Goal: Communication & Community: Answer question/provide support

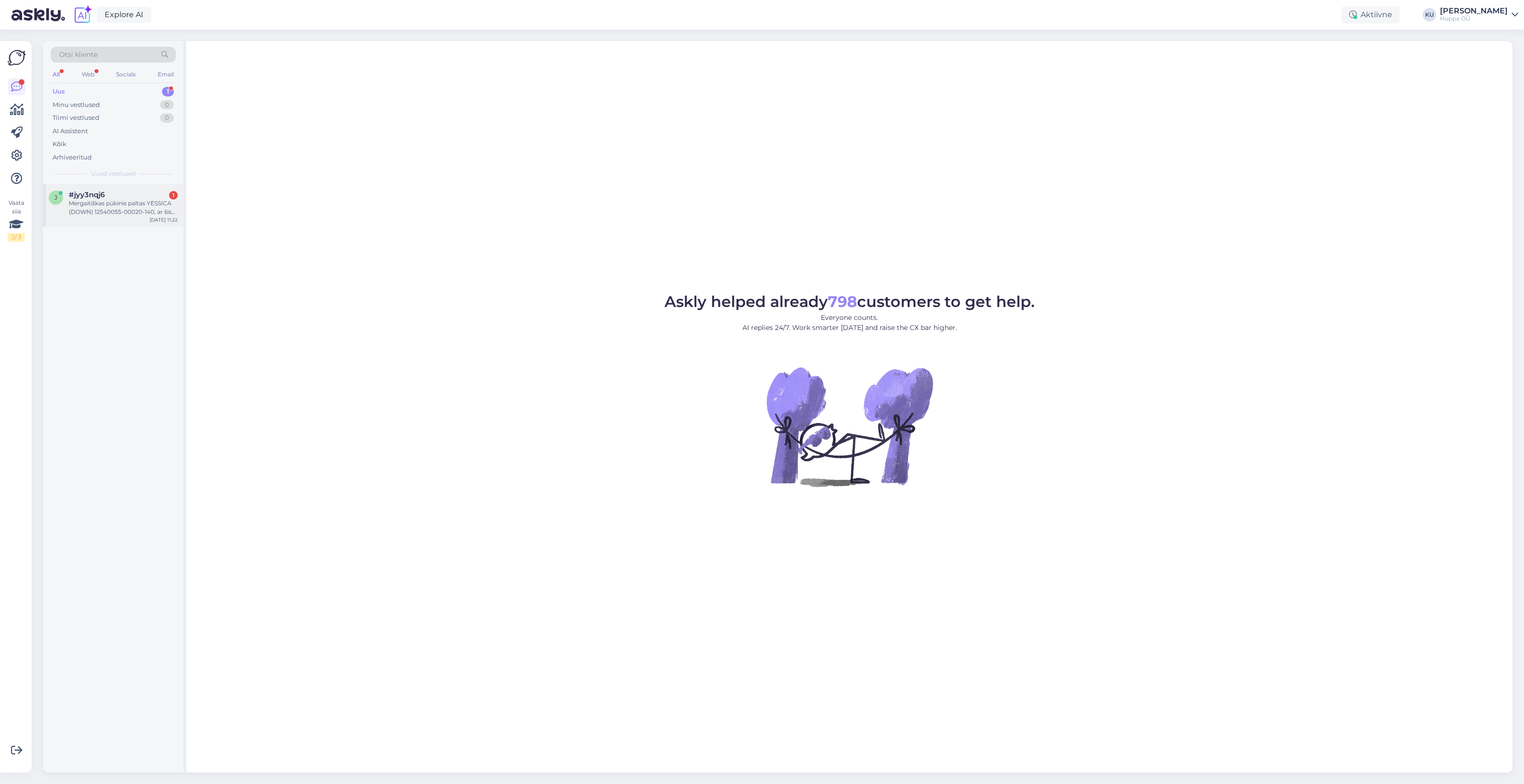
click at [84, 201] on div "Mergaitiškas pūkinis paltas YESSICA (DOWN) 12540055-00020-140, ar šis paltas ži…" at bounding box center [123, 207] width 109 height 17
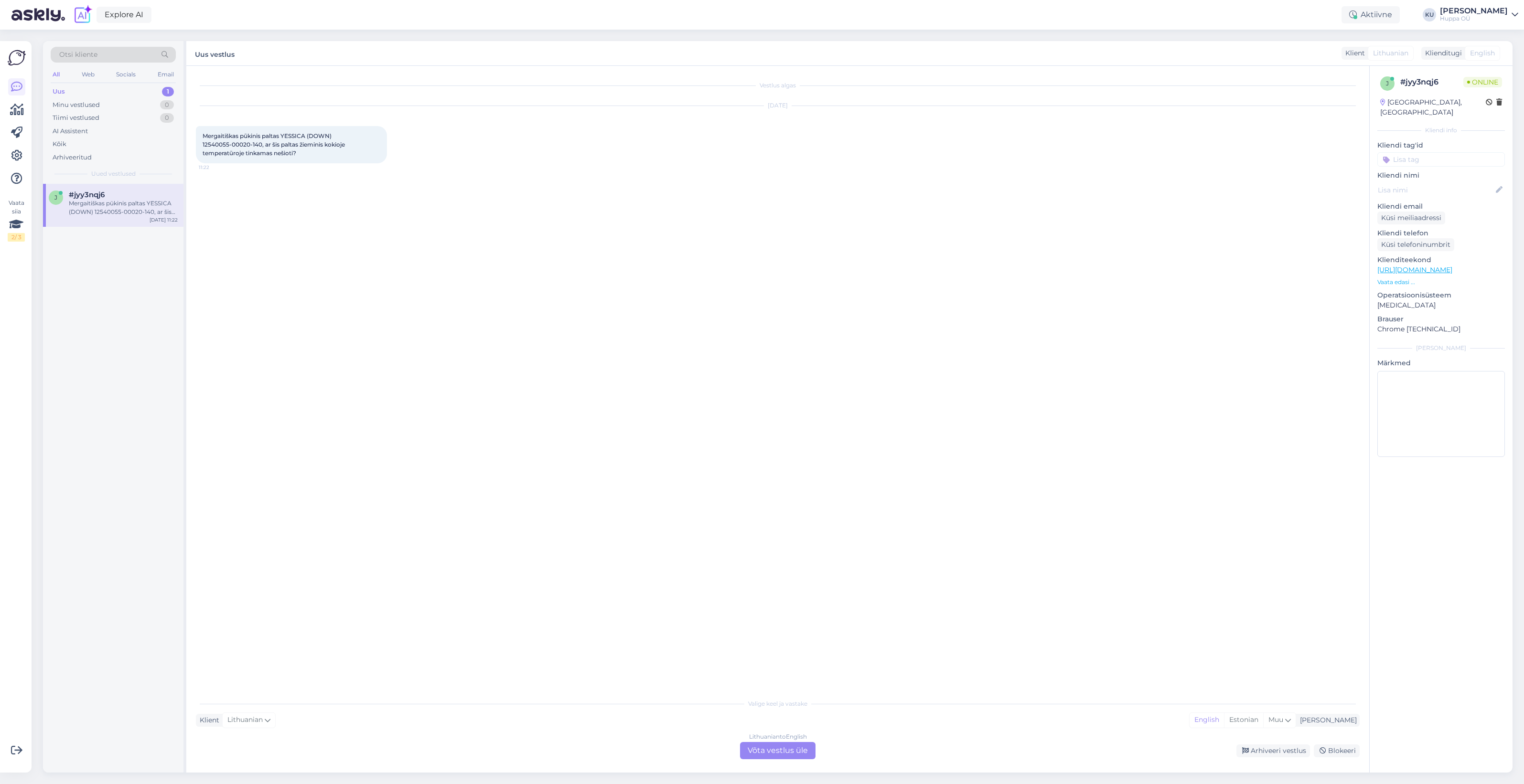
click at [760, 751] on div "Lithuanian to English Võta vestlus üle" at bounding box center [777, 750] width 75 height 17
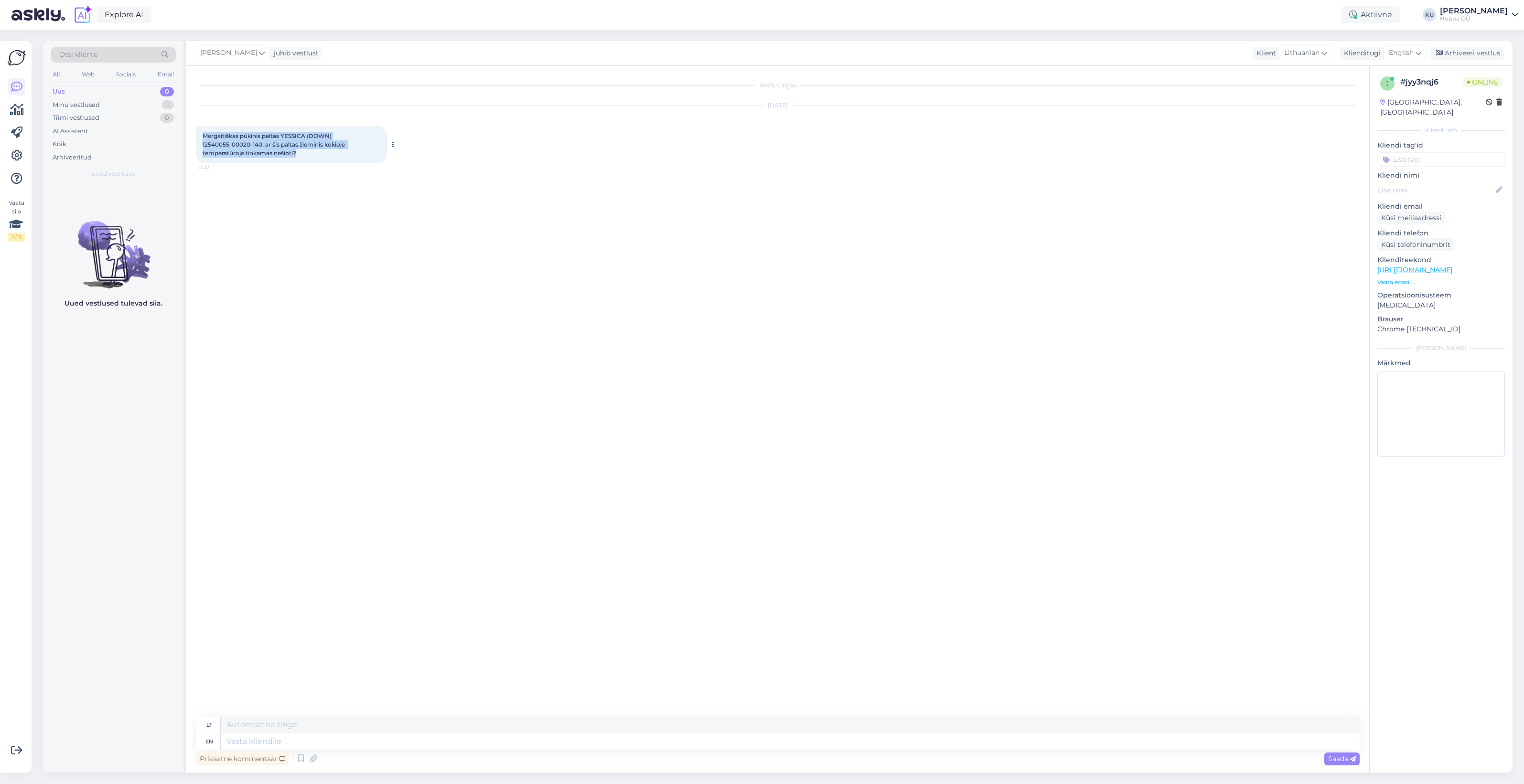
drag, startPoint x: 316, startPoint y: 153, endPoint x: 202, endPoint y: 127, distance: 116.9
click at [202, 127] on div "Mergaitiškas pūkinis paltas YESSICA (DOWN) 12540055-00020-140, ar šis paltas ži…" at bounding box center [291, 144] width 191 height 37
copy span "Mergaitiškas pūkinis paltas YESSICA (DOWN) 12540055-00020-140, ar šis paltas ži…"
click at [255, 744] on textarea at bounding box center [790, 741] width 1139 height 16
type textarea "Hi!"
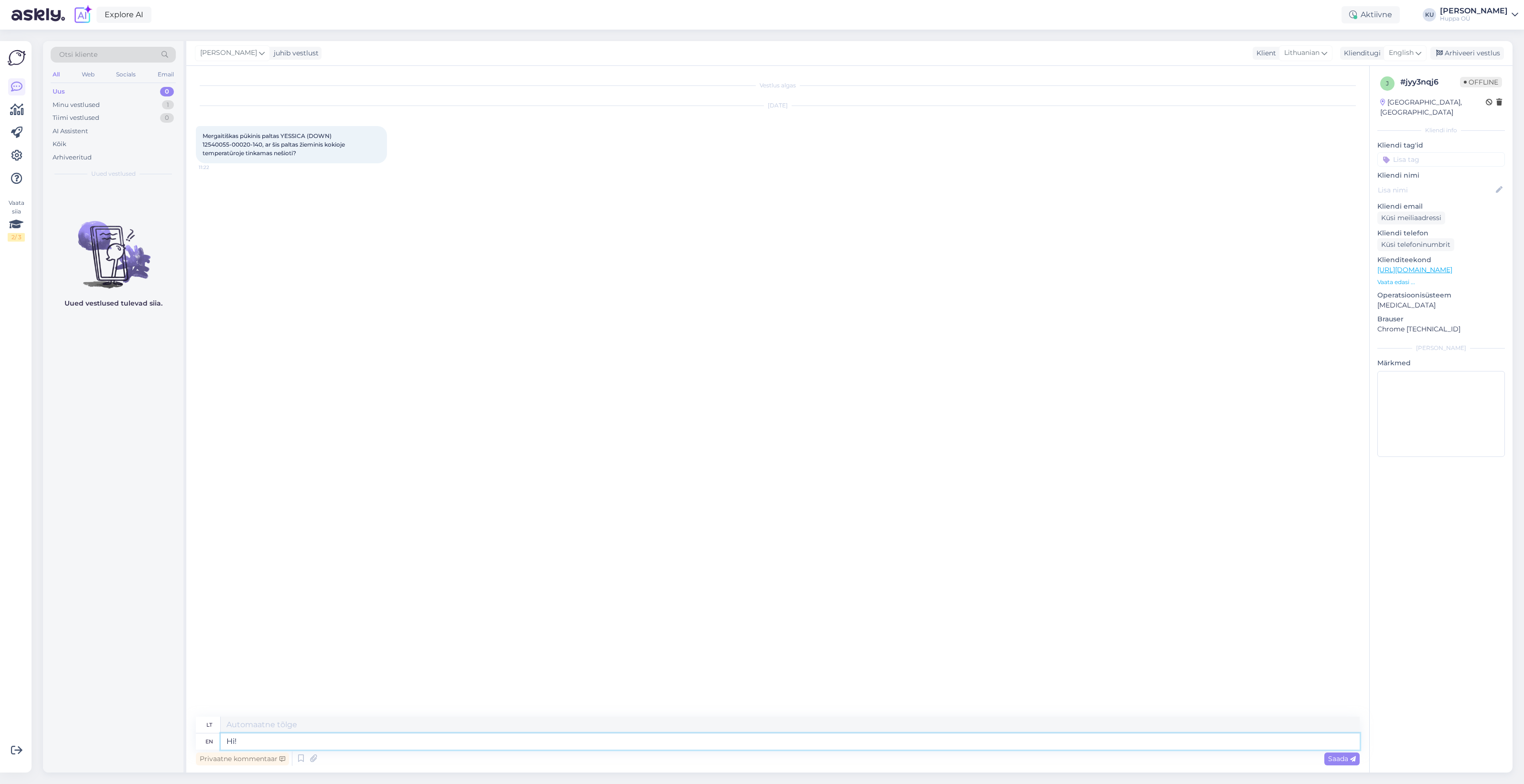
type textarea "Sveiki!"
type textarea "Hi! down i"
type textarea "Sveiki! [GEOGRAPHIC_DATA]"
type textarea "Hi! down is"
type textarea "Sveiki! Žemyn yra"
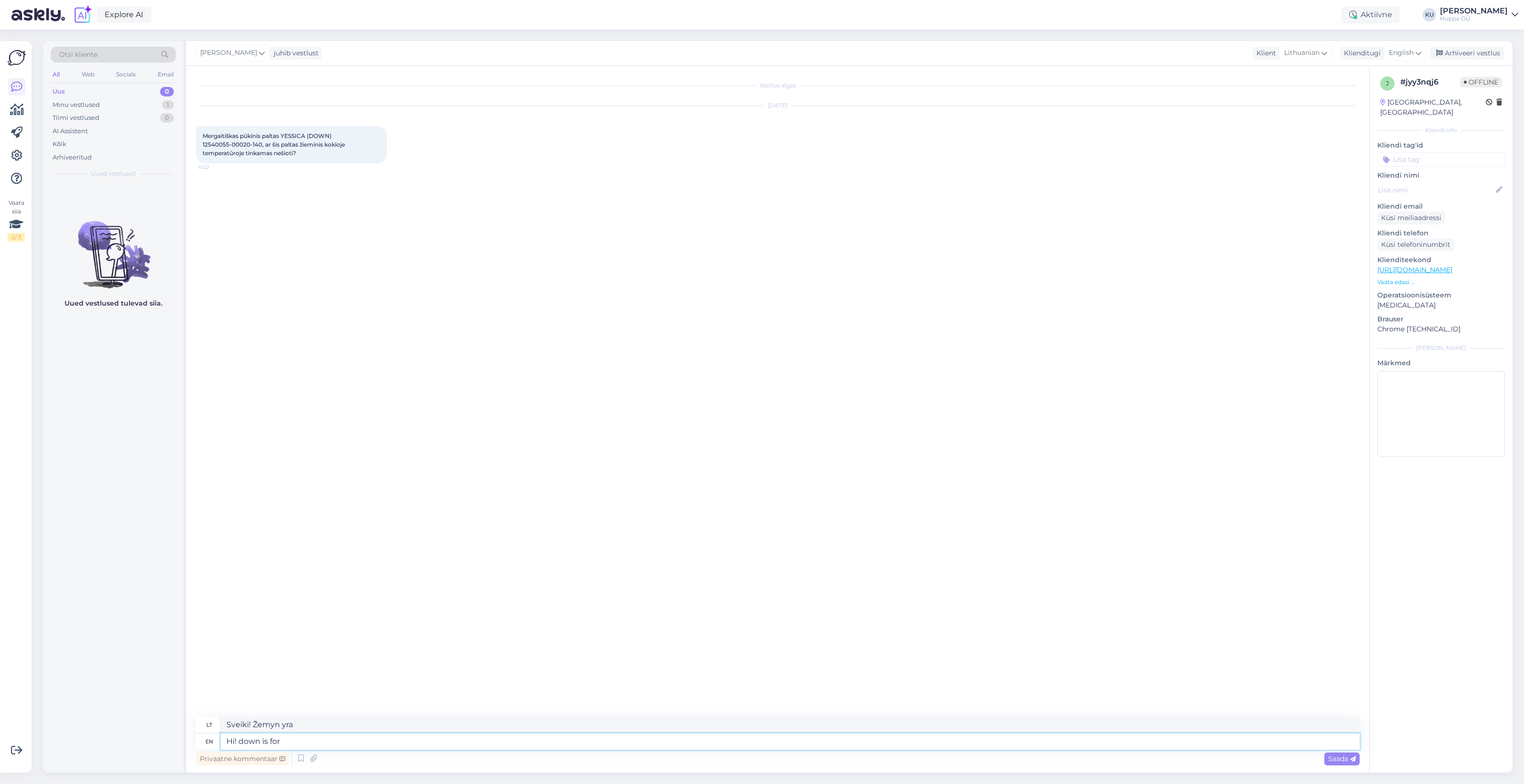
type textarea "Hi! down is for"
type textarea "Sveiki! žemyn skirtas"
type textarea "Hi! down is for -5 t"
type textarea "Sveiki! Pralaimėjimas yra -5"
type textarea "Hi! down is for -5 to"
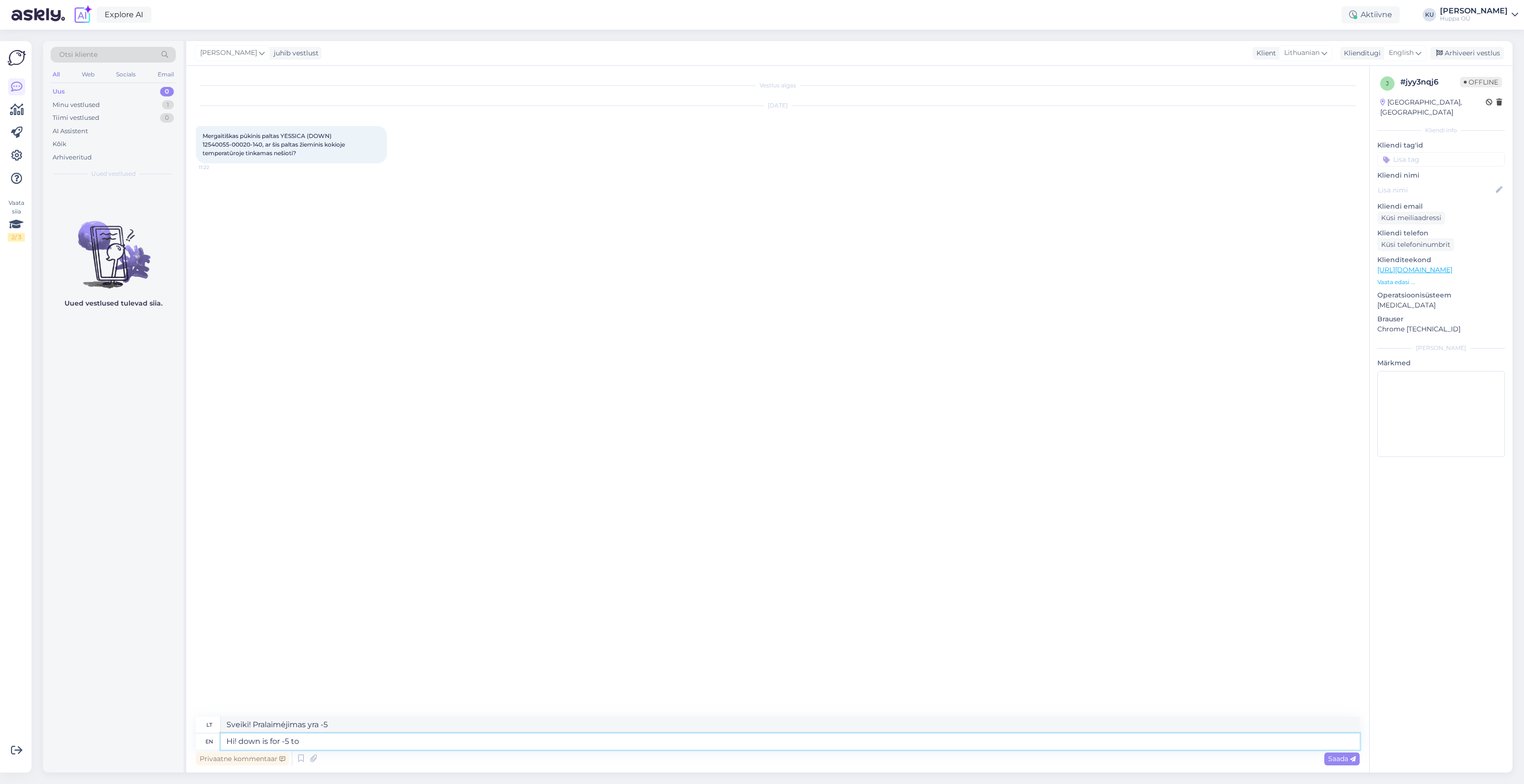
type textarea "Sveiki! Nuo -5 iki minusų"
type textarea "Hi! down is for -5 to -30"
type textarea "Sveiki! Nuo -5 iki -30 kritimas"
type textarea "Hi! down is for -5 to -30 degrees"
type textarea "Sveiki! Temperatūra žemyn yra nuo -5 iki -30 laipsnių"
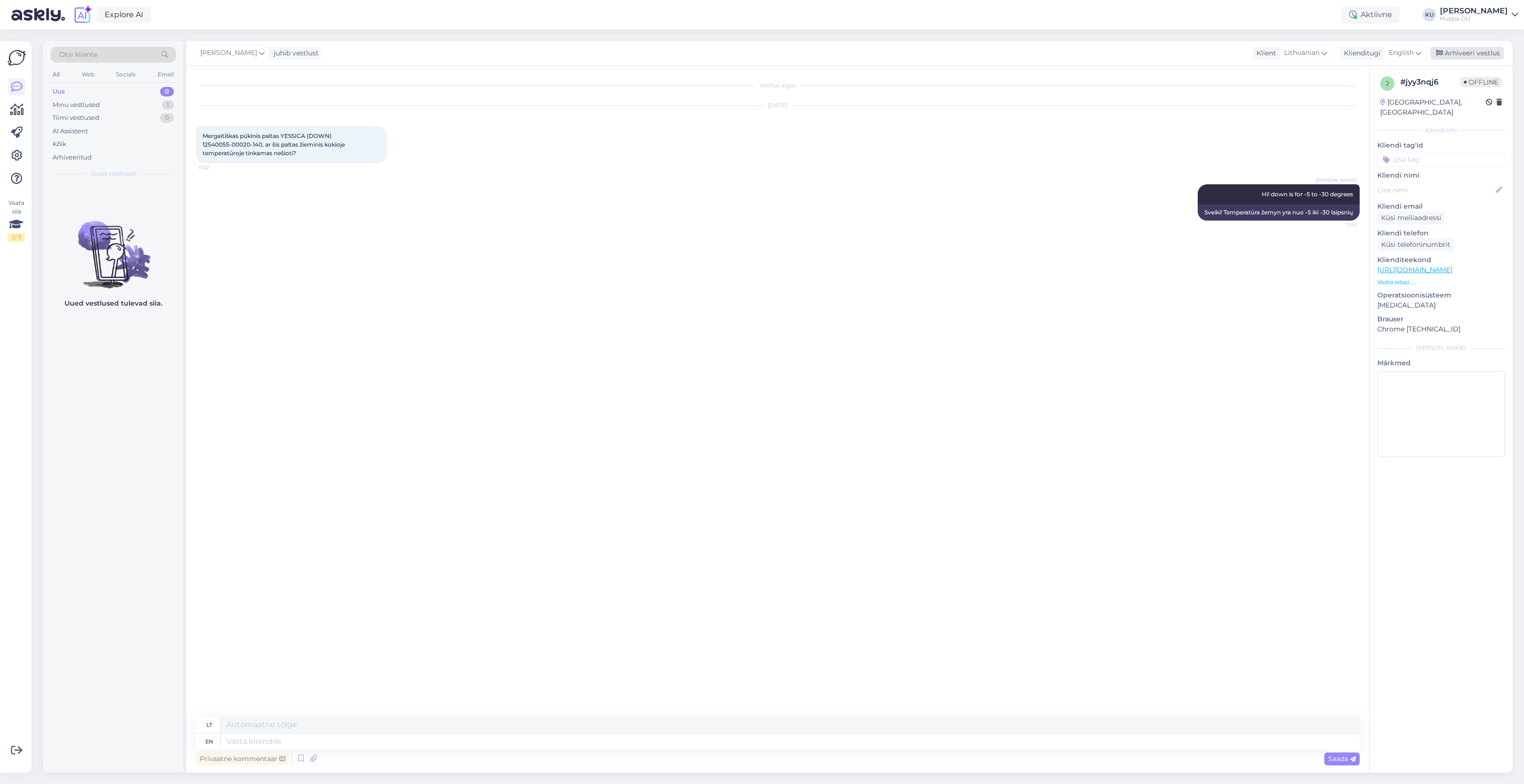
click at [1459, 51] on div "Arhiveeri vestlus" at bounding box center [1467, 53] width 73 height 13
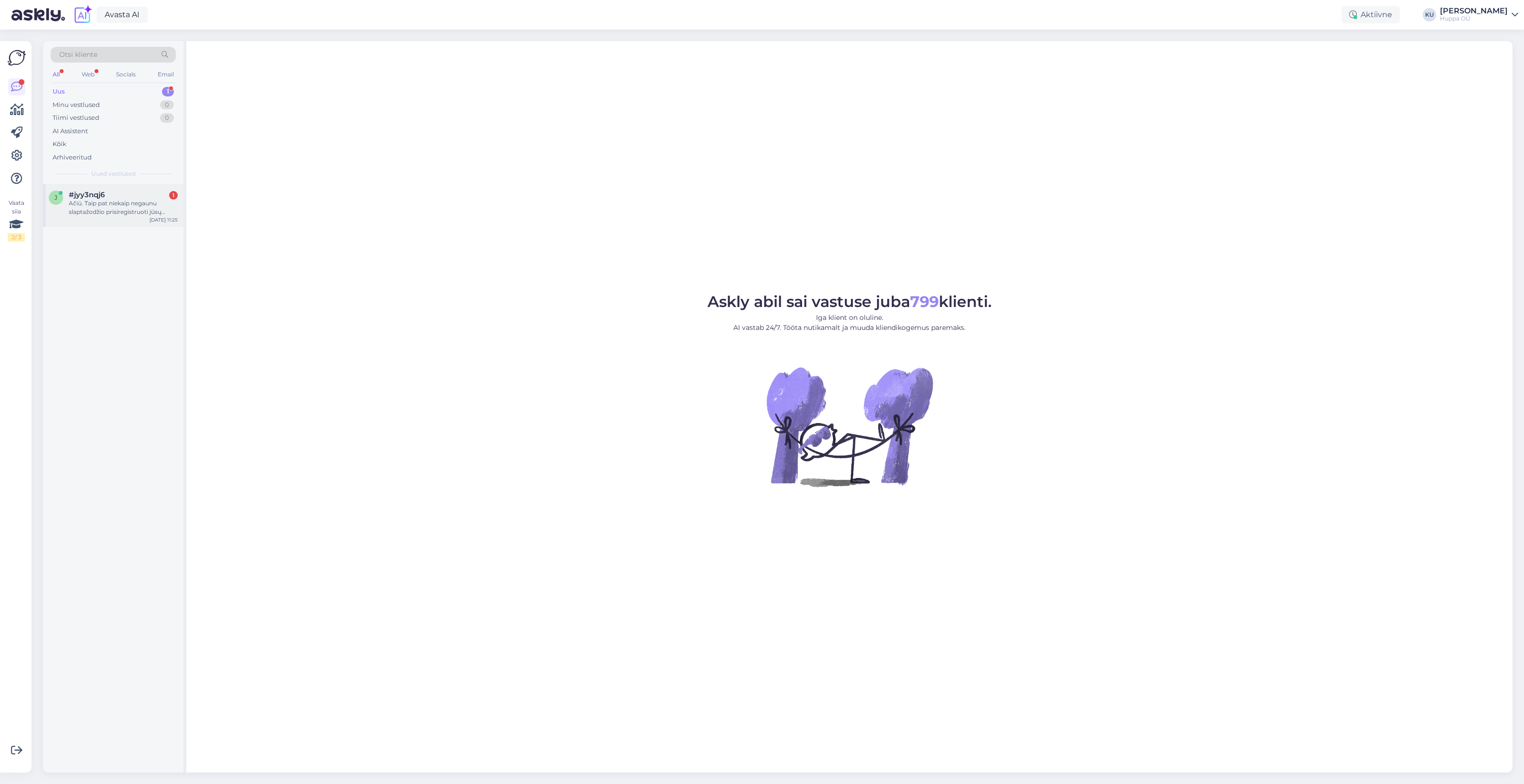
click at [135, 211] on div "Ačiū. Taip pat niekaip negaunu slaptažodžio prisiregistruoti jūsų puslapyje, [P…" at bounding box center [123, 207] width 109 height 17
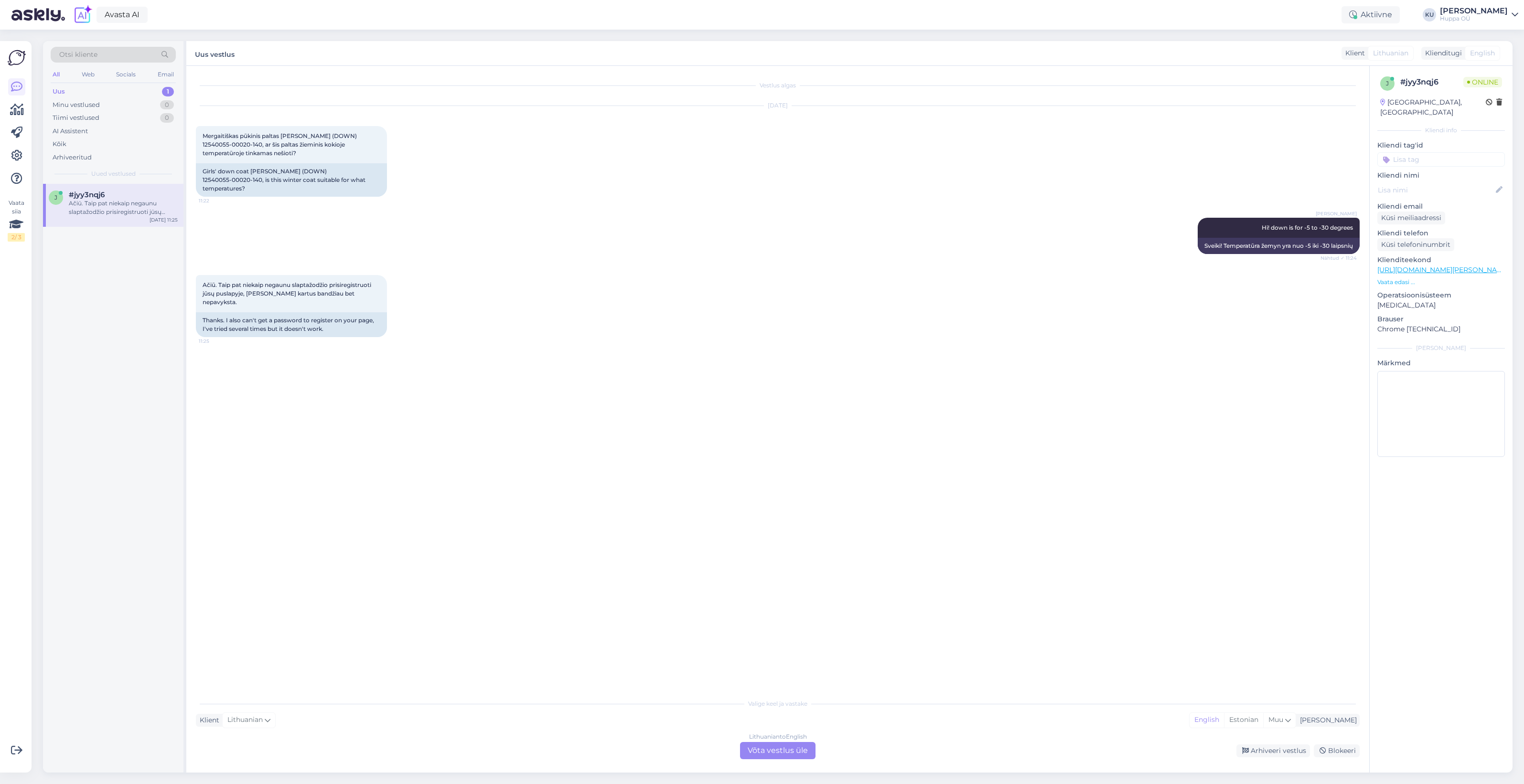
click at [786, 754] on div "Lithuanian to English Võta vestlus üle" at bounding box center [777, 750] width 75 height 17
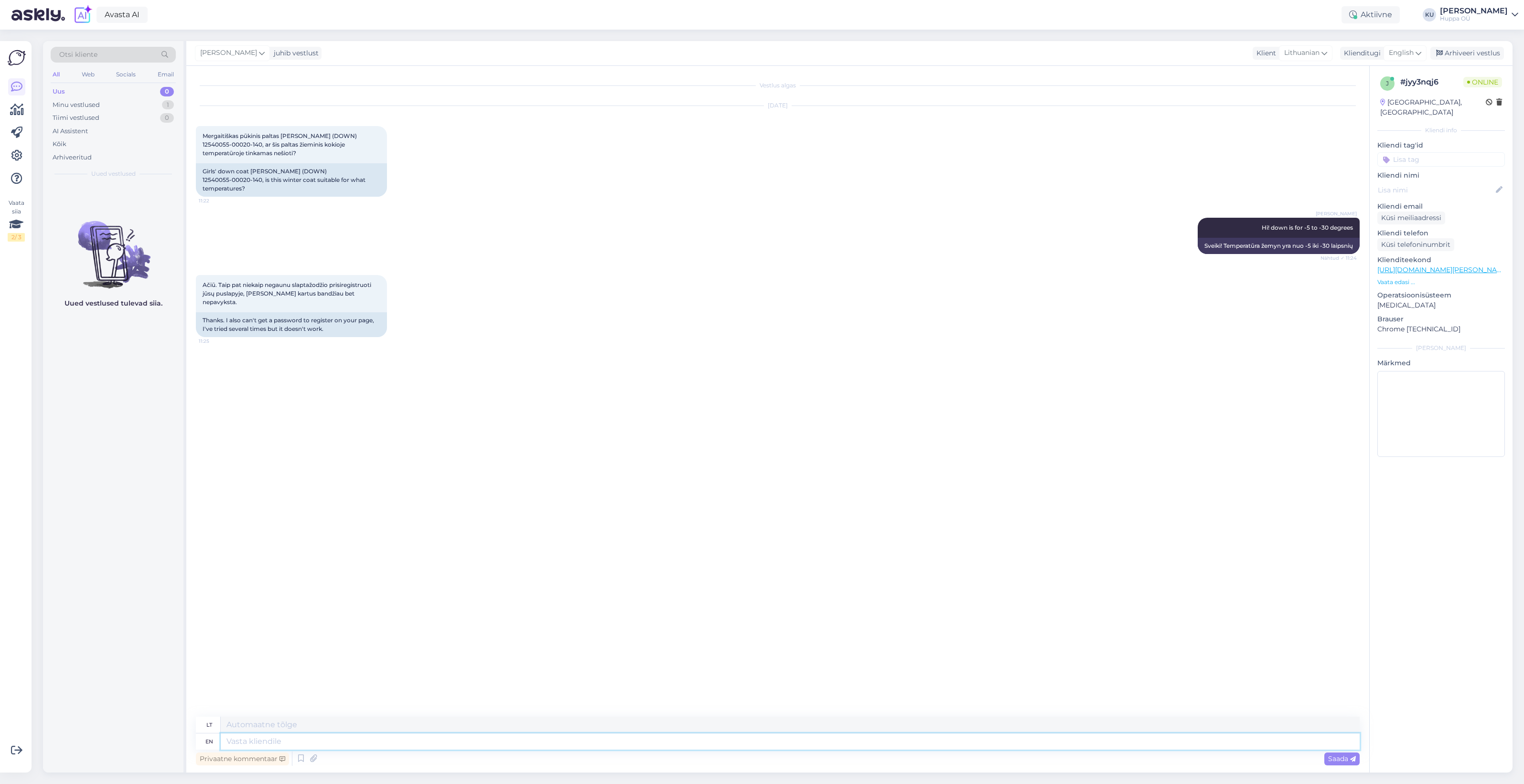
click at [351, 746] on textarea at bounding box center [790, 741] width 1139 height 16
type textarea "You"
type textarea "Tu"
type textarea "You don't g"
type textarea "Tu ne"
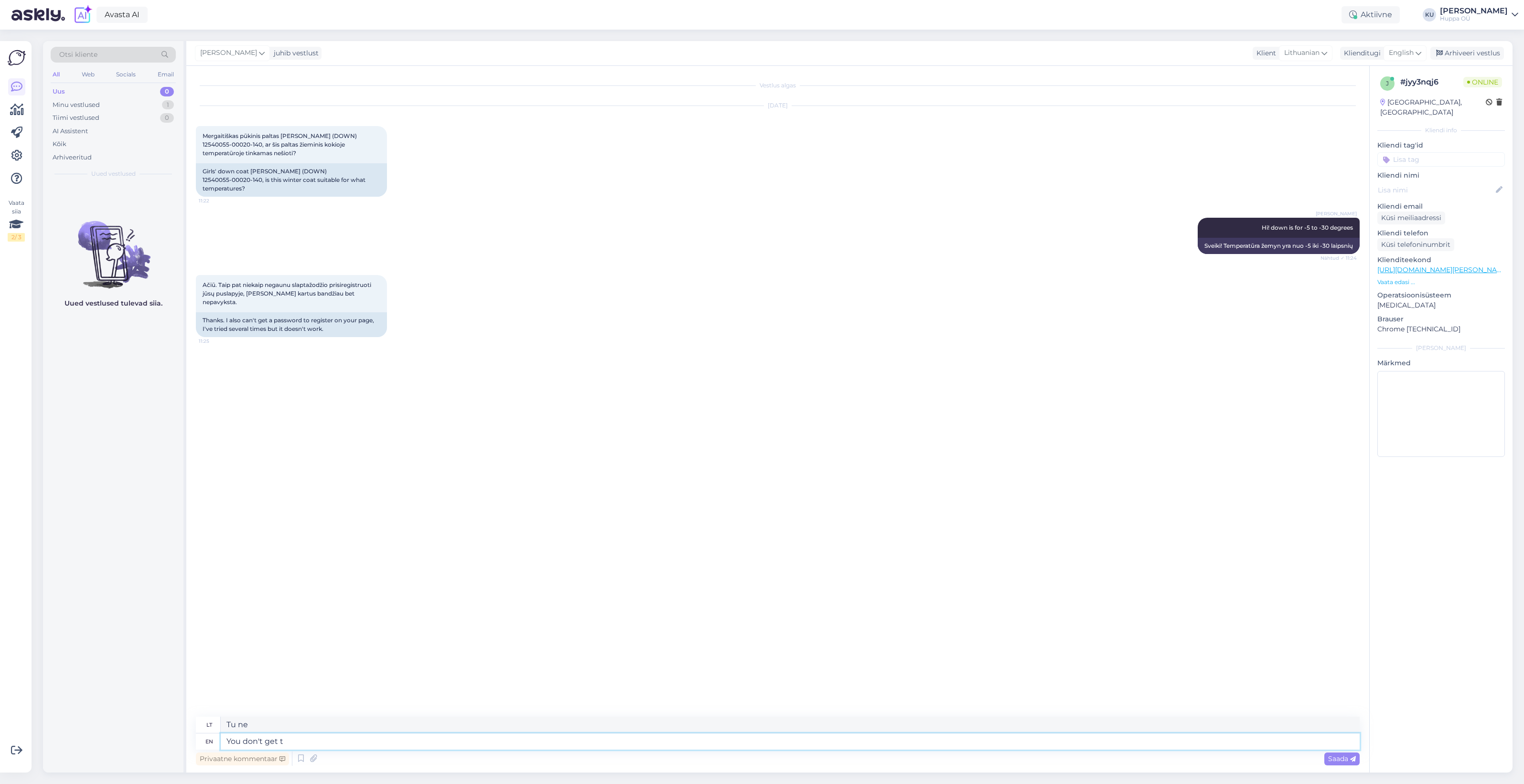
type textarea "You don't get th"
type textarea "Tu negauni"
type textarea "You don't get the e"
type textarea "Tu nesupranti"
type textarea "You don't get the e-mail f"
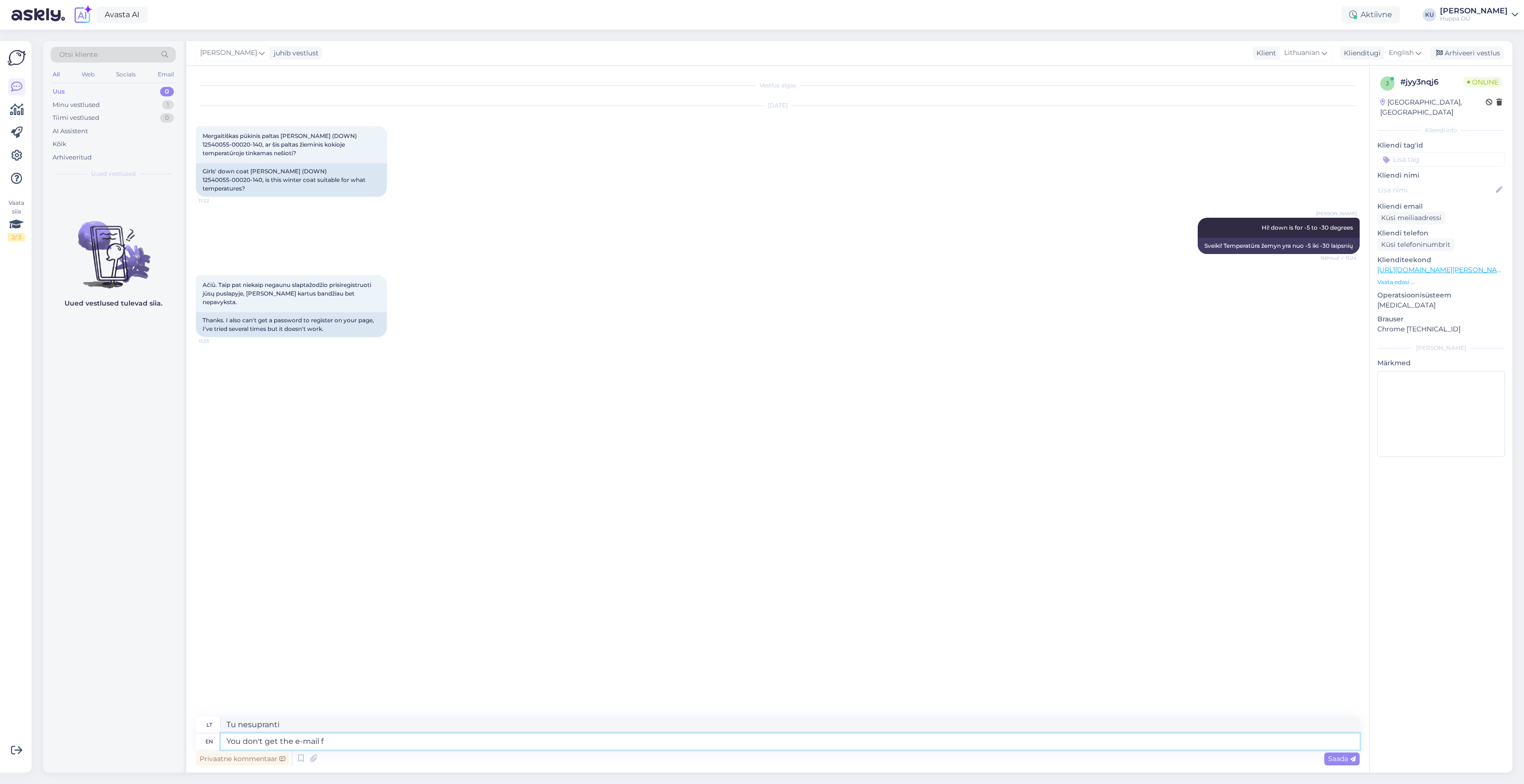
type textarea "Jūs negaunate el. laiško"
type textarea "You don't get the e-mail for re"
type textarea "Jūs negaunate el. laiško, skirto"
type textarea "You don't get the e-mail for registering the"
type textarea "Negaunate el. pašto, skirto registracijai"
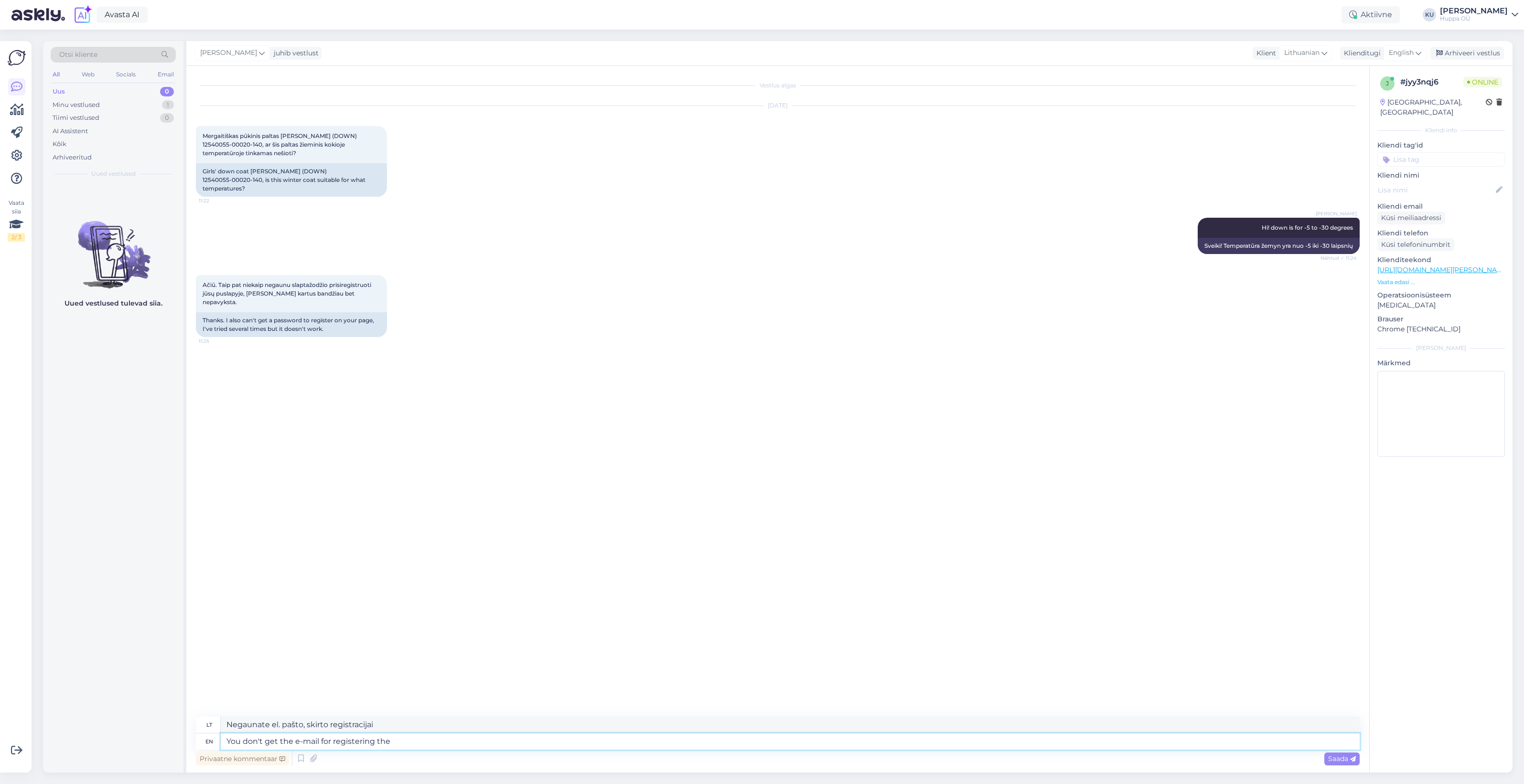
type textarea "You don't get the e-mail for registering the a"
type textarea "Negaunate el. pašto adreso registracijai"
type textarea "You don't get the e-mail for registering the account?"
type textarea "Negaunate el. pašto adreso paskyros registracijai?"
type textarea "Did"
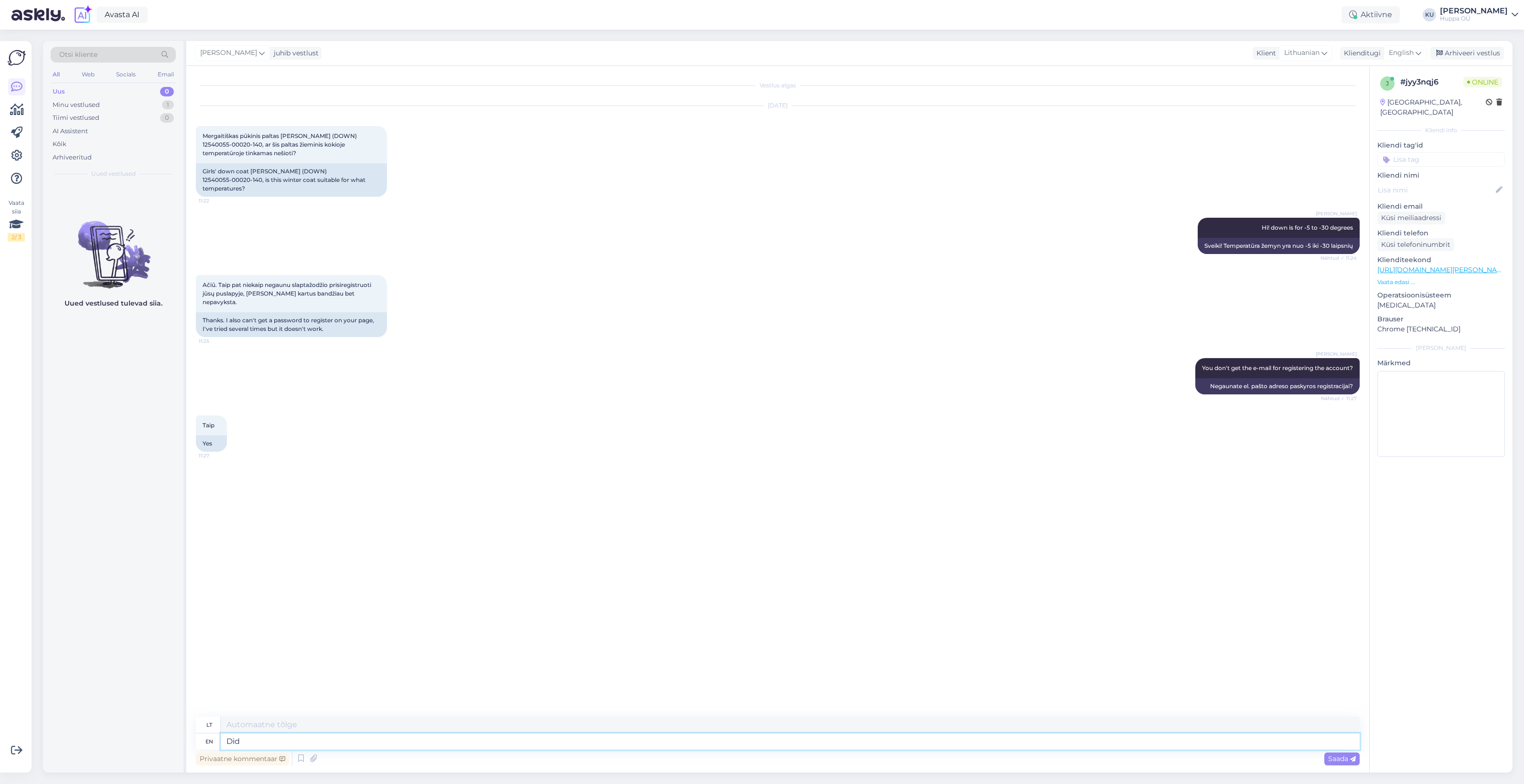
type textarea "Padarė"
type textarea "Did you ch"
type textarea "Ar tu?"
type textarea "Did you check th"
type textarea "Ar patikrinai?"
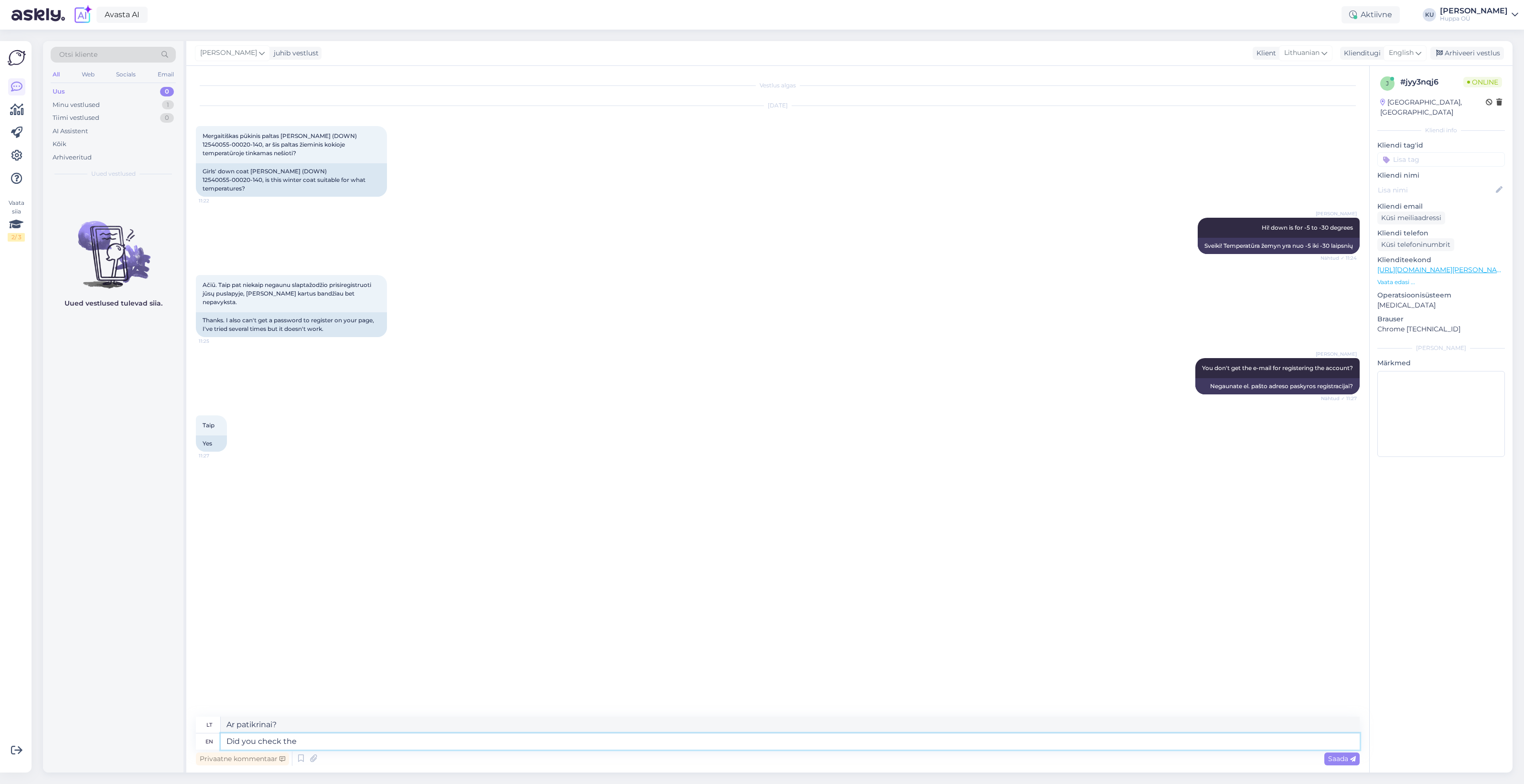
type textarea "Did you check the j"
type textarea "Ar patikrinote"
type textarea "Did you check the junk"
type textarea "Ar patikrinote šiukšles?"
type textarea "Did you check the junk trash"
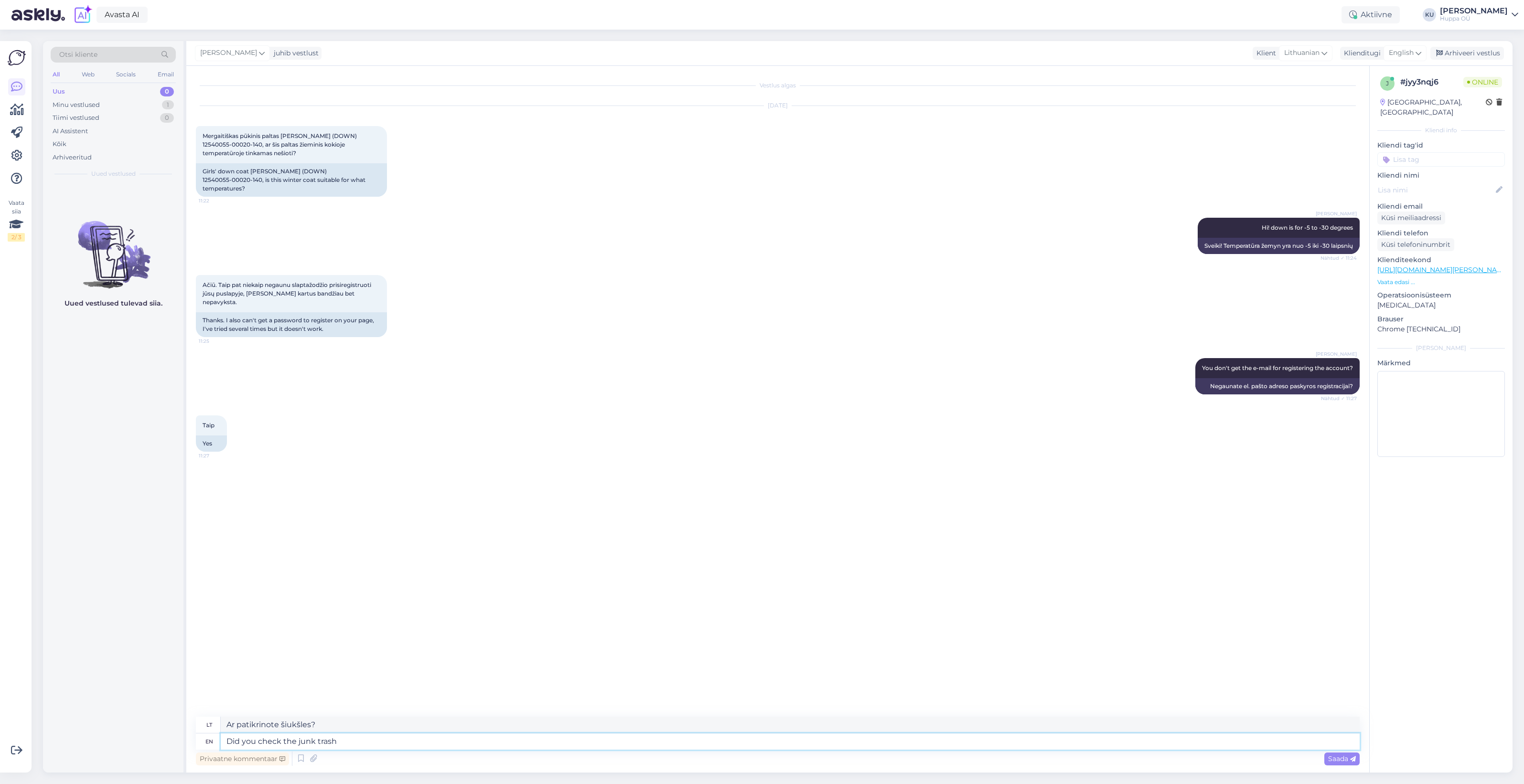
type textarea "Ar patikrinote šiukšlių dėžę?"
type textarea "Did you check the junk trash just"
type textarea "Ar ką tik patikrinai šiukšlių dėžę?"
type textarea "Did you check the junk trash just in case?"
type textarea "Ar patikrinai šiukšliadėžę dėl viso pikto?"
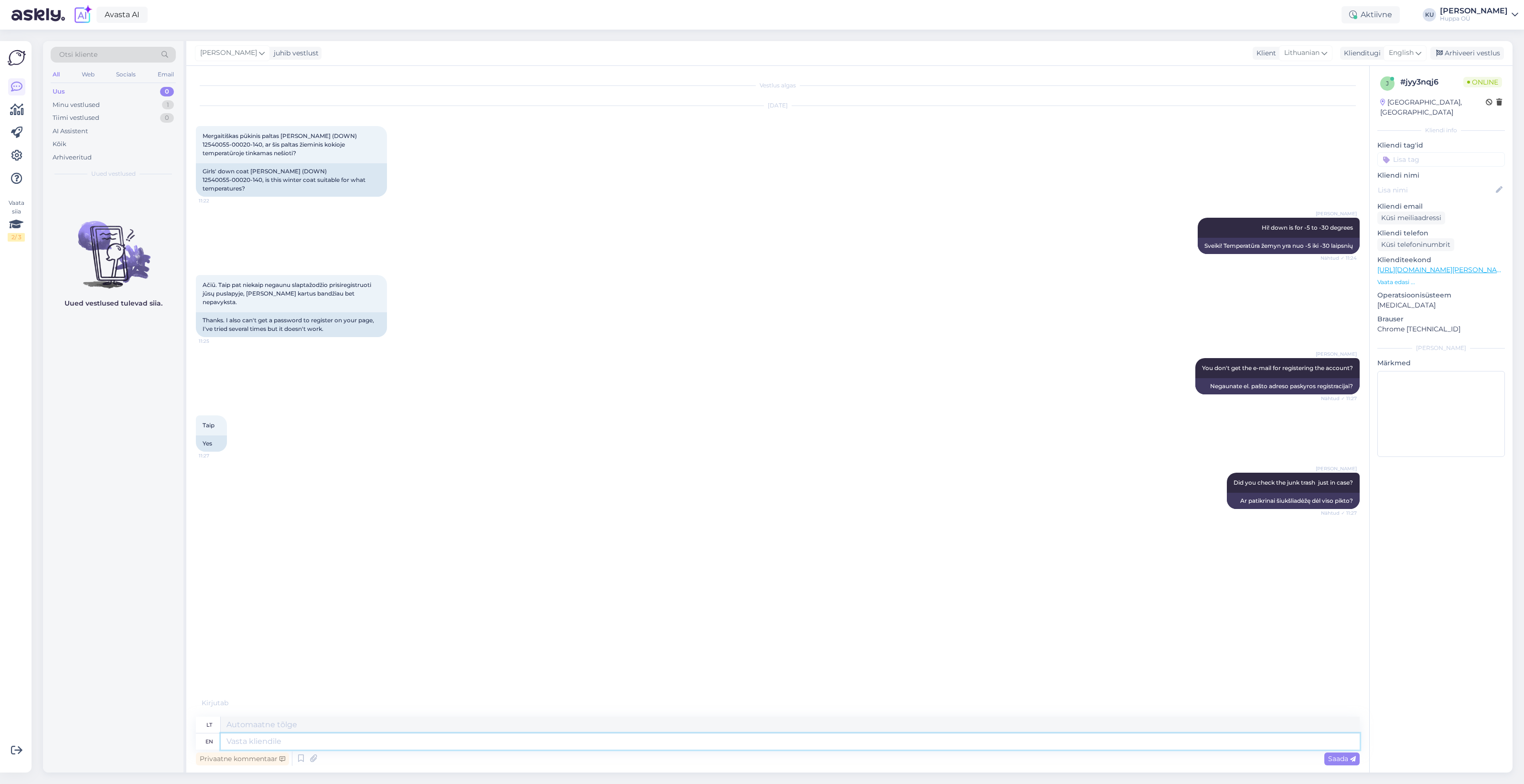
click at [429, 743] on textarea at bounding box center [790, 741] width 1139 height 16
type textarea "If n"
type textarea "Jei"
type textarea "If not, t"
type textarea "Jei ne,"
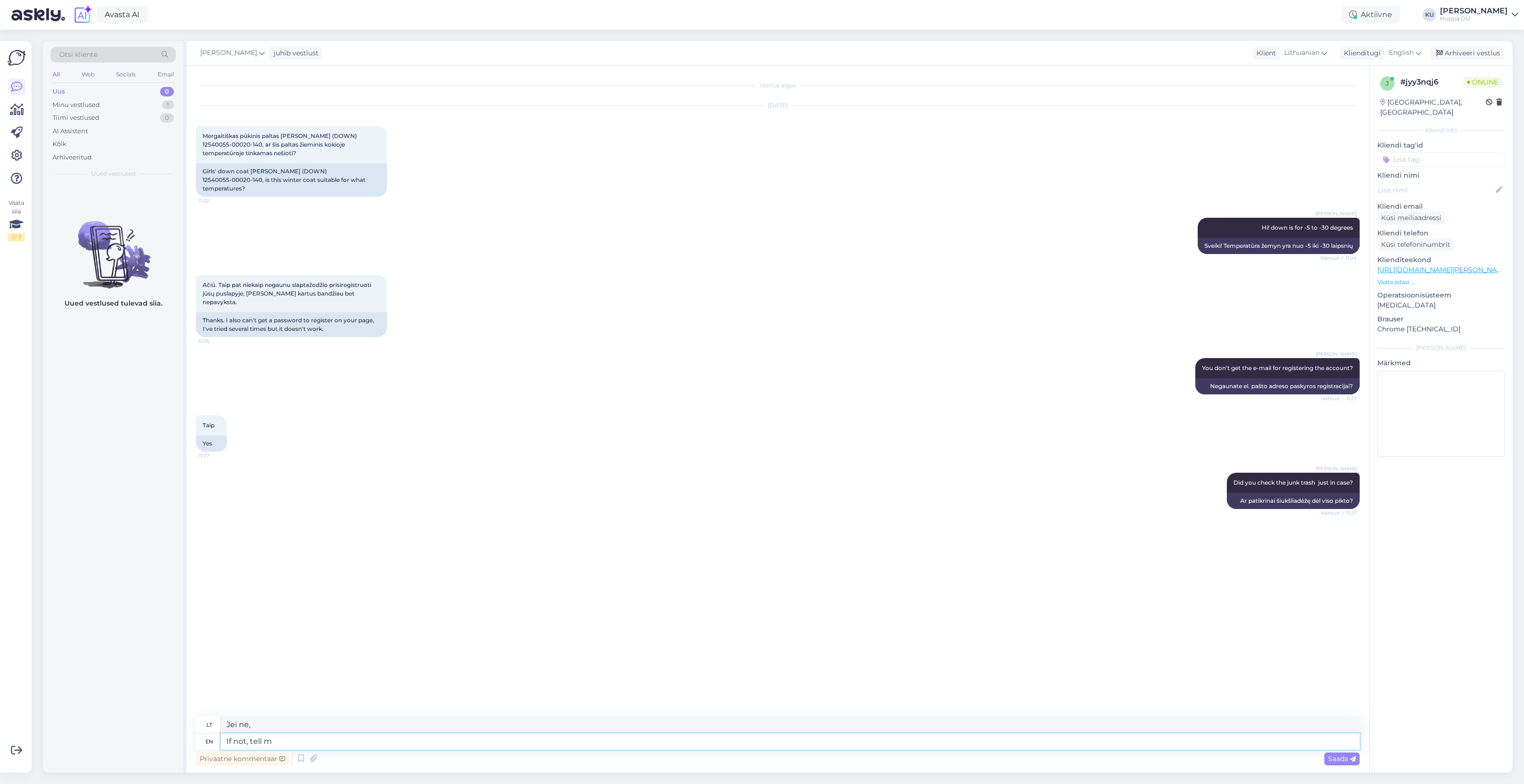
type textarea "If not, tell me"
type textarea "Jei ne, pasakykite"
type textarea "If not, tell me th"
type textarea "Jei ne, pasakyk man"
type textarea "If not, tell me the"
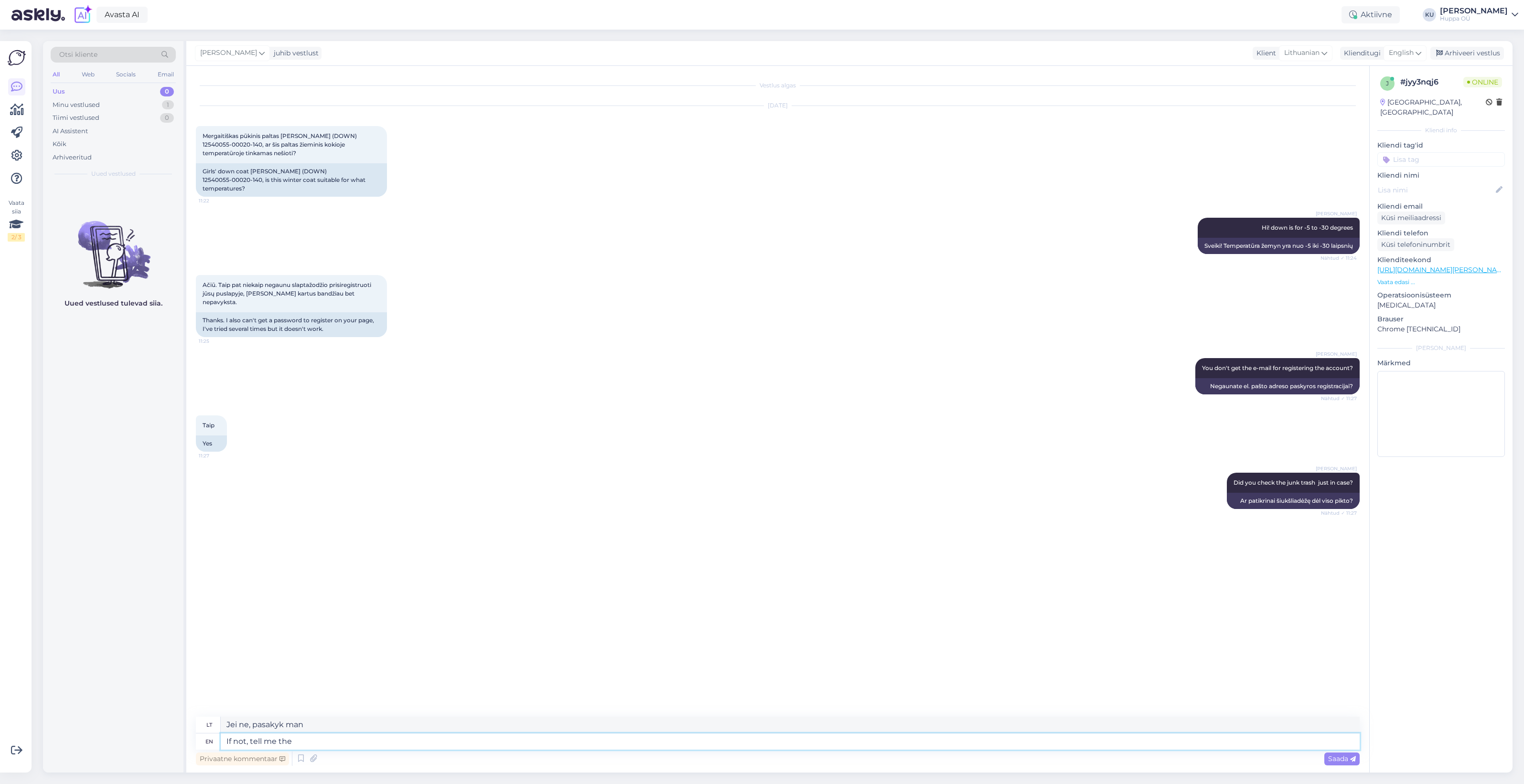
type textarea "Jei ne, pasakykite man,"
type textarea "If not, tell me the e-mail j"
type textarea "Jei ne, parašykite man el. paštą"
type textarea "If not, tell me the e-mail just r"
type textarea "Jei ne, tiesiog parašykite man el. pašto adresą"
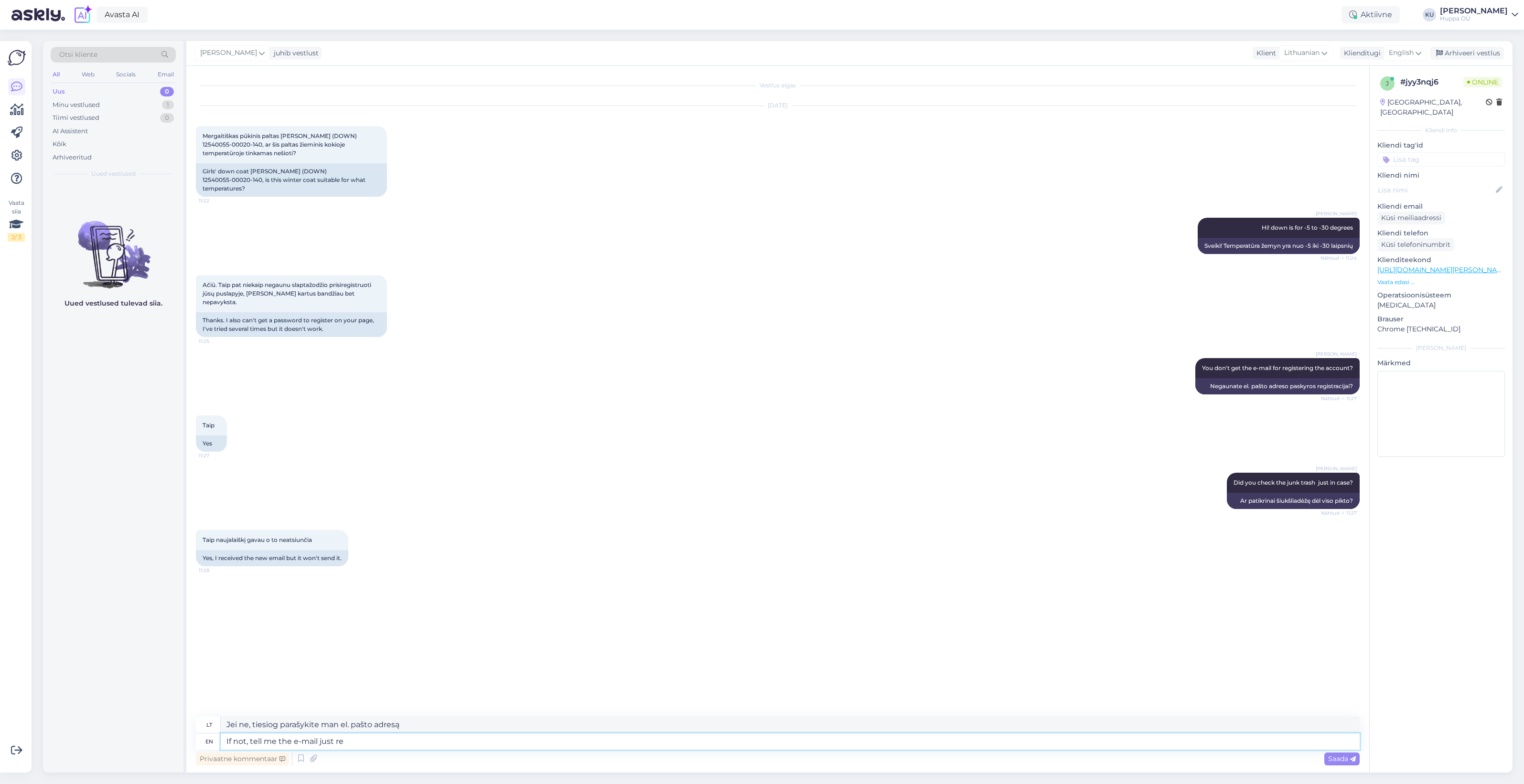
type textarea "If not, tell me the e-mail just reg"
type textarea "Jei ne, tiesiog parašykite man el. pašto adresą, kuriuo užsiregistruosite."
type textarea "If not, tell me the e-mail j"
type textarea "Jei ne, tiesiog parašykite man el. pašto adresą"
type textarea "If not, tell me the e-"
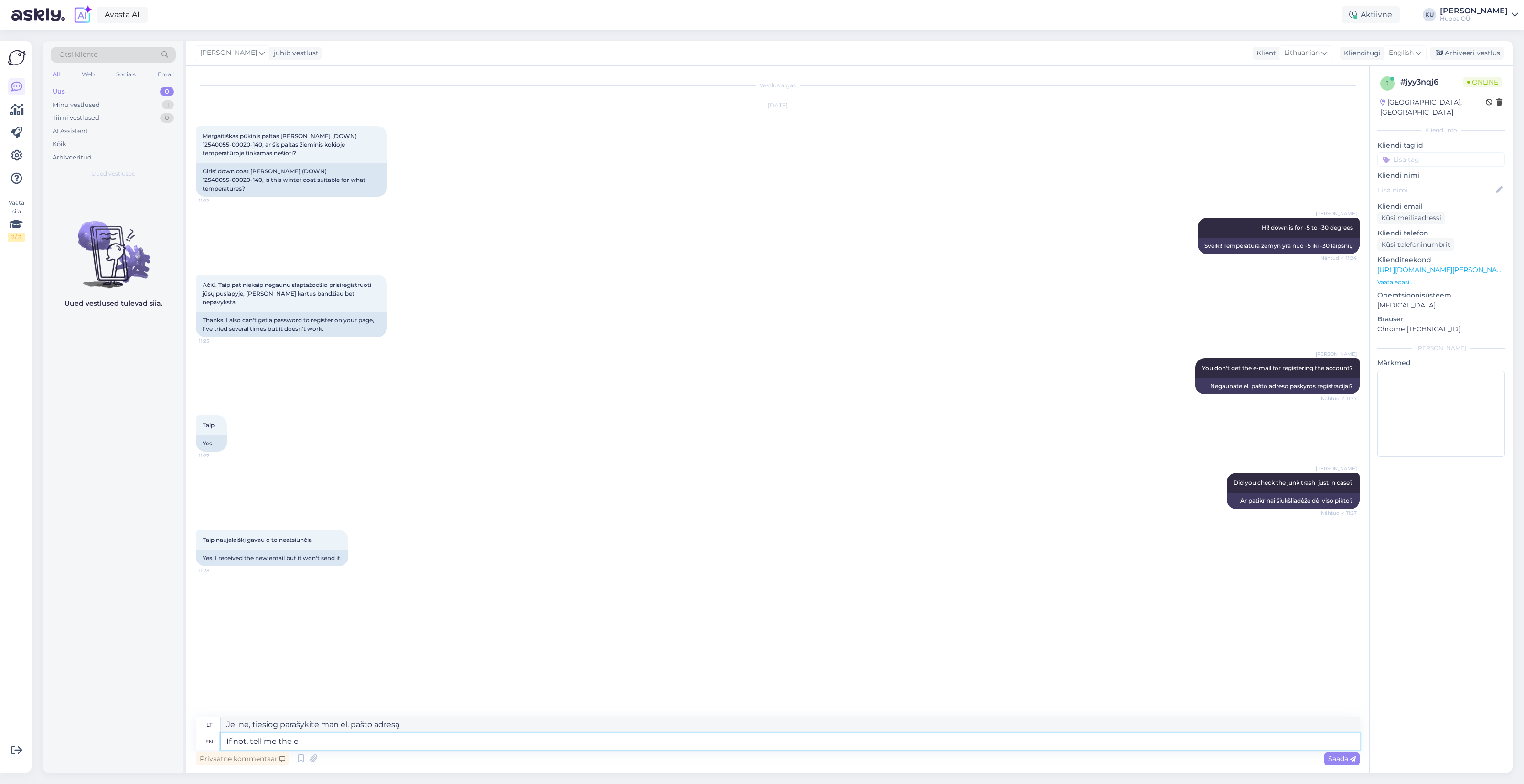
type textarea "Jei ne, parašykite man el. paštą"
type textarea "If not, tell"
type textarea "Jei ne, pasakykite man,"
type textarea "If not, tel"
type textarea "Jei ne, pasakyk man"
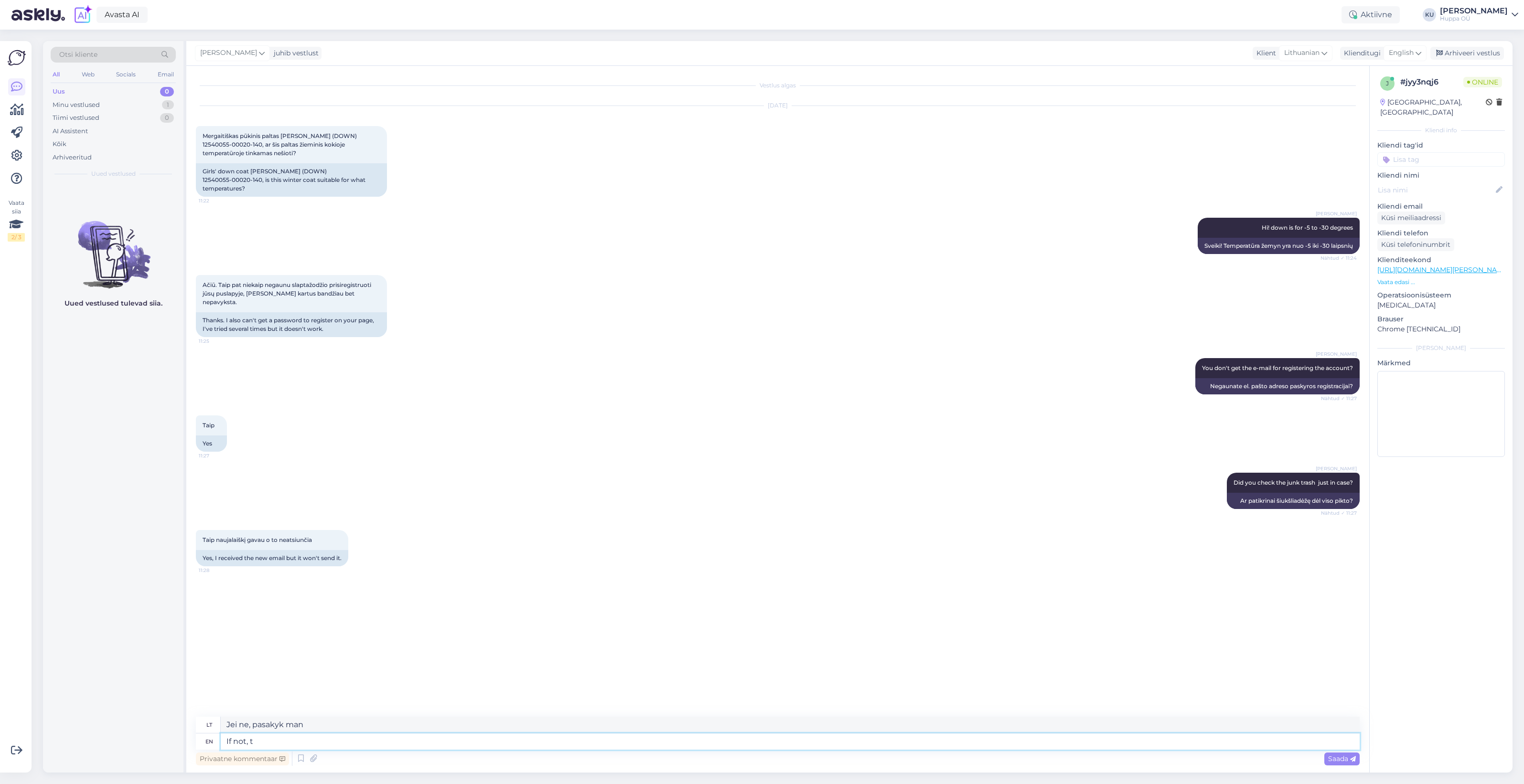
type textarea "If not,"
type textarea "Jei ne, pasakykite"
type textarea "If no"
type textarea "Jei ne,"
type textarea "I"
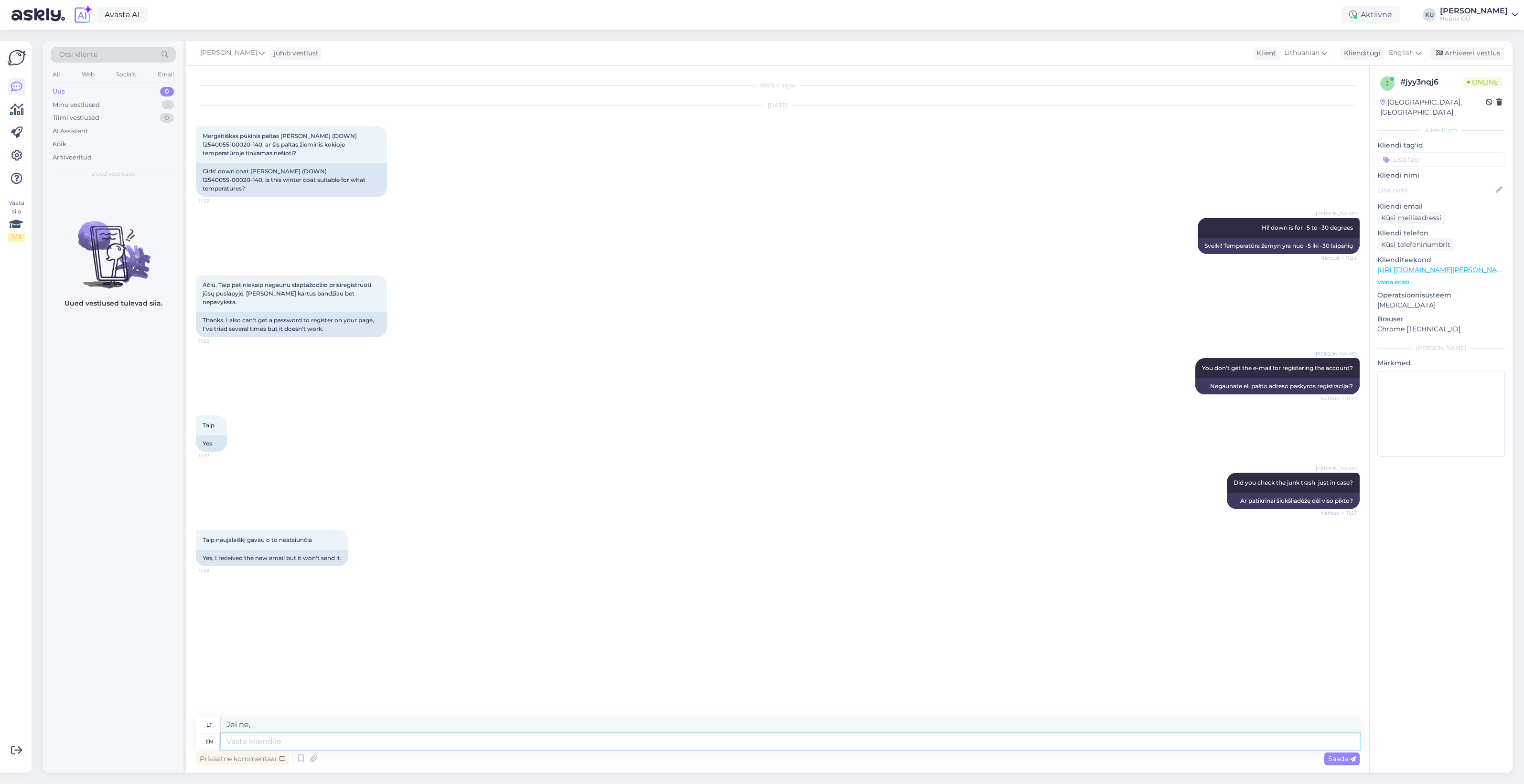
type textarea "Jei"
type textarea "H"
type textarea "Hm,"
type textarea "Hm"
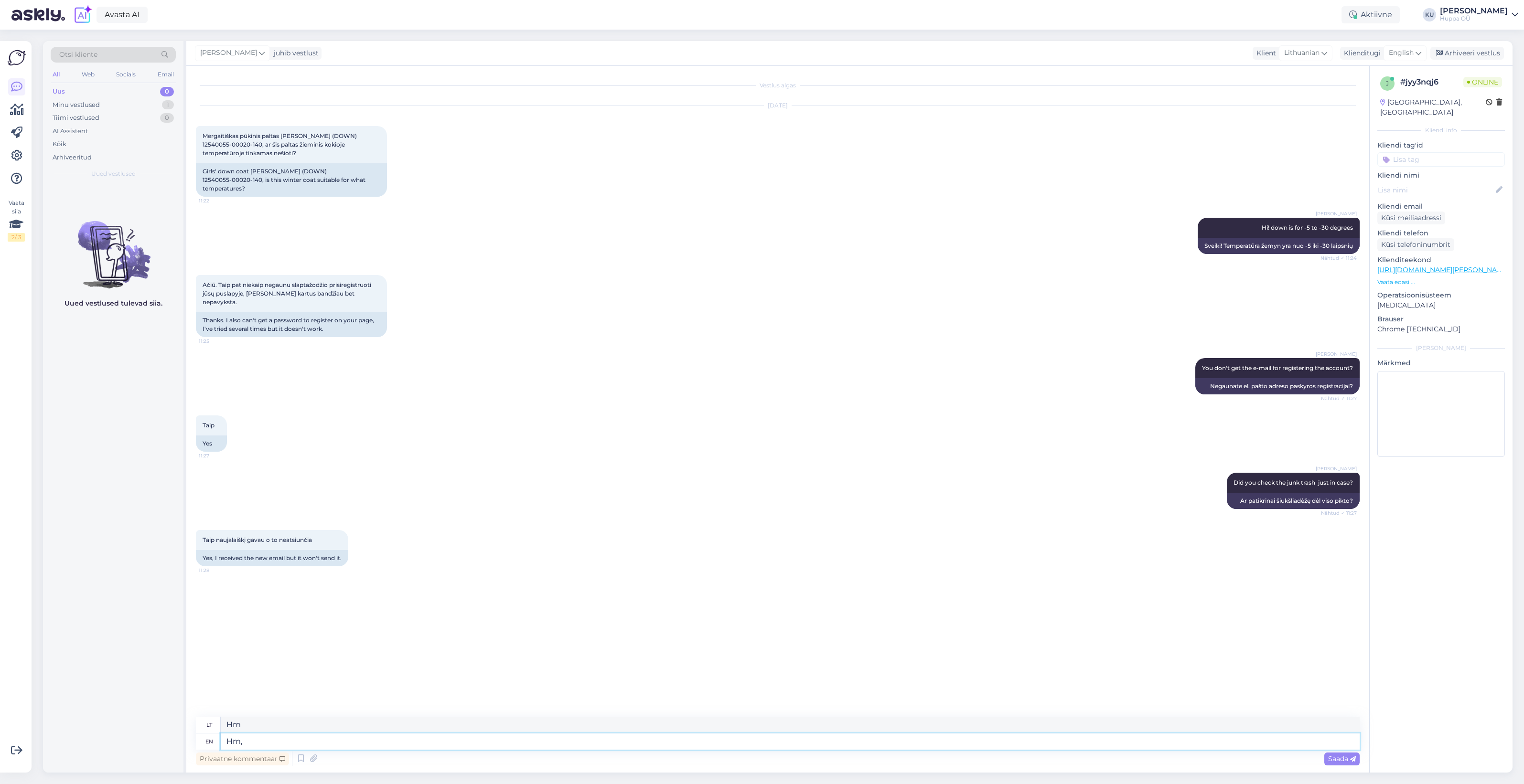
type textarea "Hm, o"
type textarea "Hm,"
type textarea "Hm, okay. W"
type textarea "Hm, gerai."
type textarea "Hm, okay. What i"
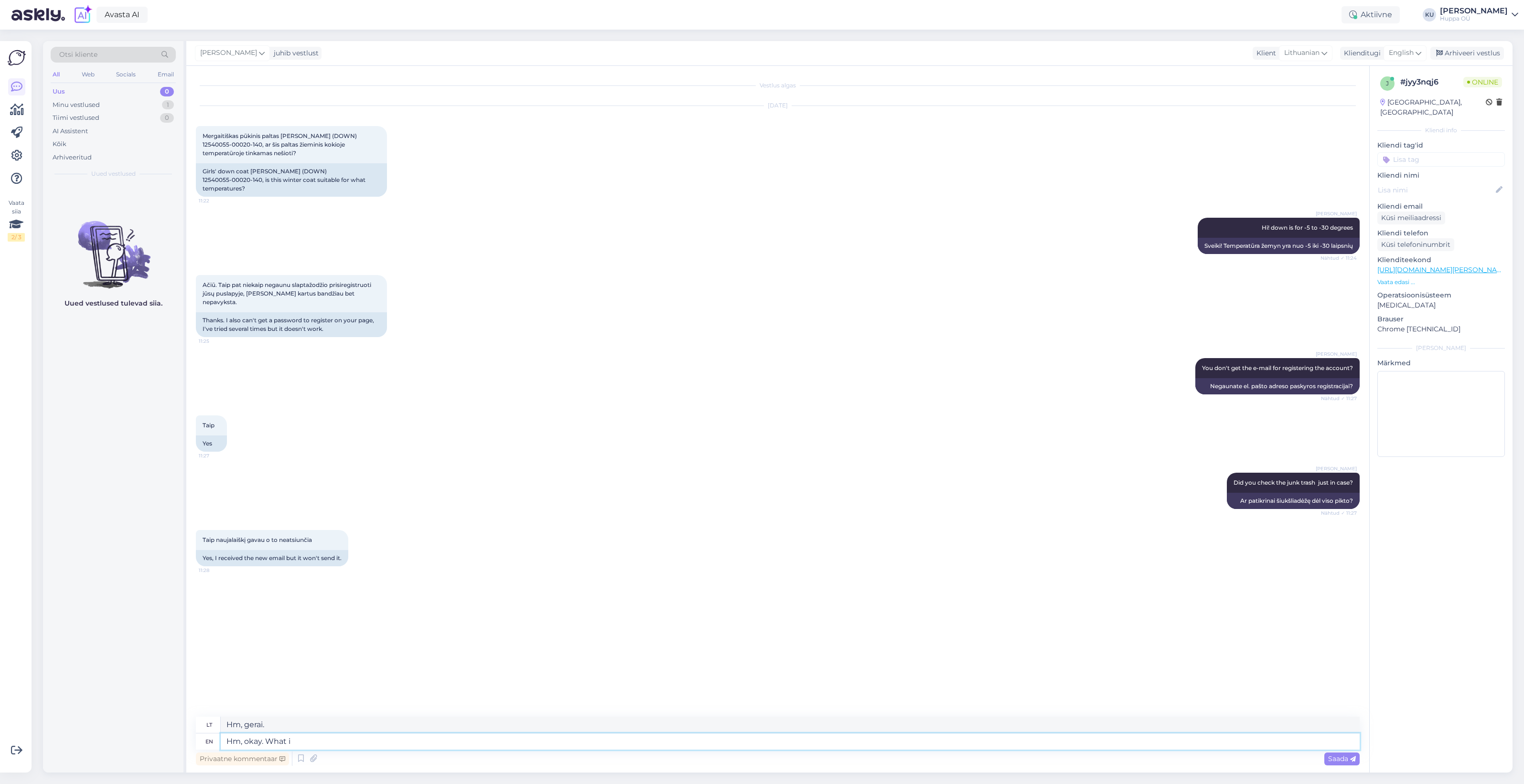
type textarea "Hm, gerai. Ką?"
type textarea "Hm, okay. What is th"
type textarea "Hm, gerai. Kas yra"
type textarea "Hm, okay. What is the e-mail"
type textarea "Hm, gerai. Koks el. pašto adresas?"
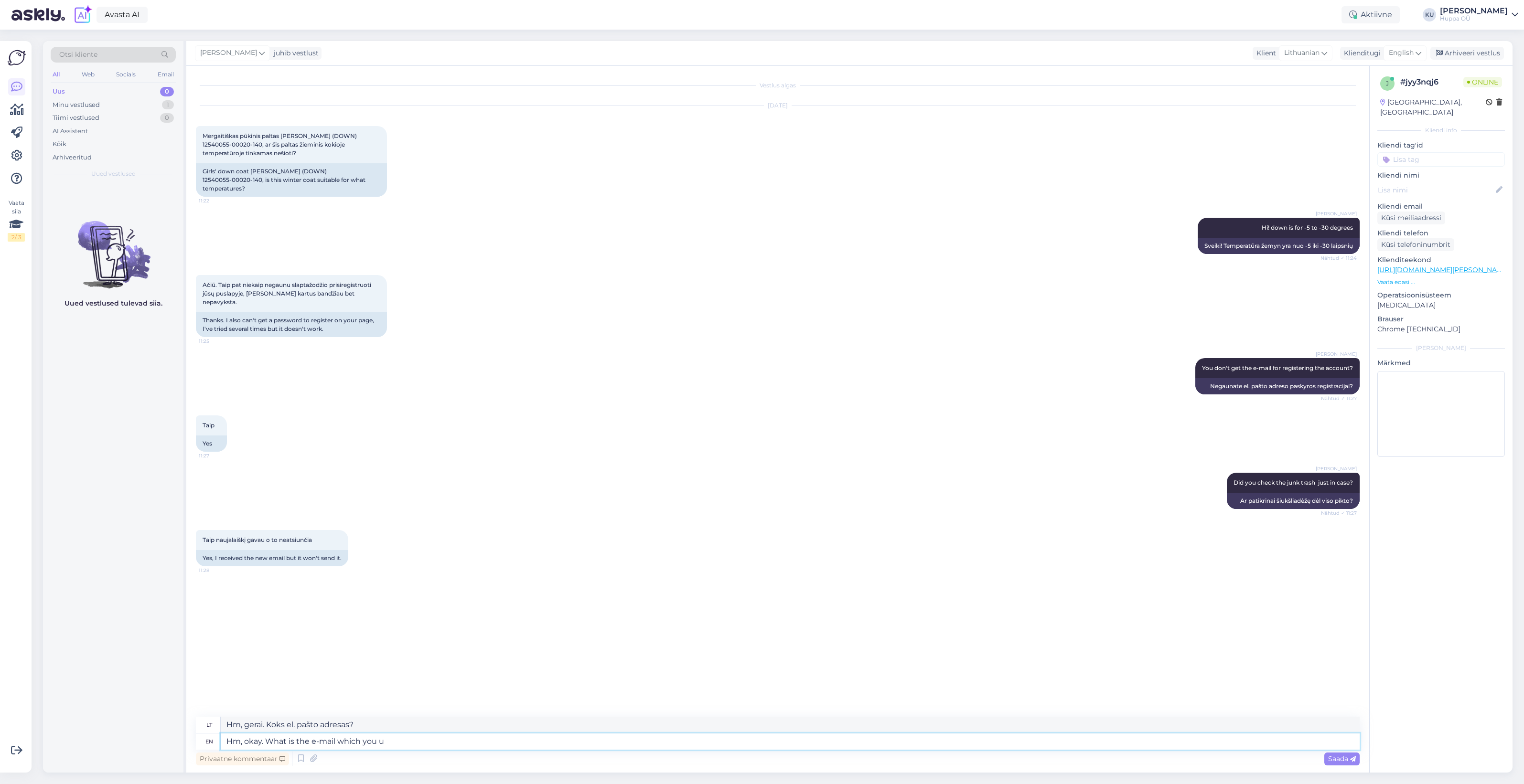
type textarea "Hm, okay. What is the e-mail which you us"
type textarea "Hm, gerai. Koks jūsų el. pašto adresas?"
type textarea "Hm, okay. What is the e-mail which you used"
type textarea "Hm, gerai. Kokį el. pašto adresą naudojote?"
type textarea "Hm, okay. What is the e-mail which you used for registration?"
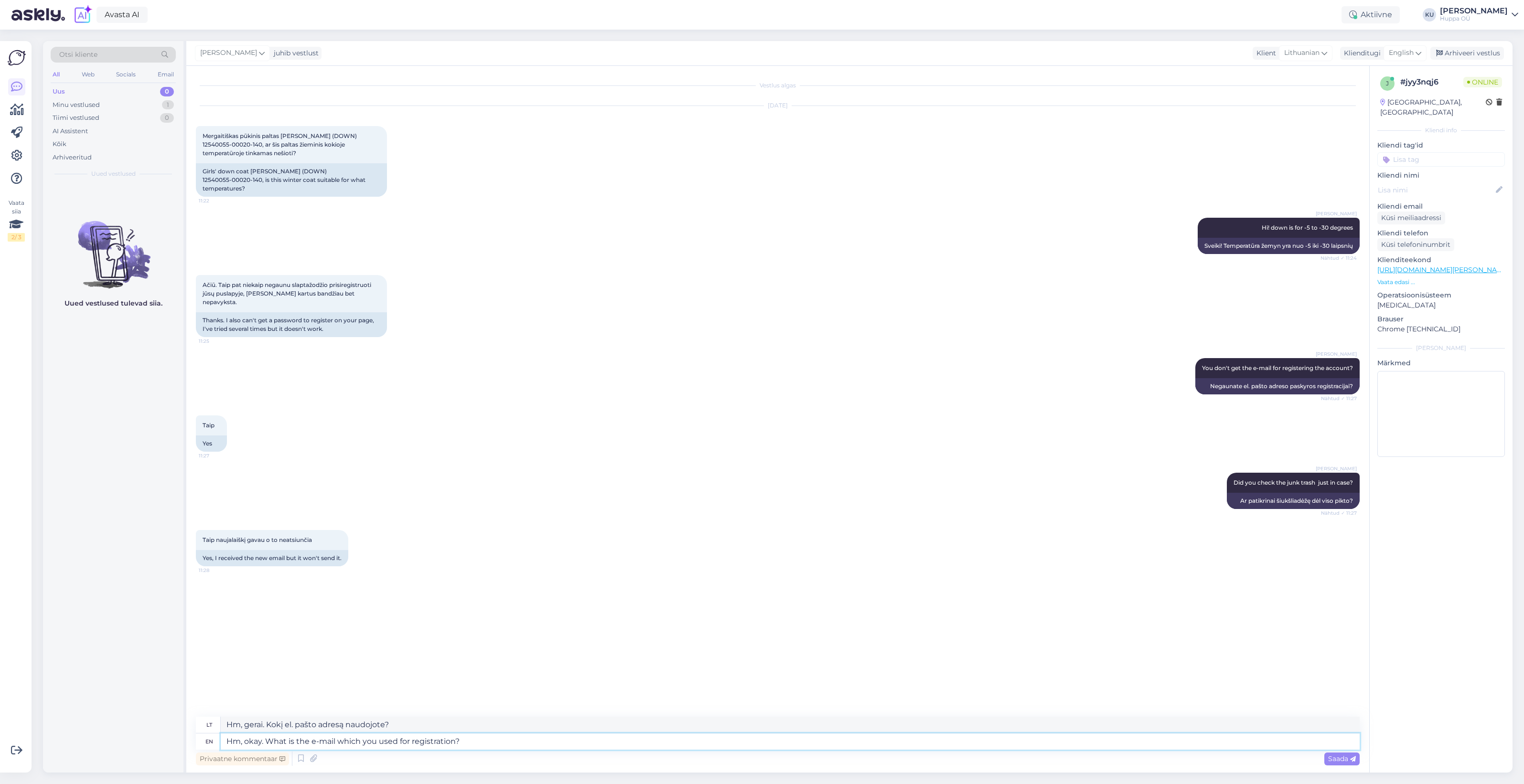
type textarea "Hm, gerai. Kokį el. pašto adresą naudojote registracijai?"
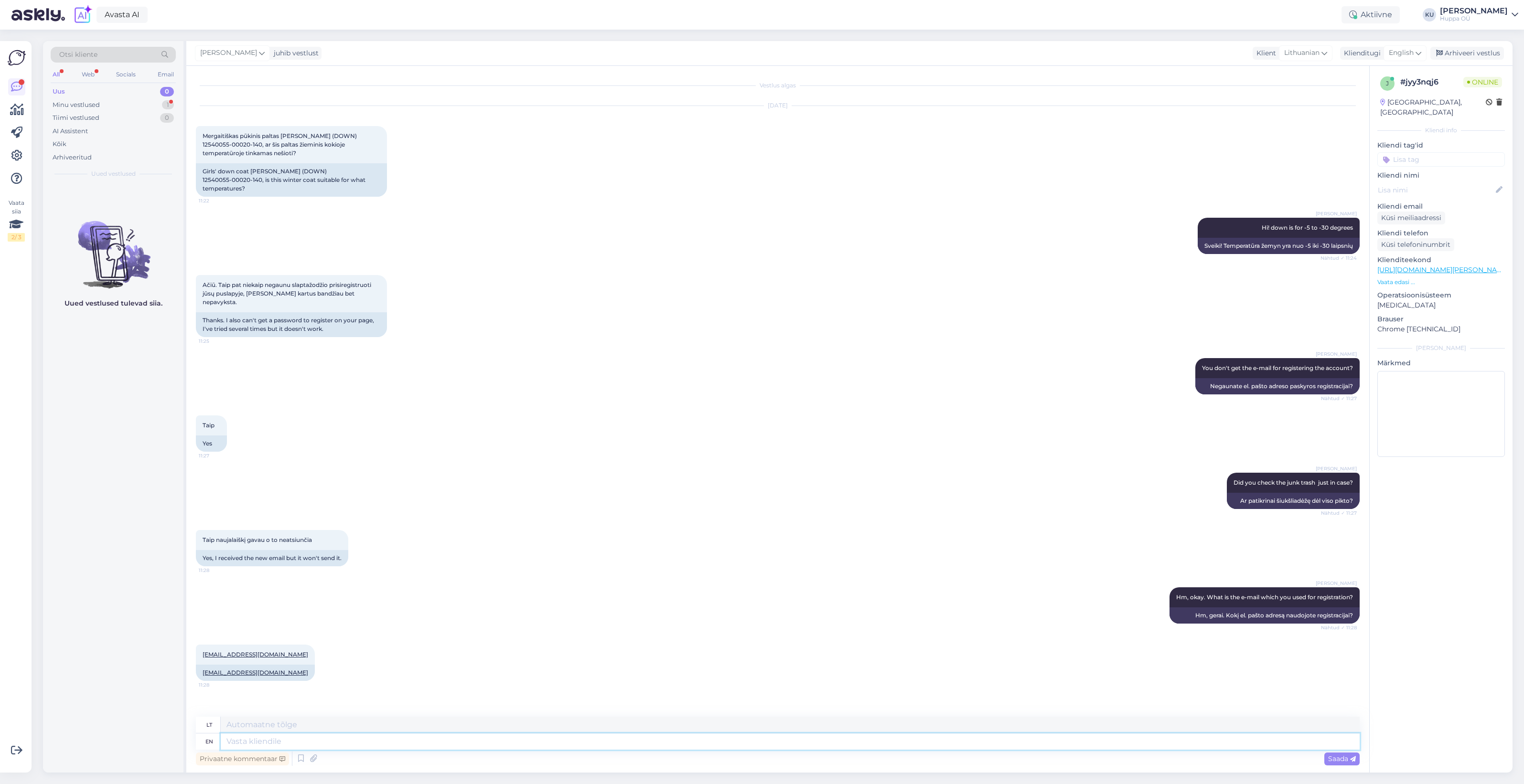
click at [271, 740] on textarea at bounding box center [790, 741] width 1139 height 16
type textarea "let m"
type textarea "leisti"
type textarea "let me check"
type textarea "leisk man"
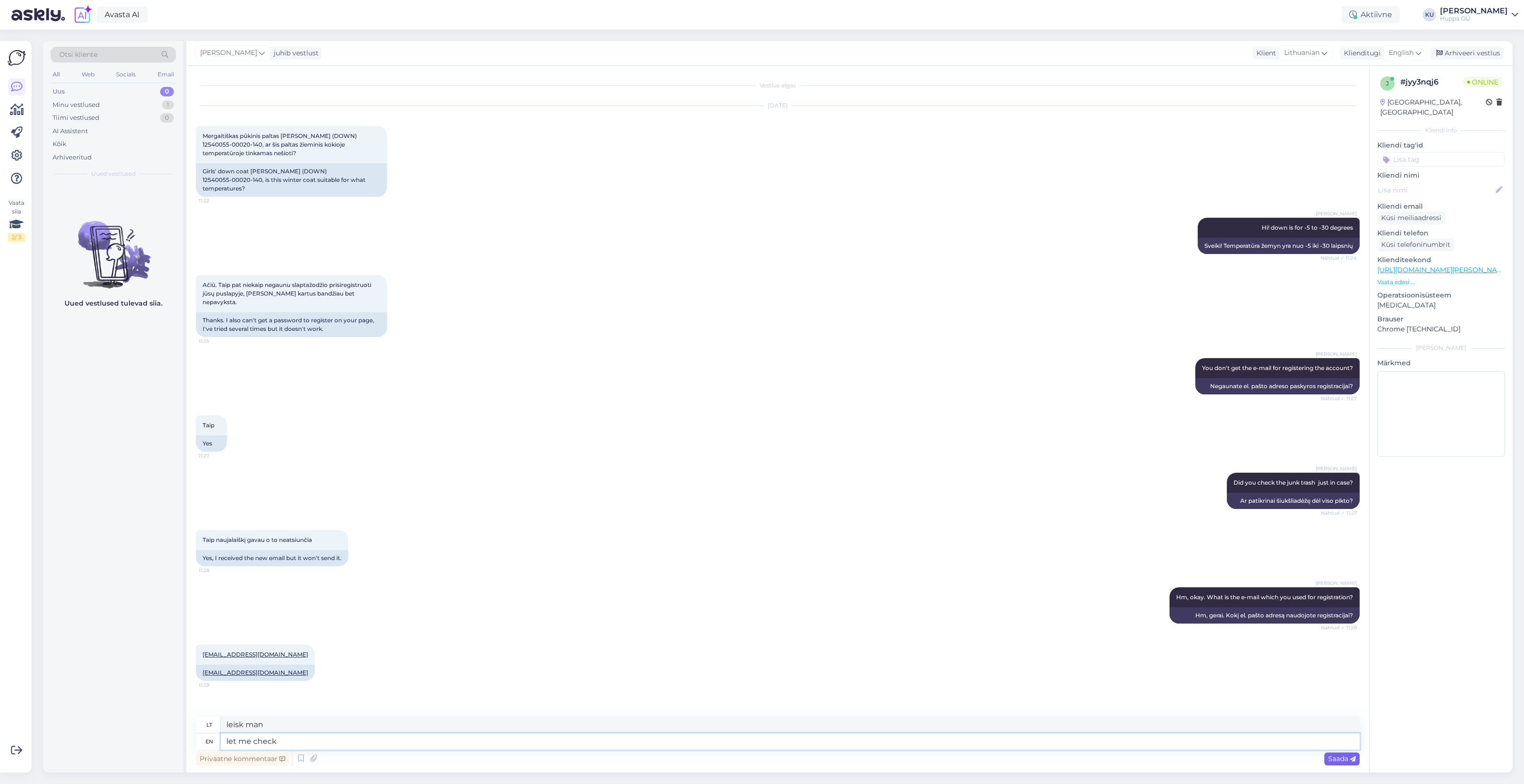
type textarea "let me check"
click at [1348, 757] on span "Saada" at bounding box center [1342, 759] width 28 height 9
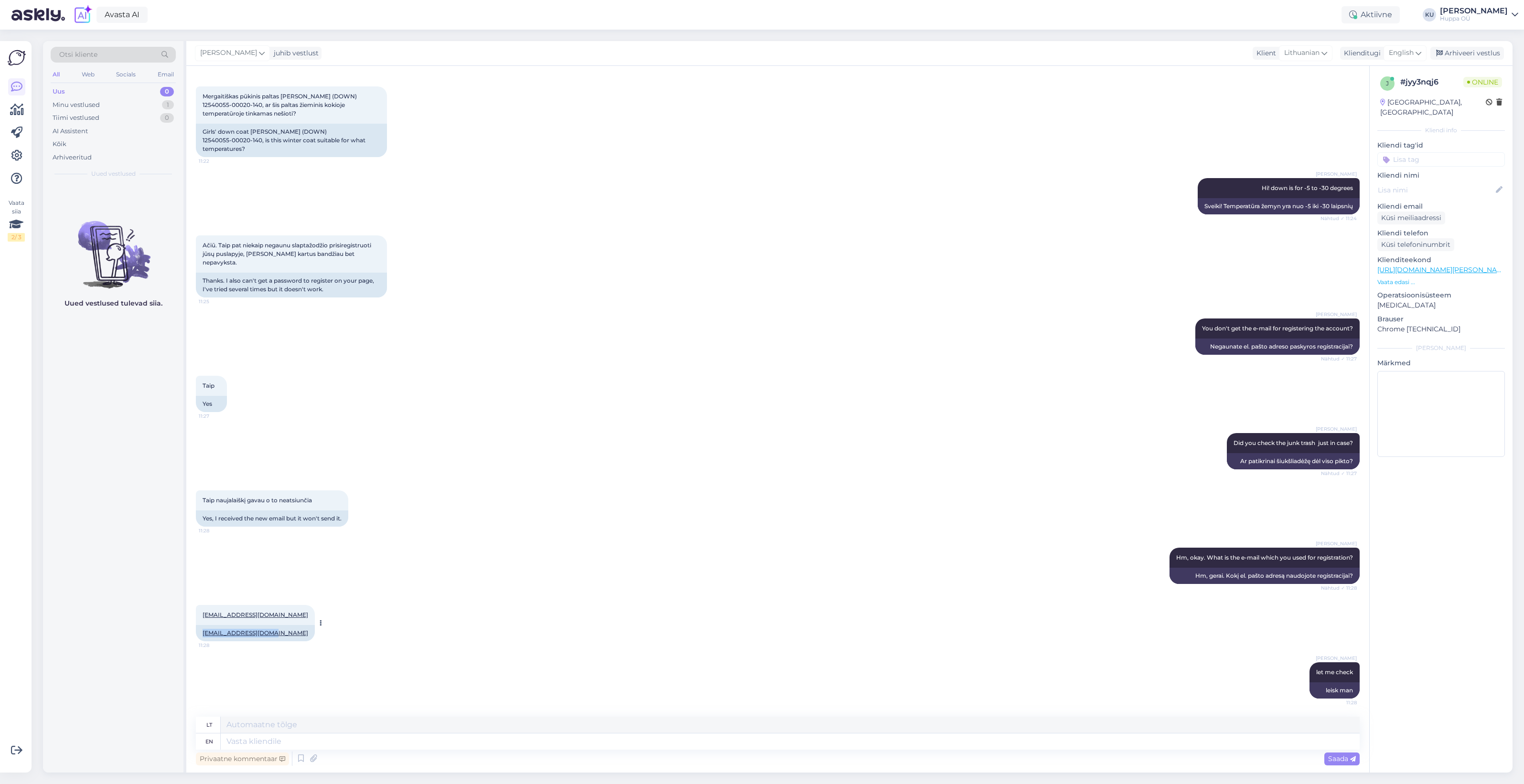
drag, startPoint x: 271, startPoint y: 633, endPoint x: 199, endPoint y: 633, distance: 72.0
click at [199, 633] on div "erikutebar@gmail.com" at bounding box center [255, 633] width 119 height 16
copy link "erikutebar@gmail.com"
click at [97, 198] on span "#ydw7re2k" at bounding box center [89, 195] width 41 height 9
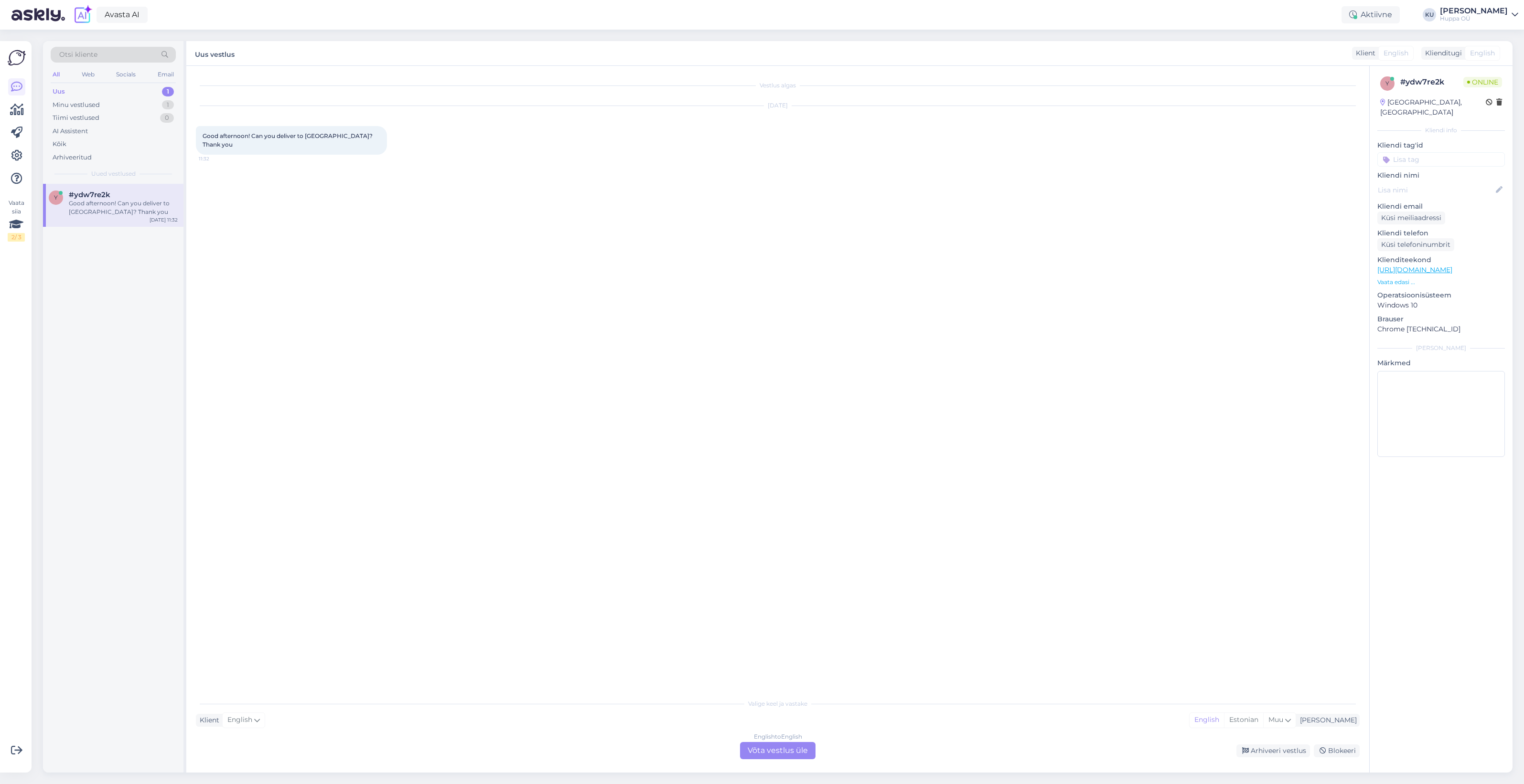
scroll to position [0, 0]
click at [778, 753] on div "English to English Võta vestlus üle" at bounding box center [777, 750] width 75 height 17
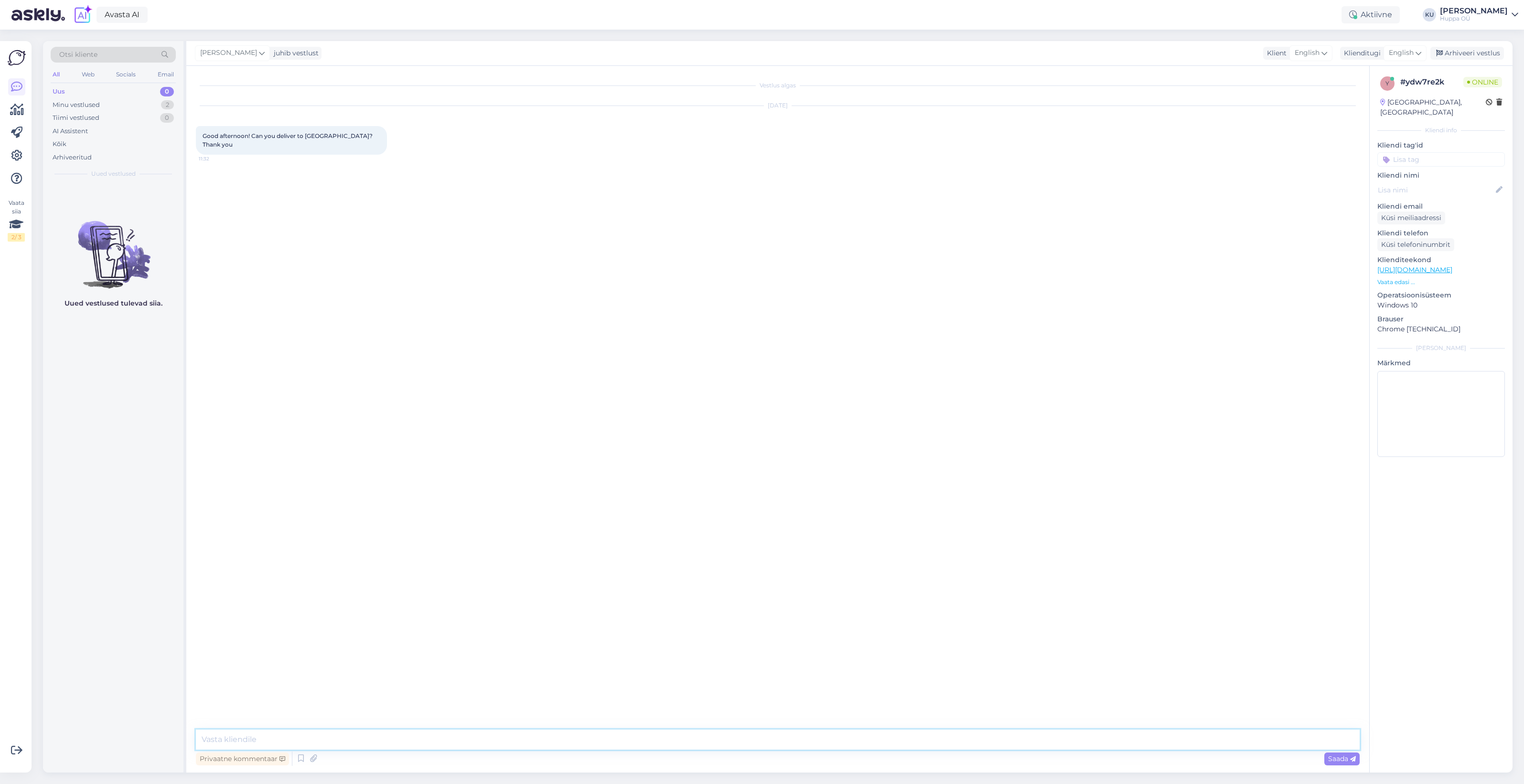
click at [237, 743] on textarea at bounding box center [778, 740] width 1164 height 20
type textarea "Hello! We don't deliver to Moldova, sorry."
click at [1469, 53] on div "Arhiveeri vestlus" at bounding box center [1467, 53] width 73 height 13
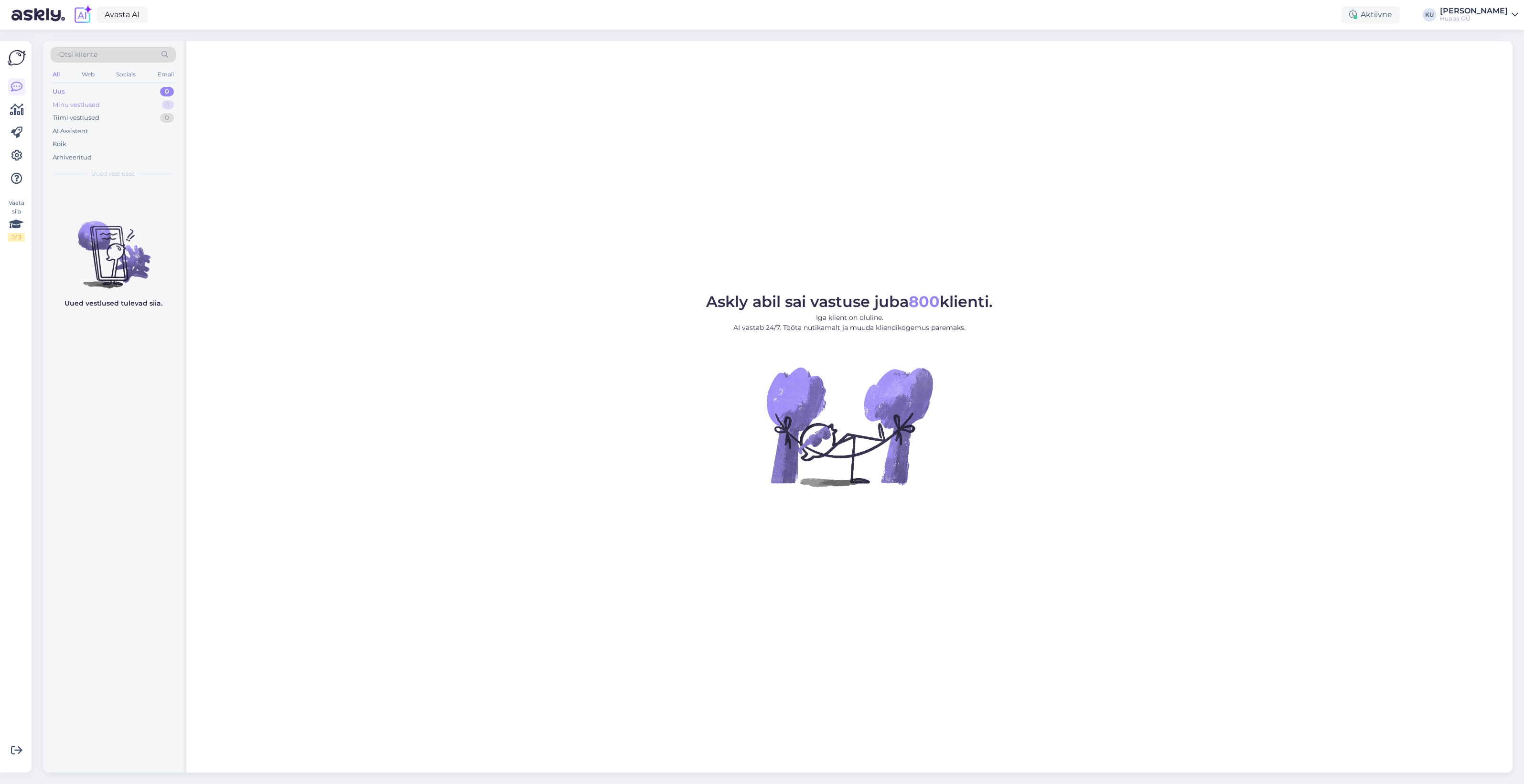
drag, startPoint x: 0, startPoint y: 0, endPoint x: 101, endPoint y: 110, distance: 149.3
click at [101, 110] on div "Minu vestlused 1" at bounding box center [113, 105] width 125 height 14
click at [90, 196] on span "#jyy3nqj6" at bounding box center [86, 195] width 36 height 9
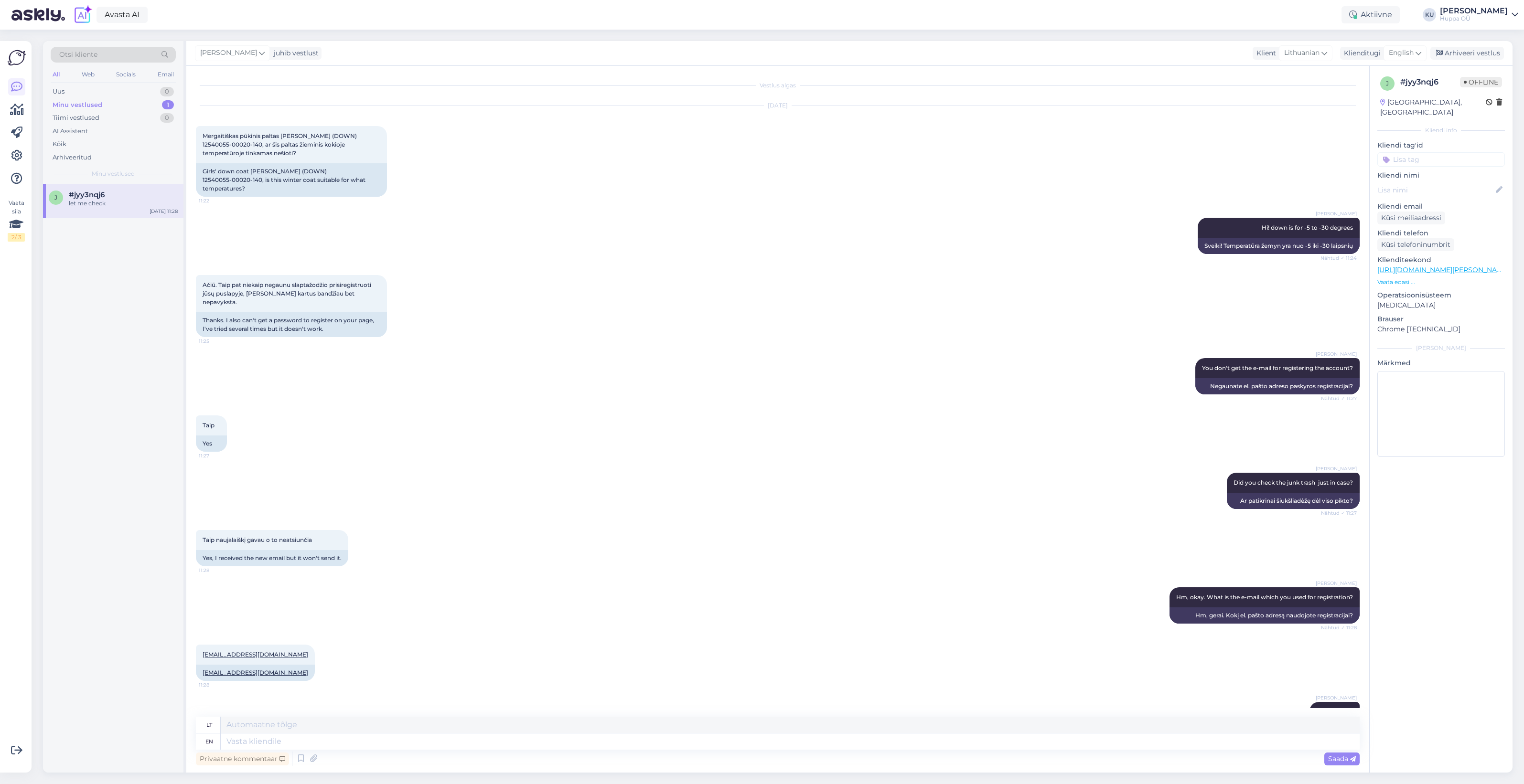
scroll to position [40, 0]
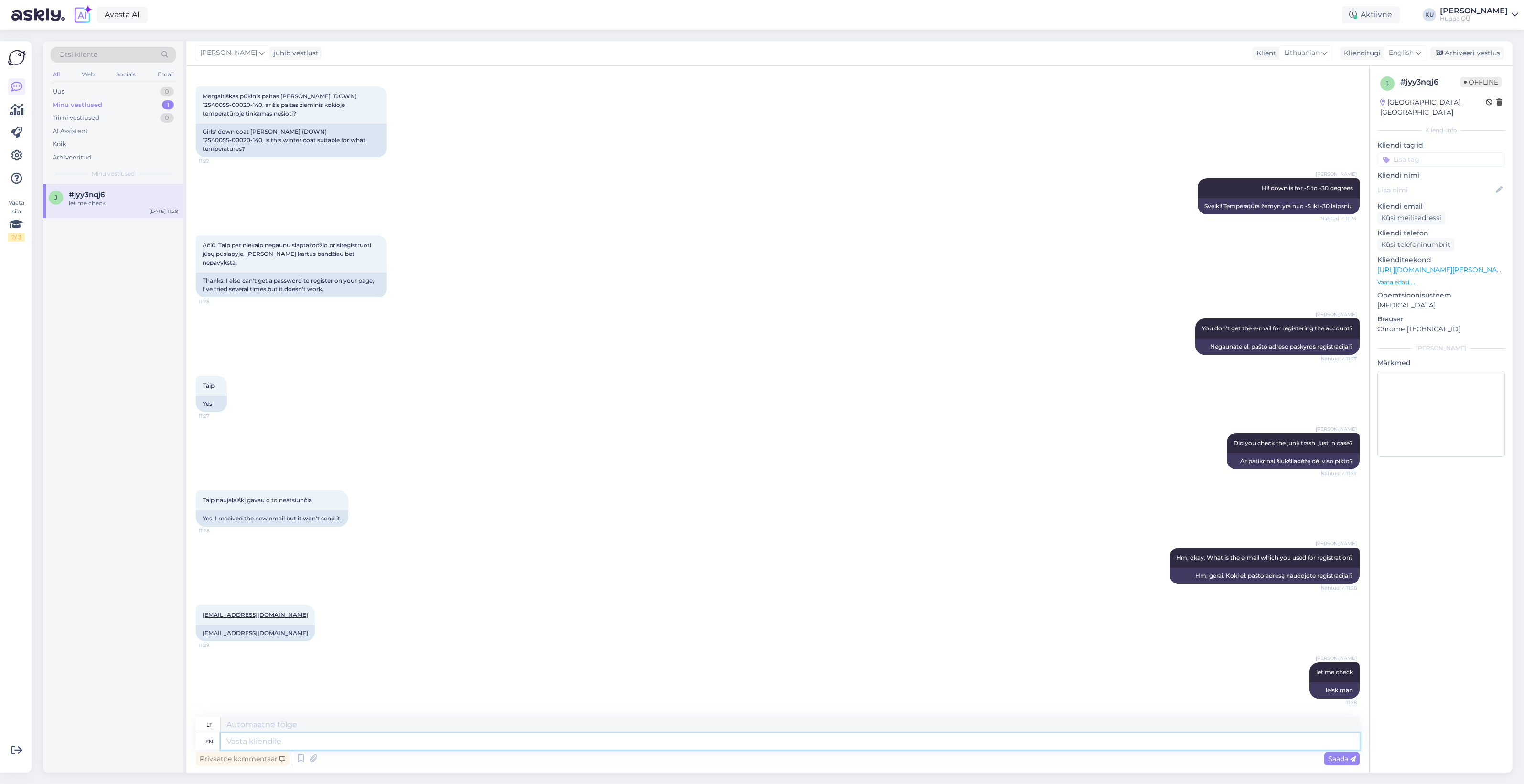
click at [385, 746] on textarea at bounding box center [790, 741] width 1139 height 16
type textarea "I wi"
type textarea "Aš"
type textarea "I will a"
type textarea "Aš padarysiu"
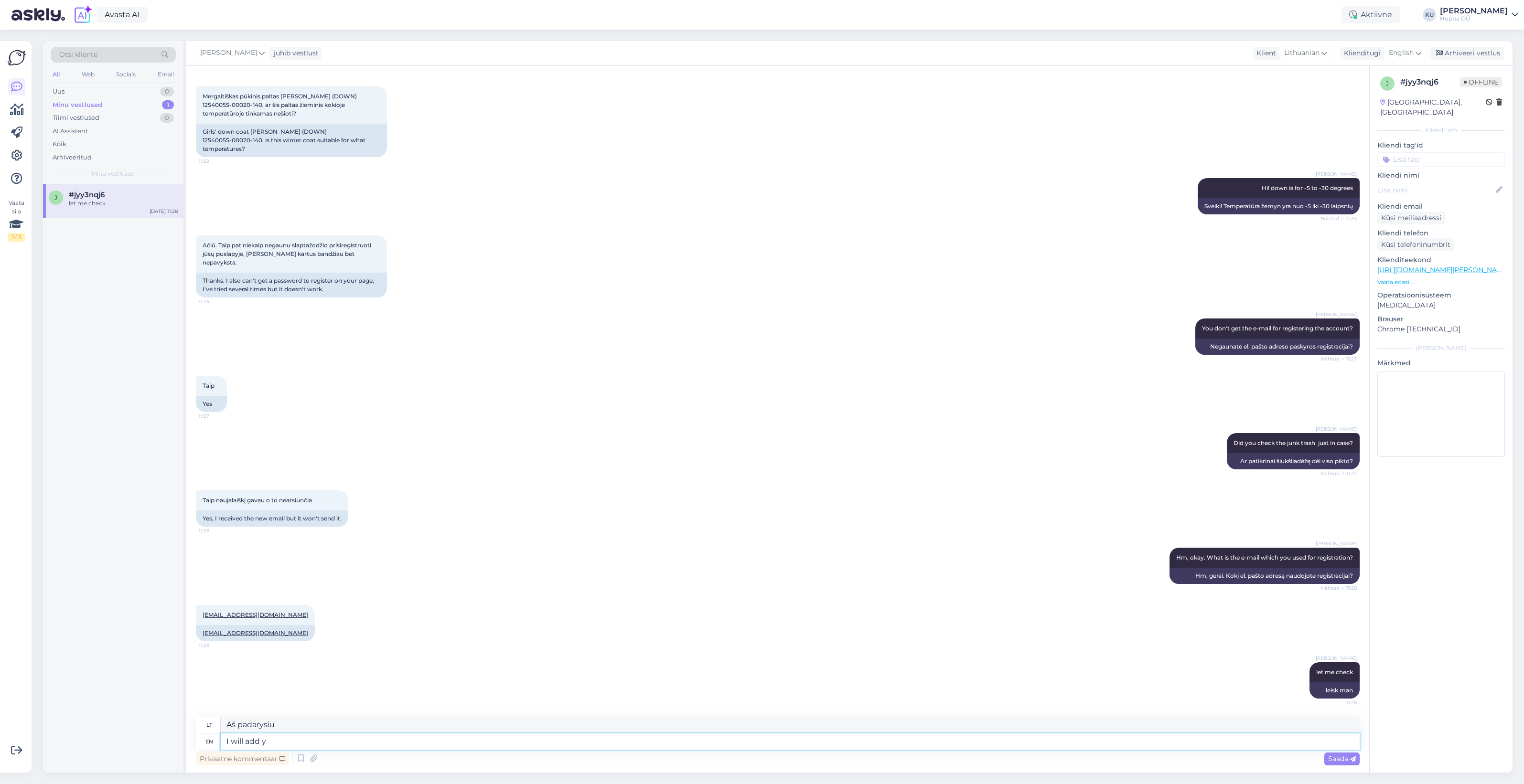
type textarea "I will add yo"
type textarea "Pridėsiu"
type textarea "I will add you a"
type textarea "Aš tave pridėsiu"
type textarea "I will add you and t"
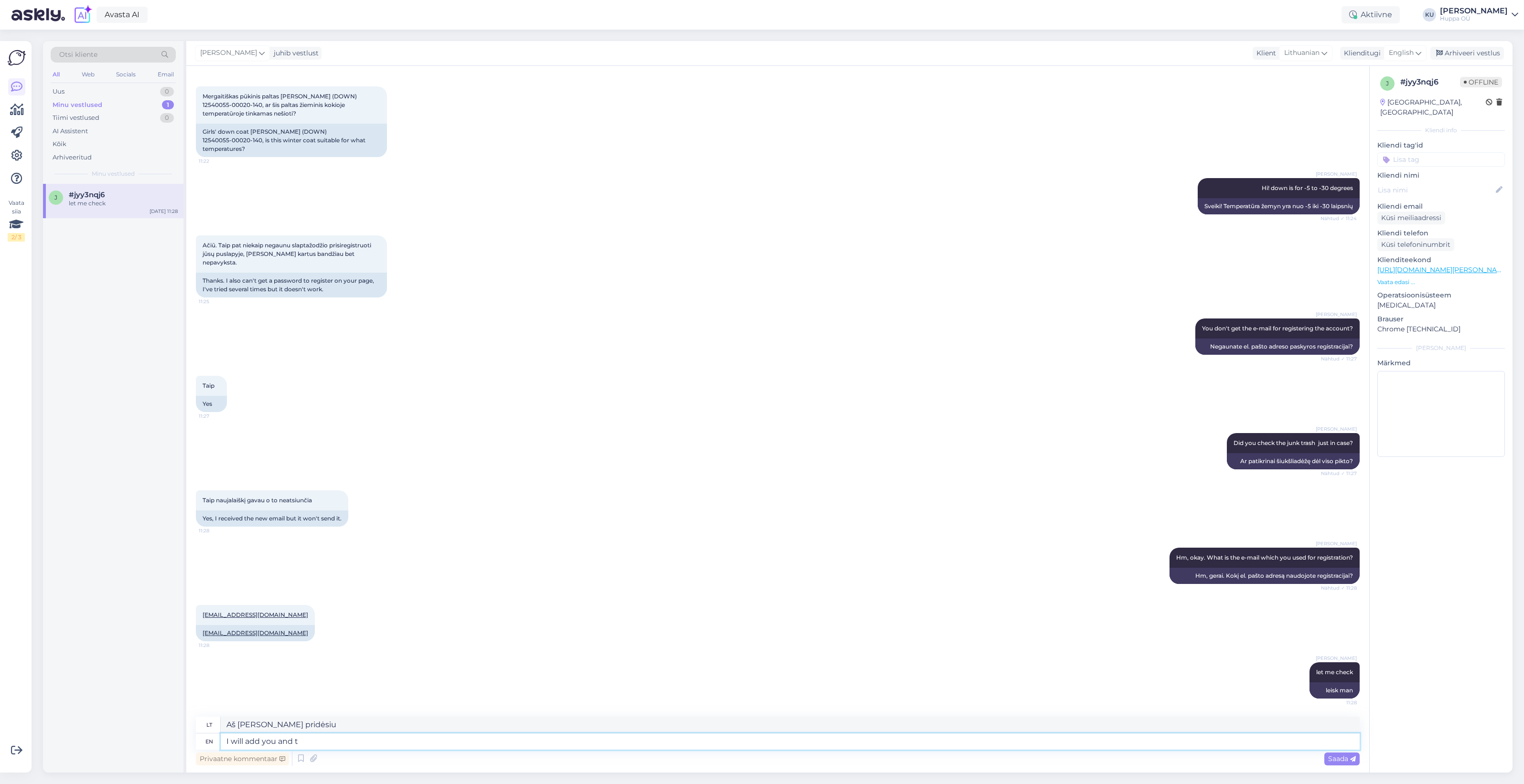
type textarea "Pridėsiu tave ir"
type textarea "I will add you and then"
type textarea "Pridėsiu tave ir tada"
type textarea "I will add you and then you sh"
type textarea "Pridėsiu tave, o tada ir tu"
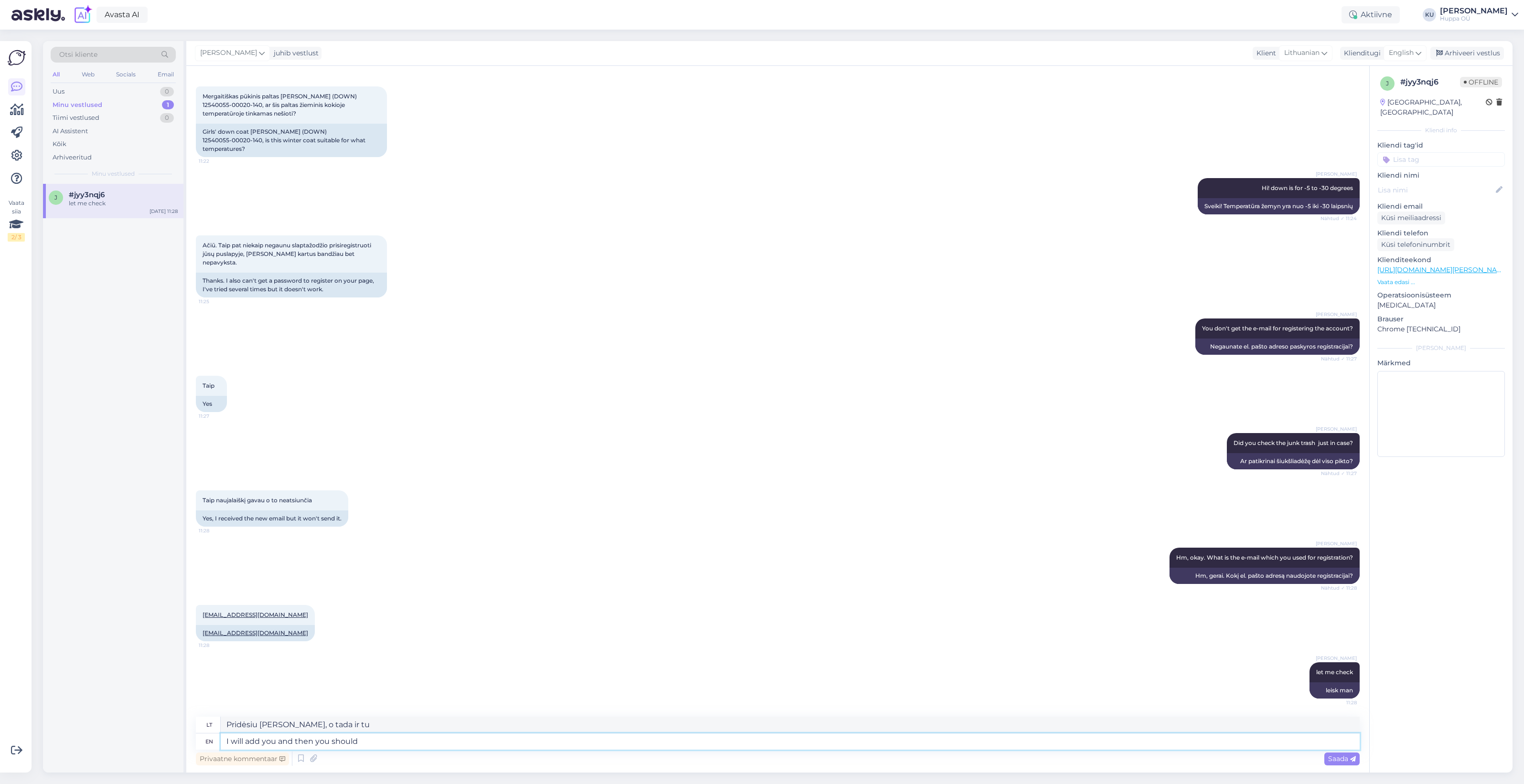
type textarea "I will add you and then you should g"
type textarea "Aš tave pridėsiu, o tada turėtum"
type textarea "I will add you and then you should get an"
type textarea "Pridėsiu tave ir tada turėtum gauti"
type textarea "I will add you and then you should get an e"
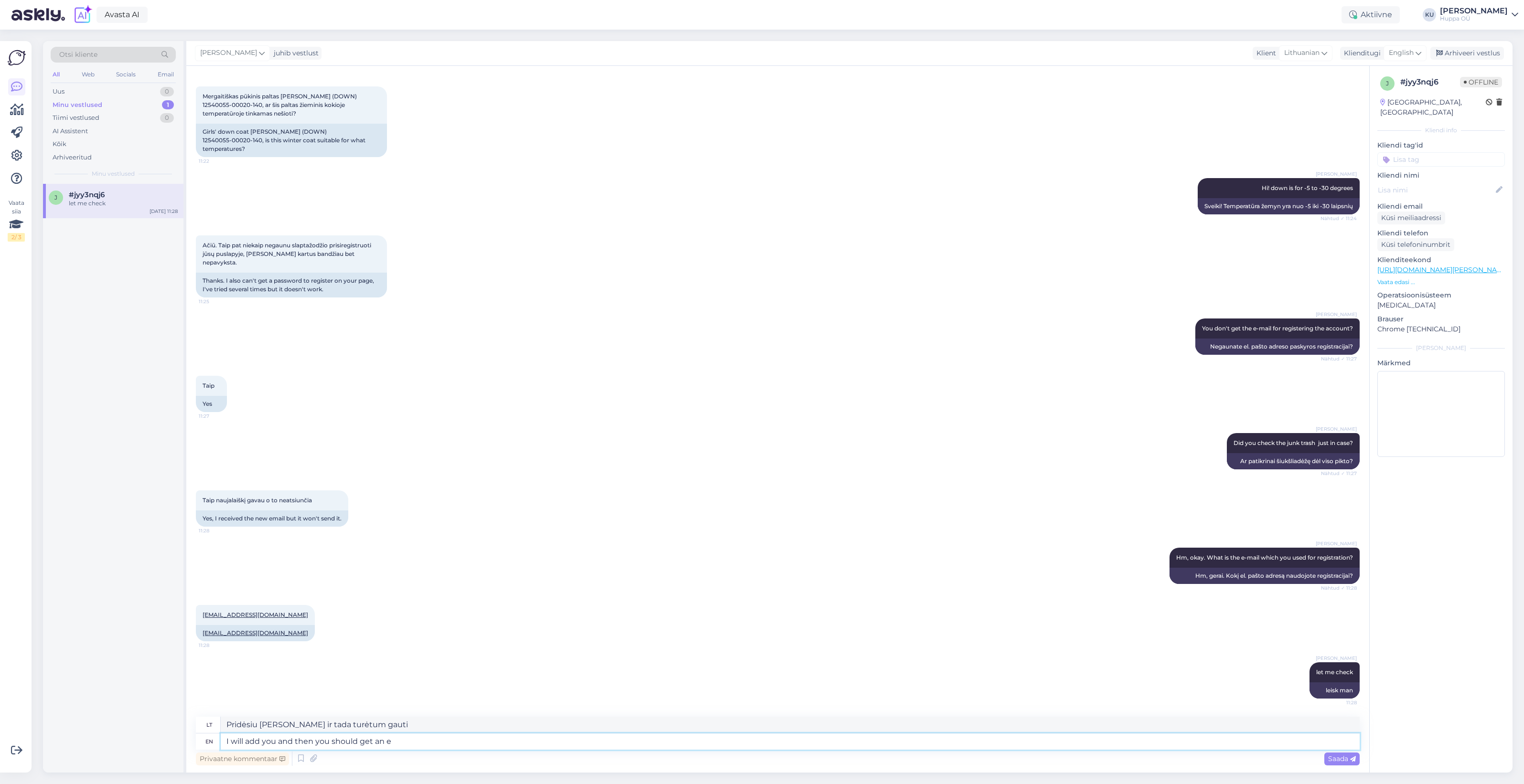
type textarea "Aš tave pridėsiu ir tada turėtum gauti"
type textarea "I will add you and then you should get an e-"
type textarea "Aš tave pridėsiu ir tada turėtum gauti el. pašto adresą."
type textarea "I will add you and then you should get an e-mail"
type textarea "Pridėsiu tave ir tada turėtum gauti el. pašto adresą"
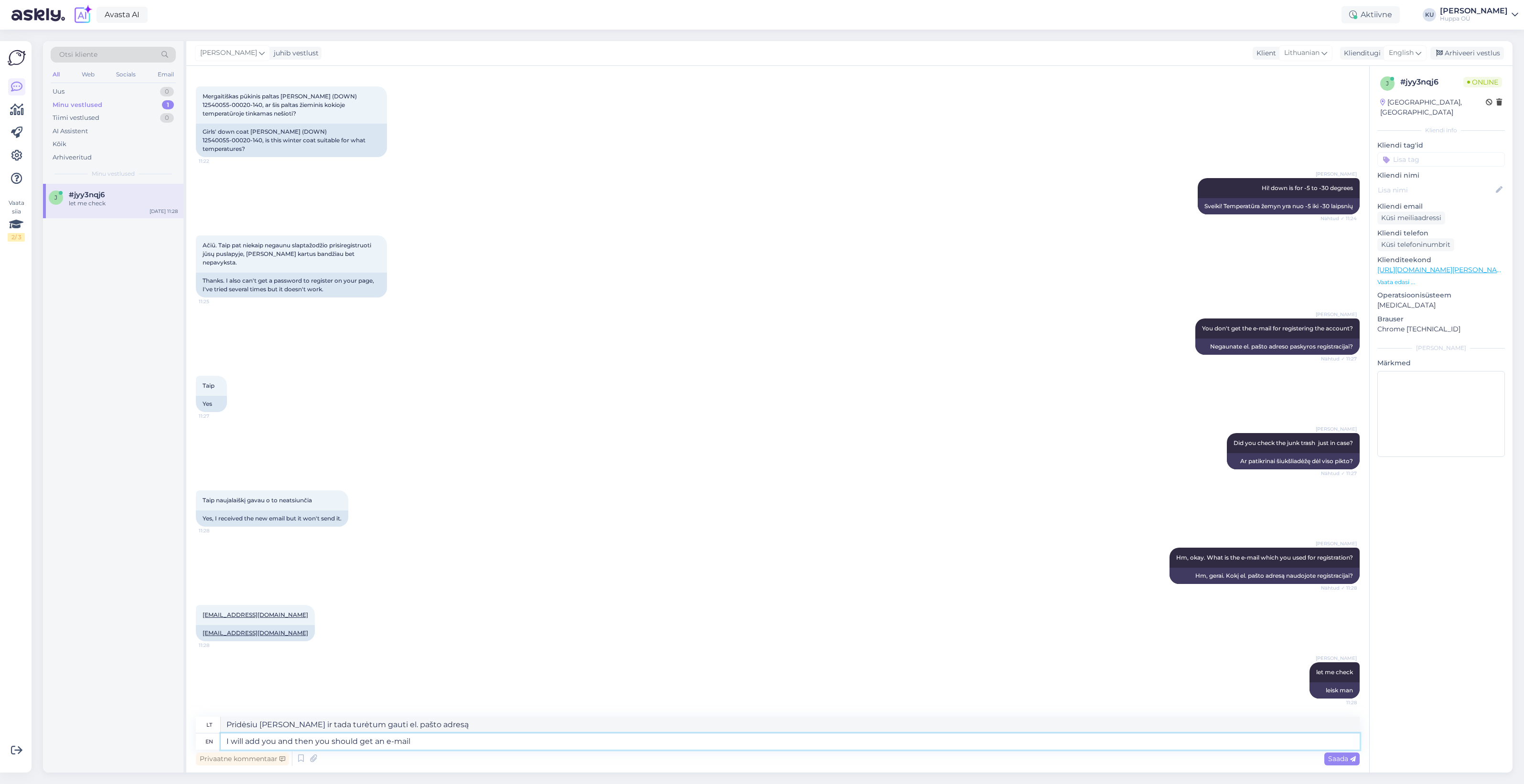
click at [435, 741] on textarea "I will add you and then you should get an e-mail" at bounding box center [790, 741] width 1139 height 16
type textarea "I will add you and then you should get an e-mail to confirm."
type textarea "Pridėsiu jus, o tada turėtumėte gauti patvirtinimo el. laišką."
type textarea "I will add you and then you should get an e-mail to confirm. Let m"
type textarea "Pridėsiu jus ir tada turėtumėte gauti patvirtinimo el. laišką. Leiskite"
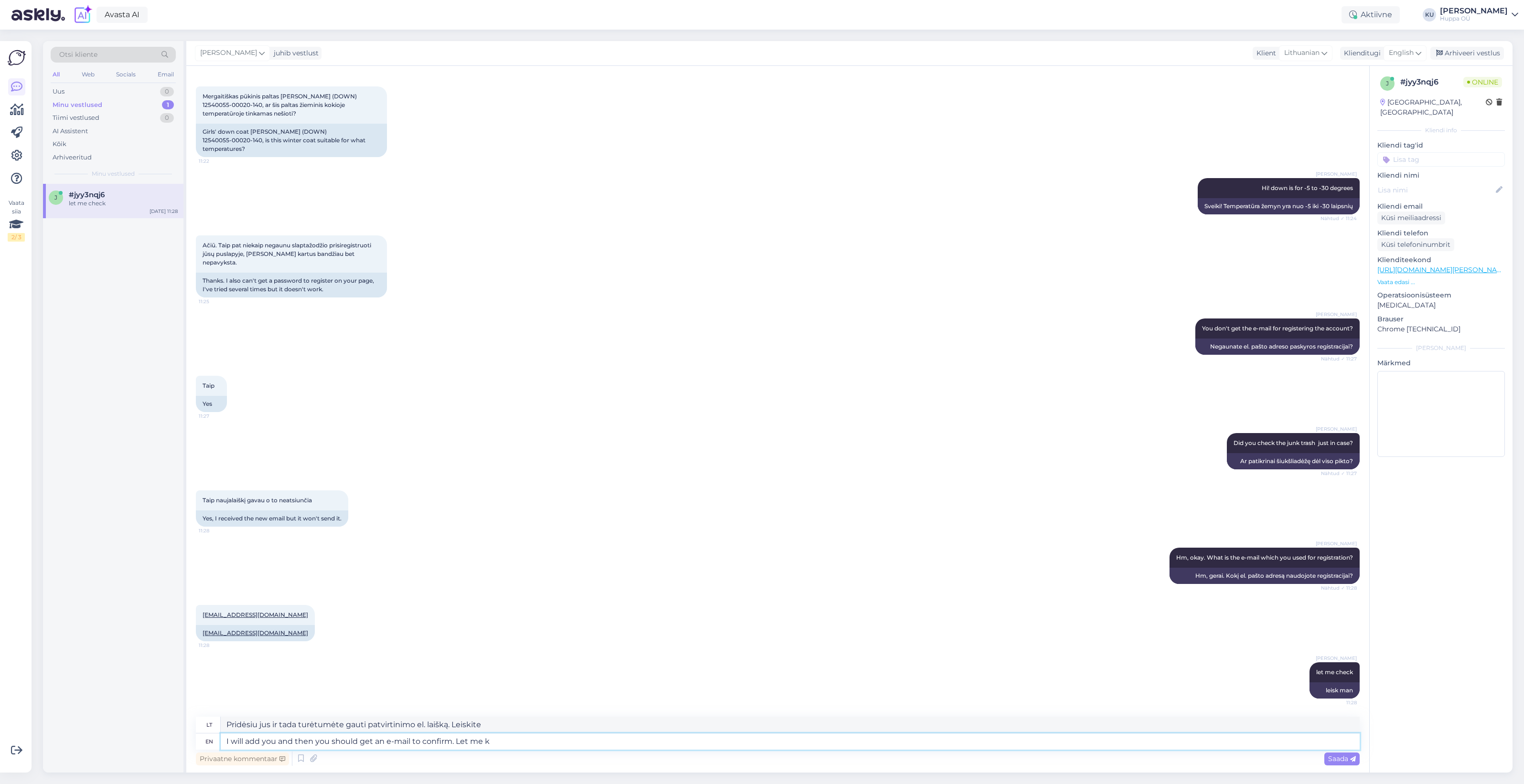
type textarea "I will add you and then you should get an e-mail to confirm. Let me kn"
type textarea "Pridėsiu jus ir tada turėtumėte gauti patvirtinimo el. laišką. Leiskite man"
type textarea "I will add you and then you should get an e-mail to confirm. Let me know if"
type textarea "Pridėsiu jus ir tada turėtumėte gauti patvirtinimo el. laišką. Praneškite man"
type textarea "I will add you and then you should get an e-mail to confirm. Let me know if y"
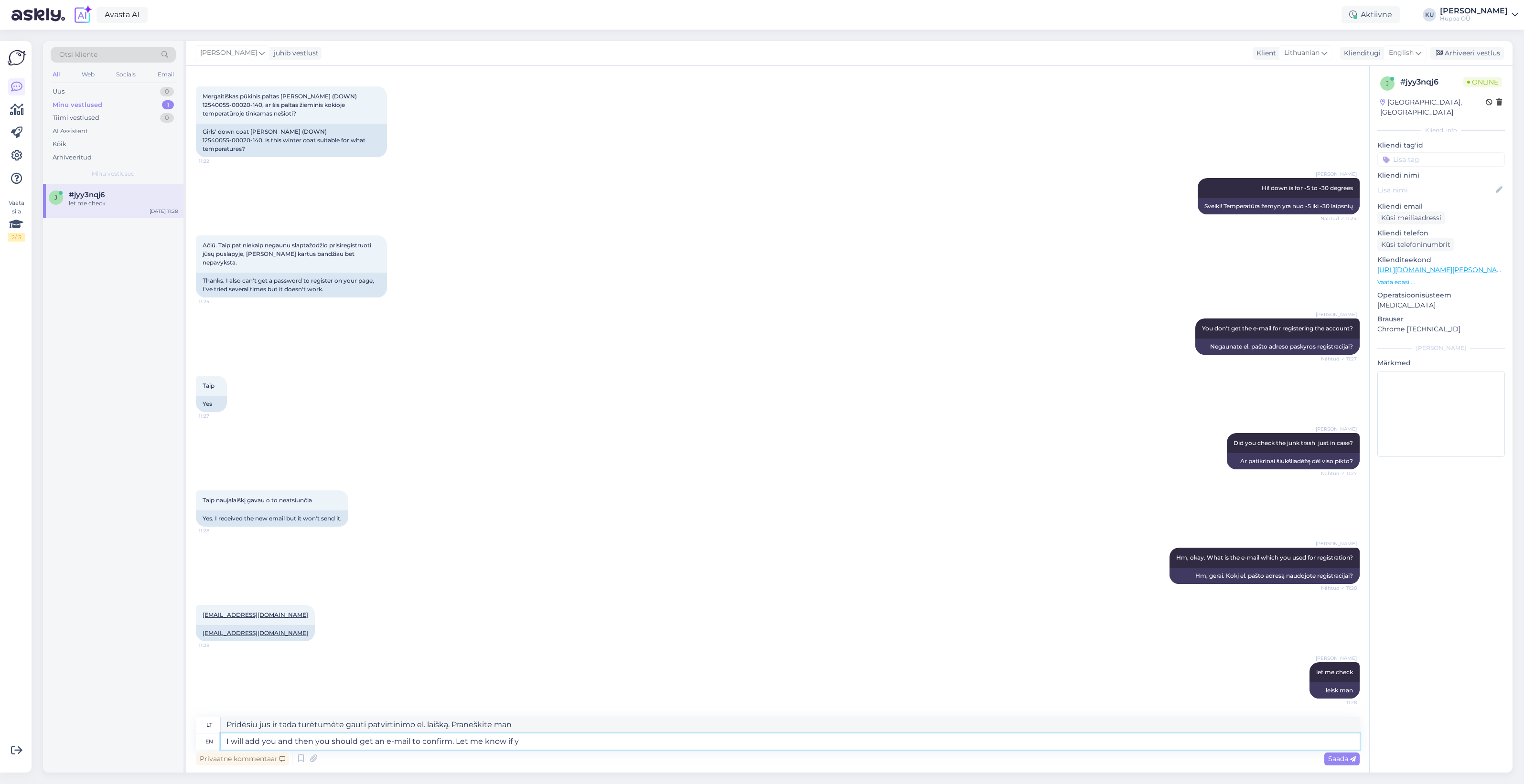
type textarea "Pridėsiu jus ir tada turėtumėte gauti patvirtinimo el. laišką. Praneškite man, …"
type textarea "I will add you and then you should get an e-mail to confirm. Let me know if you…"
type textarea "Pridėsiu jus ir tada turėtumėte gauti patvirtinimo el. laišką. Praneškite man, …"
type textarea "I will add you and then you should get an e-mail to confirm. Let me know if you…"
type textarea "Pridėsiu jus ir tada turėtumėte gauti patvirtinimo el. laišką. Praneškite, jei …"
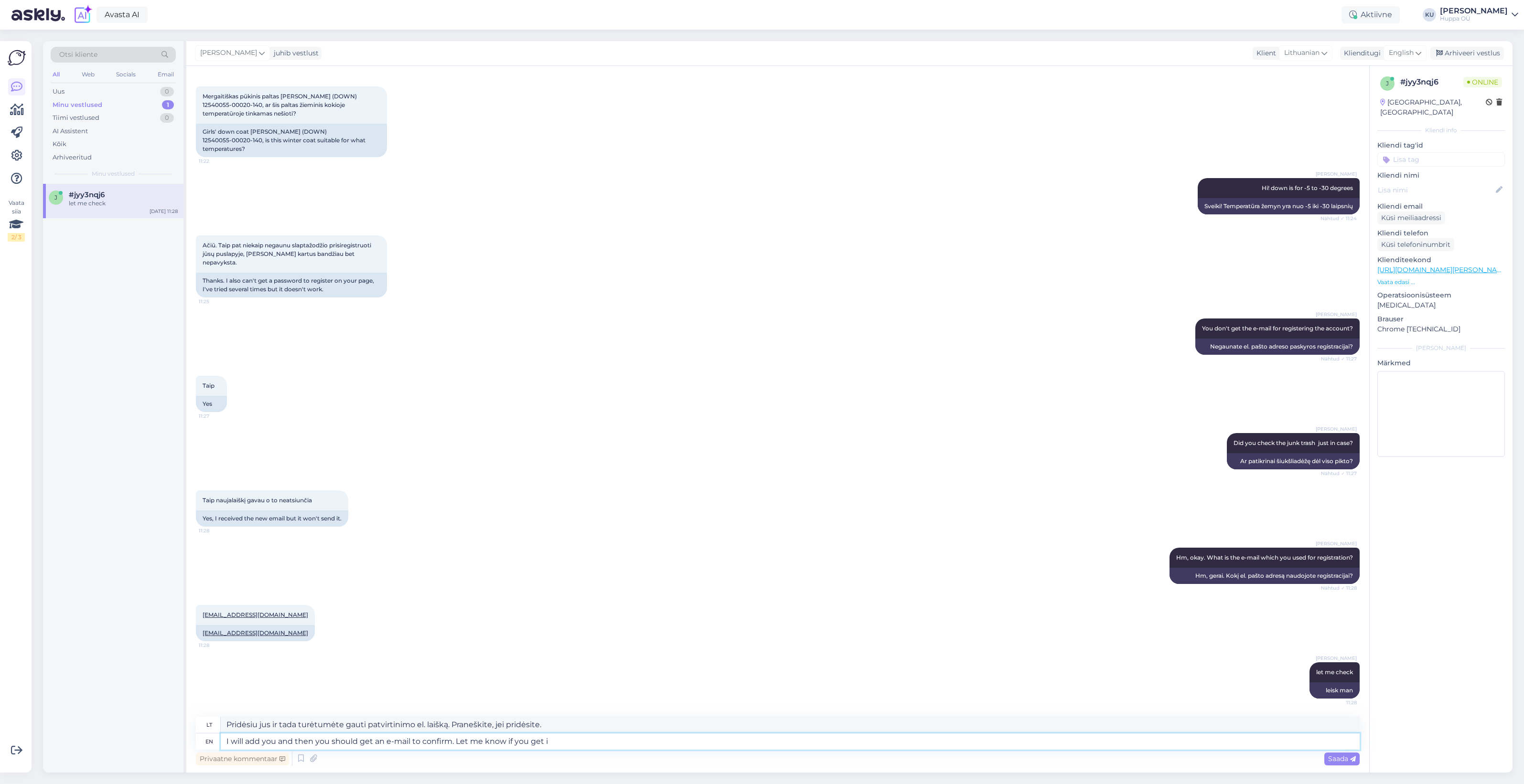
type textarea "I will add you and then you should get an e-mail to confirm. Let me know if you…"
type textarea "Pridėsiu jus ir tada turėtumėte gauti patvirtinimo el. laišką. Praneškite, jei …"
type textarea "I will add you and then you should get an e-mail to confirm. Let me know if you…"
click at [1342, 763] on div "Saada" at bounding box center [1342, 759] width 36 height 13
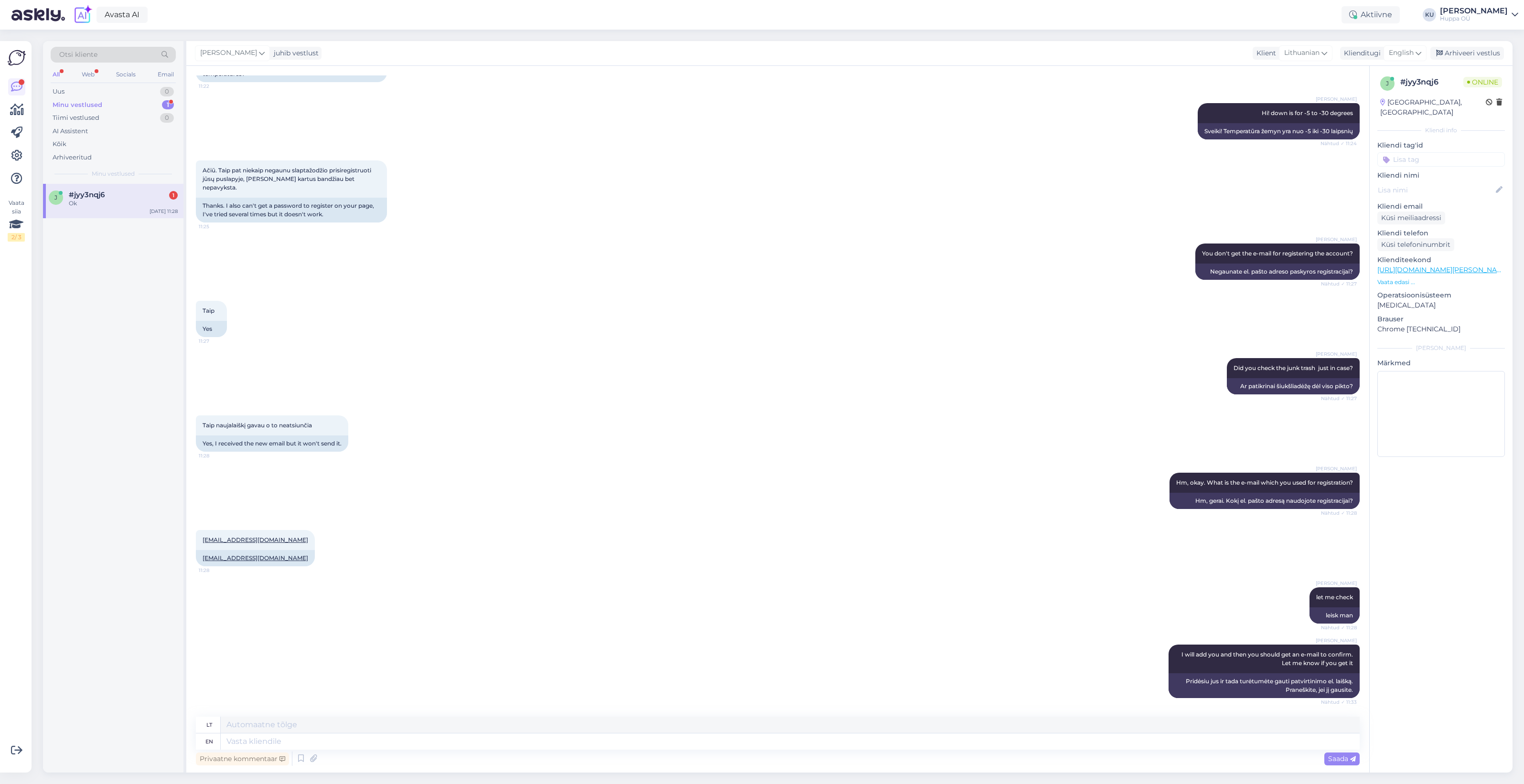
scroll to position [171, 0]
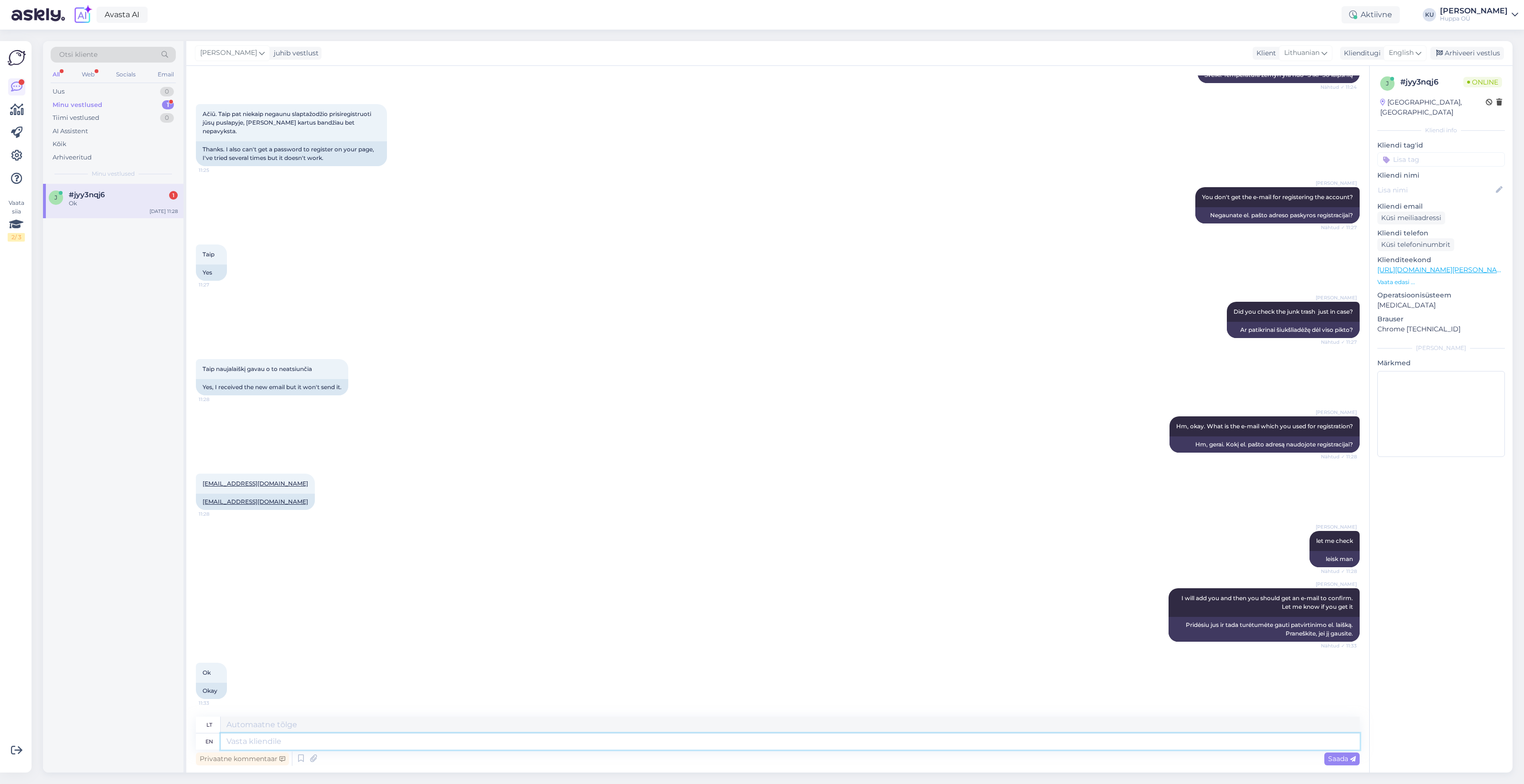
click at [521, 744] on textarea at bounding box center [790, 741] width 1139 height 16
click at [78, 196] on span "#jyy3nqj6" at bounding box center [86, 195] width 36 height 9
drag, startPoint x: 272, startPoint y: 504, endPoint x: 204, endPoint y: 505, distance: 68.0
click at [204, 505] on div "erikutebar@gmail.com" at bounding box center [255, 501] width 119 height 16
copy link "erikutebar@gmail.com"
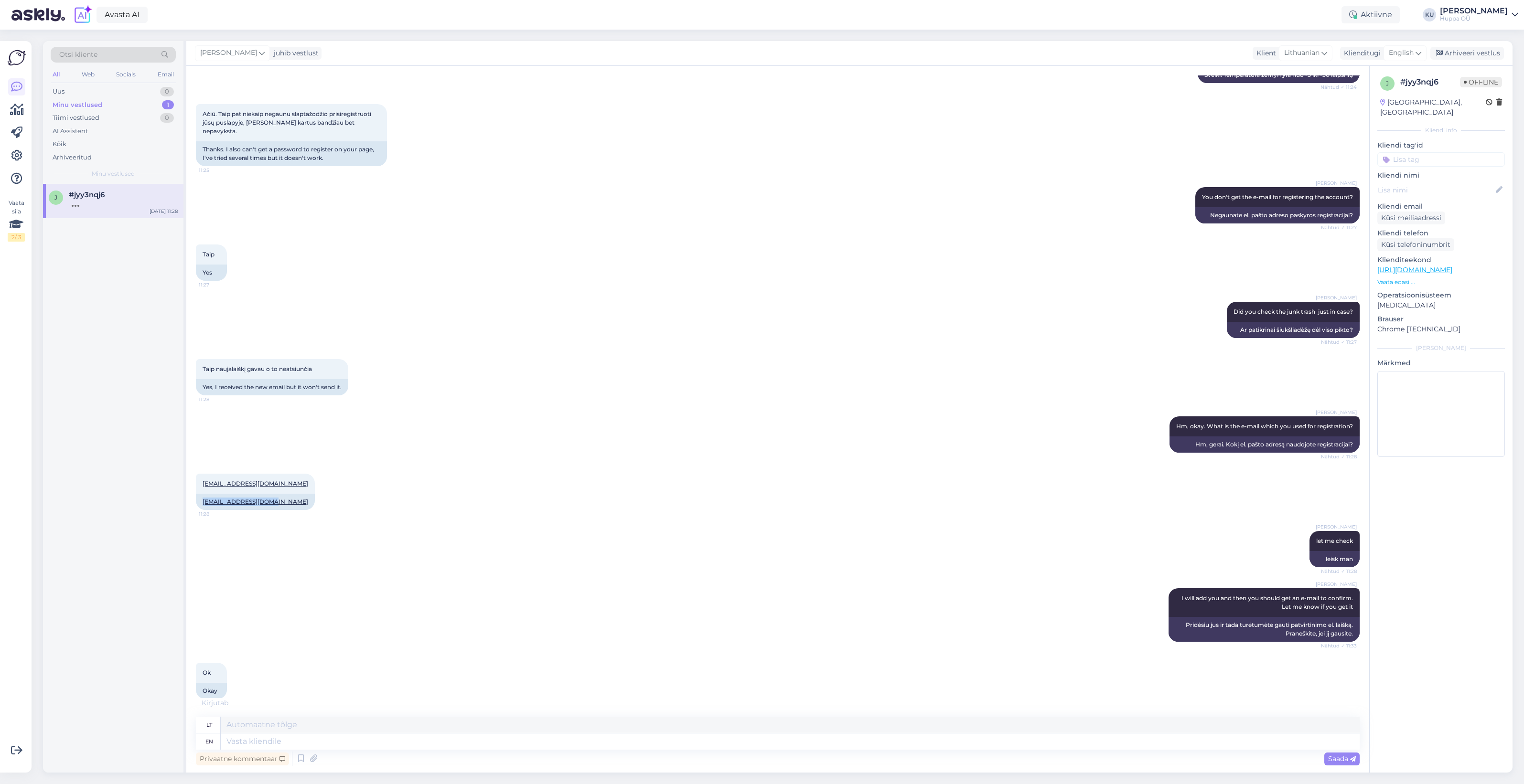
scroll to position [229, 0]
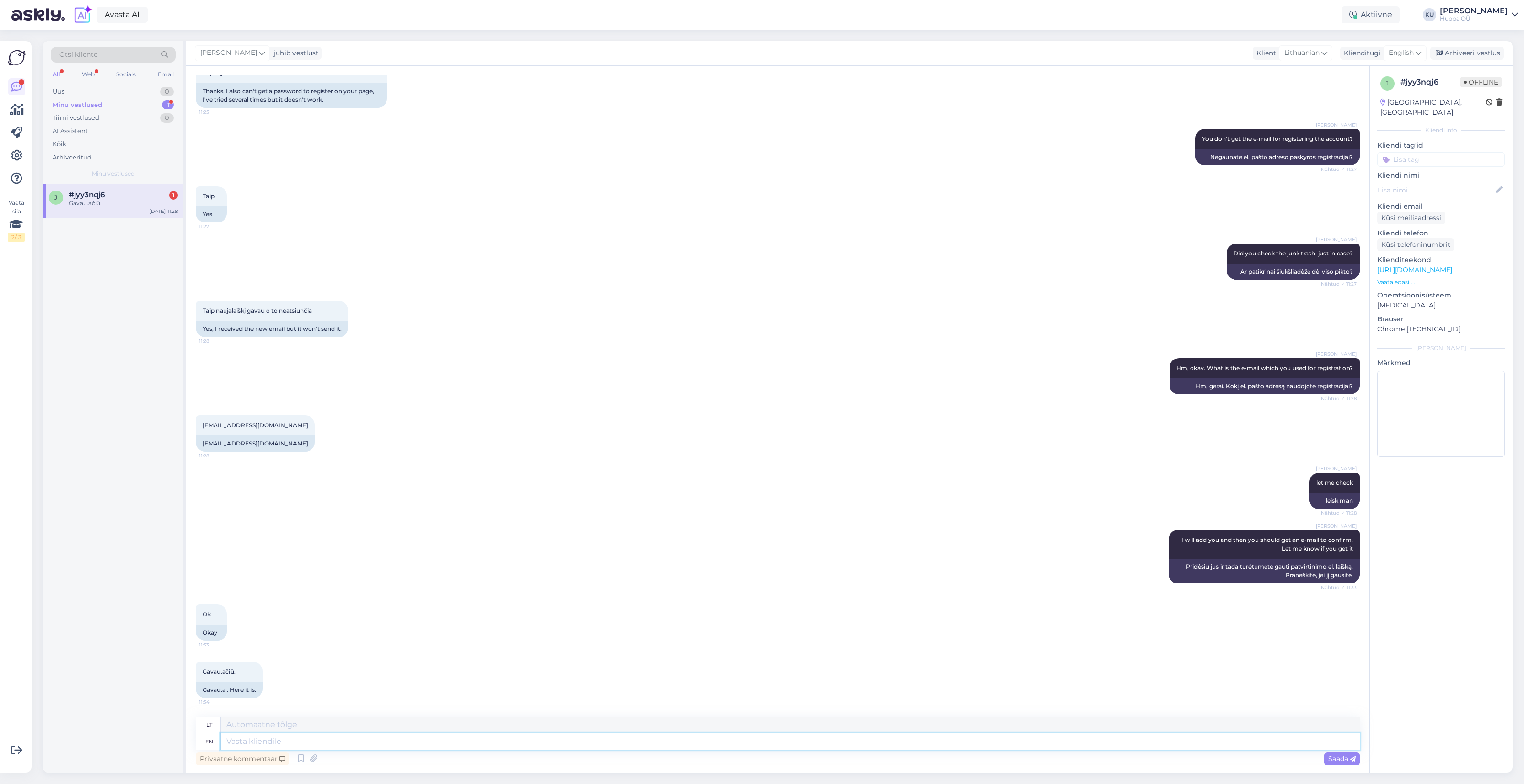
click at [286, 738] on textarea at bounding box center [790, 741] width 1139 height 16
type textarea "Great"
type textarea "Puiku"
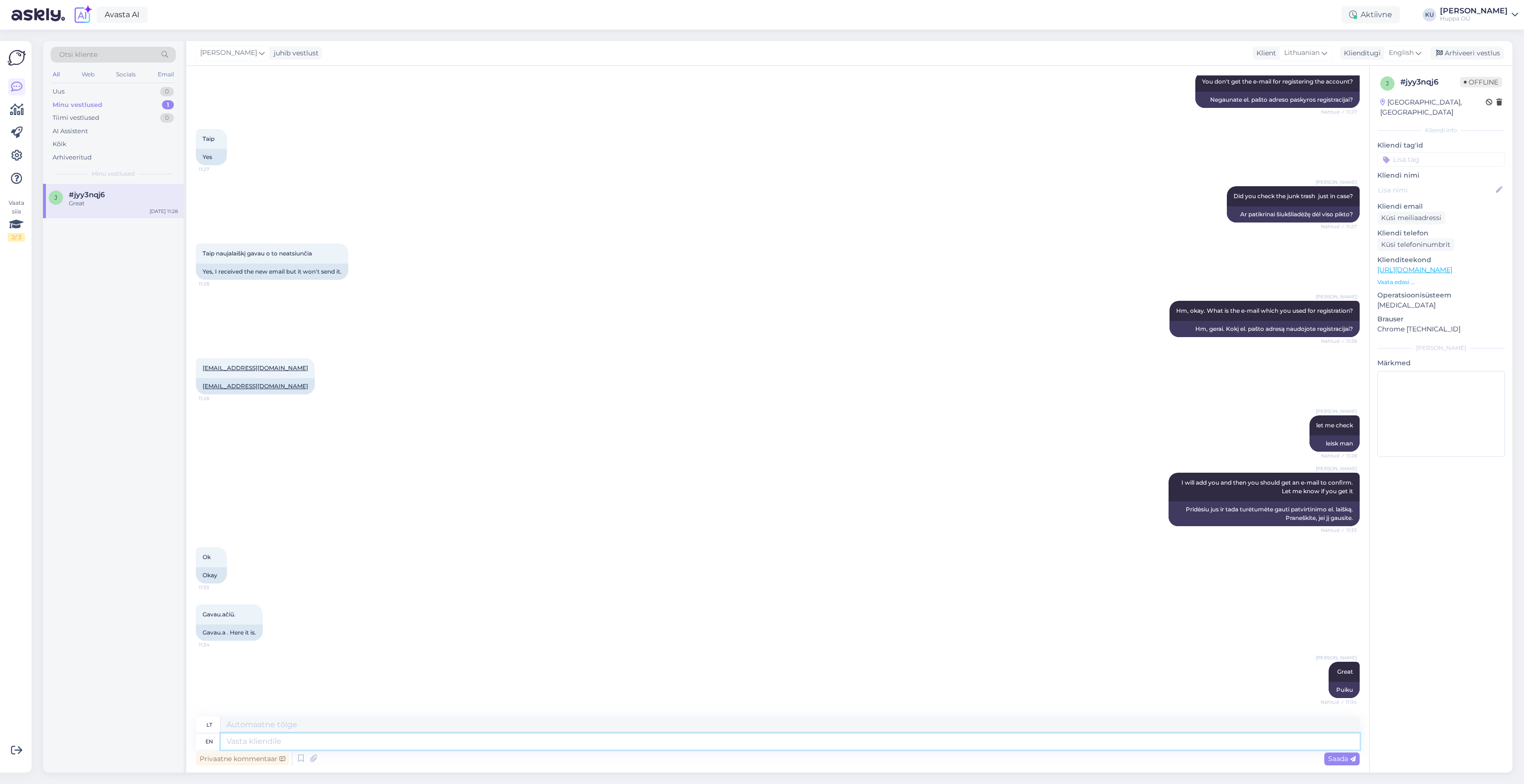
scroll to position [286, 0]
drag, startPoint x: 239, startPoint y: 612, endPoint x: 202, endPoint y: 618, distance: 37.5
click at [202, 618] on div "Gavau.ačiū. 11:34" at bounding box center [229, 615] width 67 height 20
copy span "Gavau.ačiū."
click at [683, 521] on div "Katariina Udam I will add you and then you should get an e-mail to confirm. Let…" at bounding box center [778, 501] width 1164 height 75
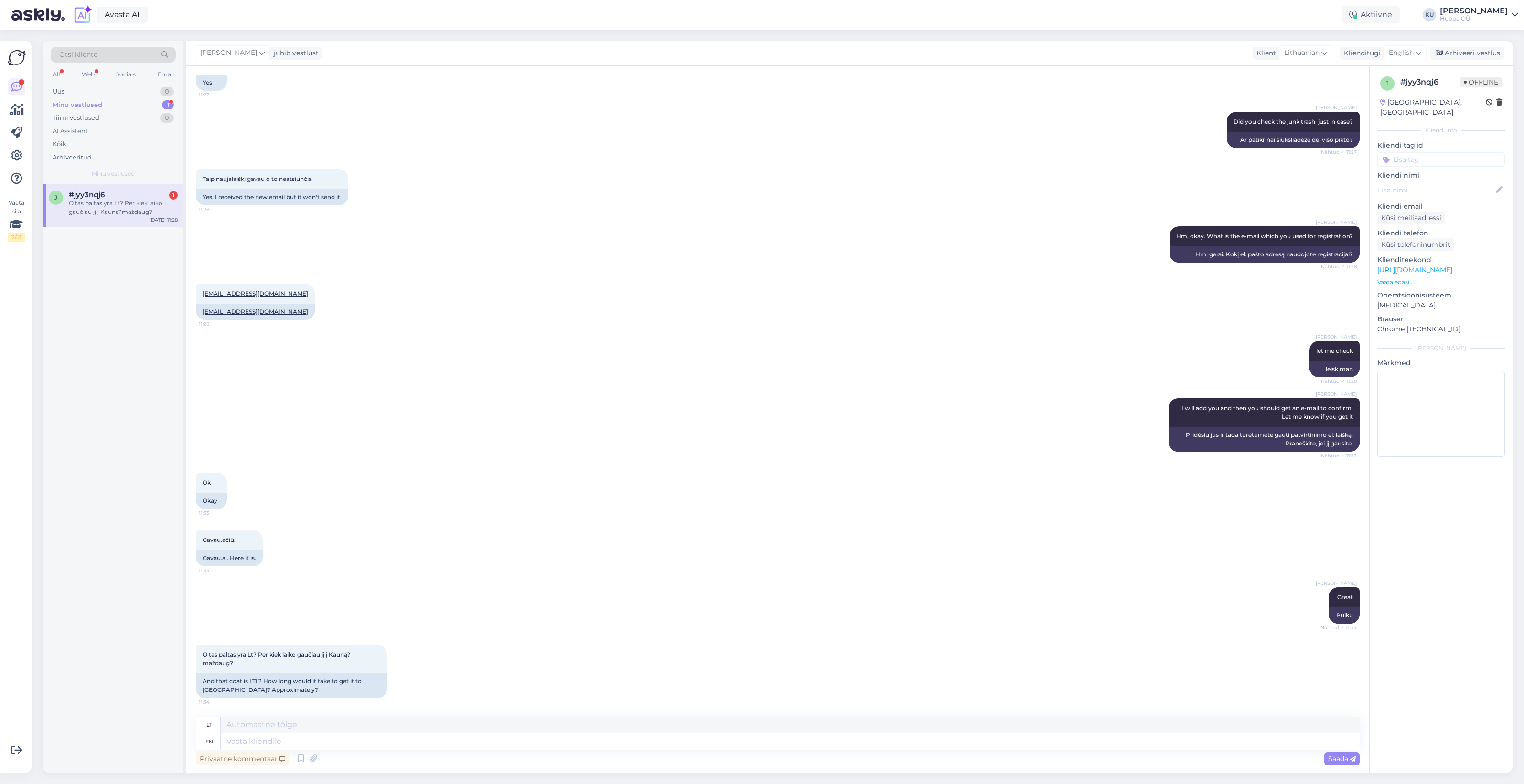
scroll to position [360, 0]
click at [271, 739] on textarea at bounding box center [790, 741] width 1139 height 16
click at [283, 741] on textarea at bounding box center [790, 741] width 1139 height 16
type textarea "In L"
type textarea "Į"
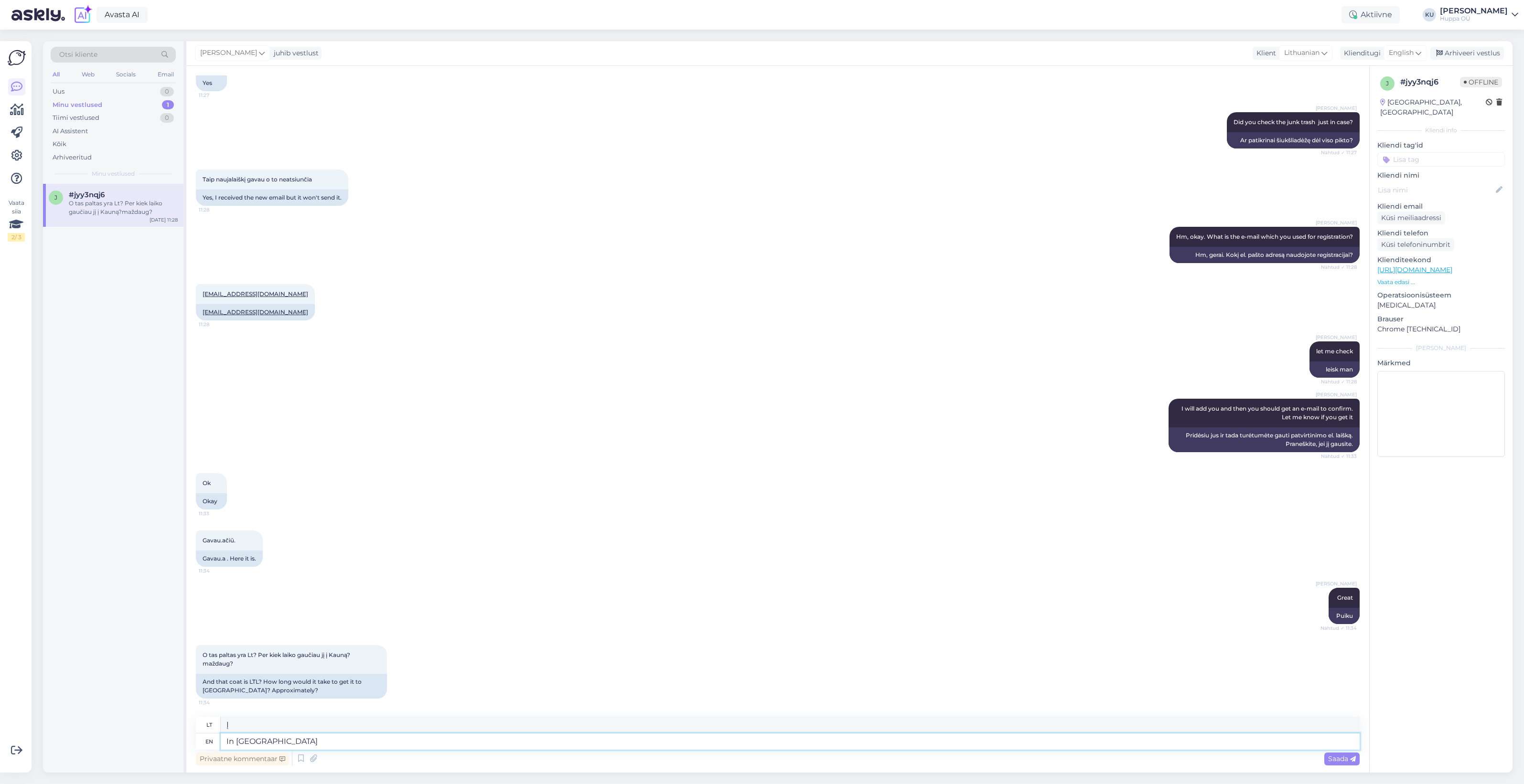
type textarea "In Lithuania"
type textarea "Lietuvoje"
type textarea "In Lithuania the delivery t"
type textarea "Pristatymas Lietuvoje"
type textarea "In Lithuania the delivery time is"
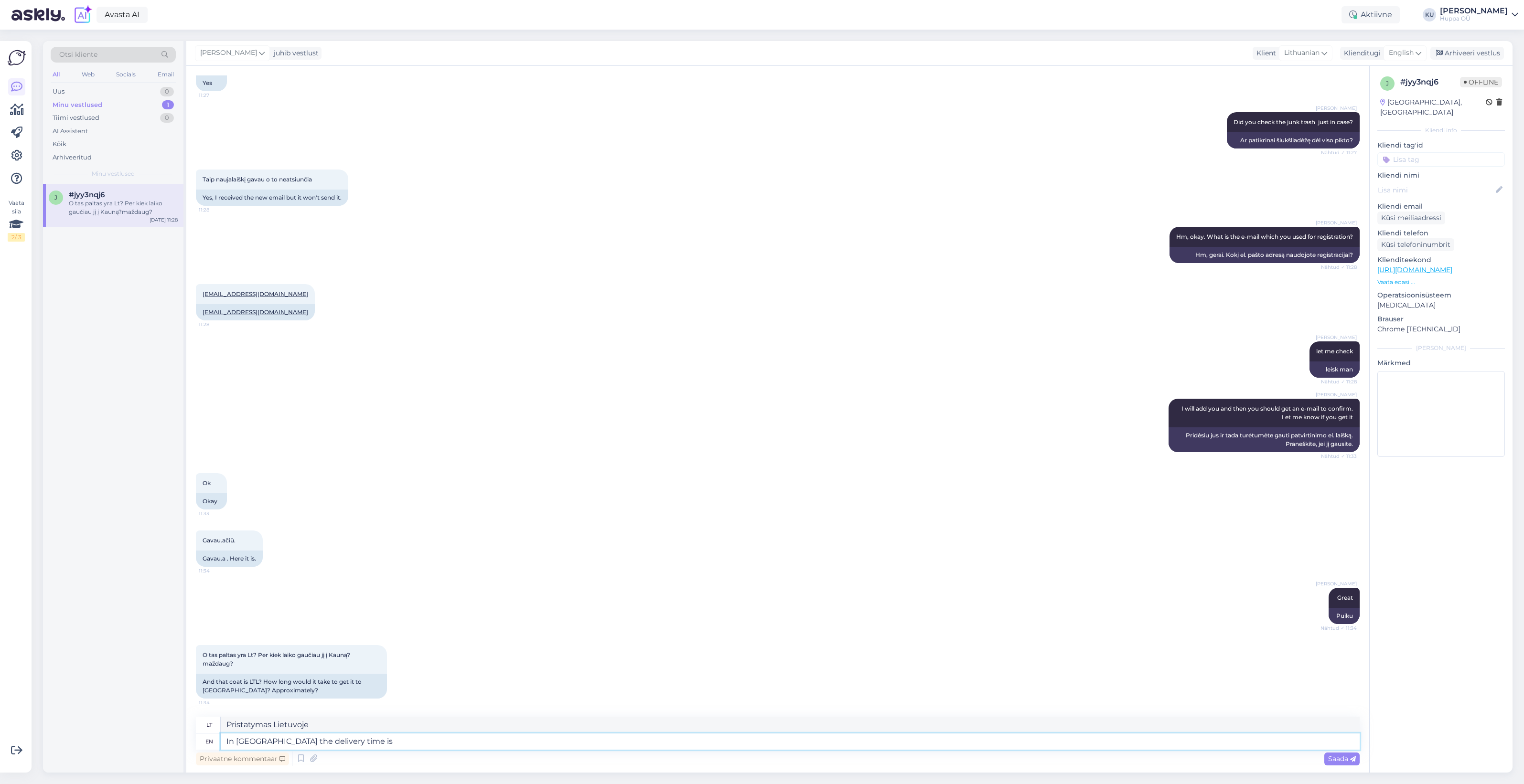
type textarea "Pristatymo laikas Lietuvoje"
type textarea "In Lithuania the delivery time is"
type textarea "Pristatymo laikas Lietuvoje yra"
type textarea "In Lithuania the delivery time is 3-4 w"
type textarea "Pristatymo laikas Lietuvoje yra 3–4 val."
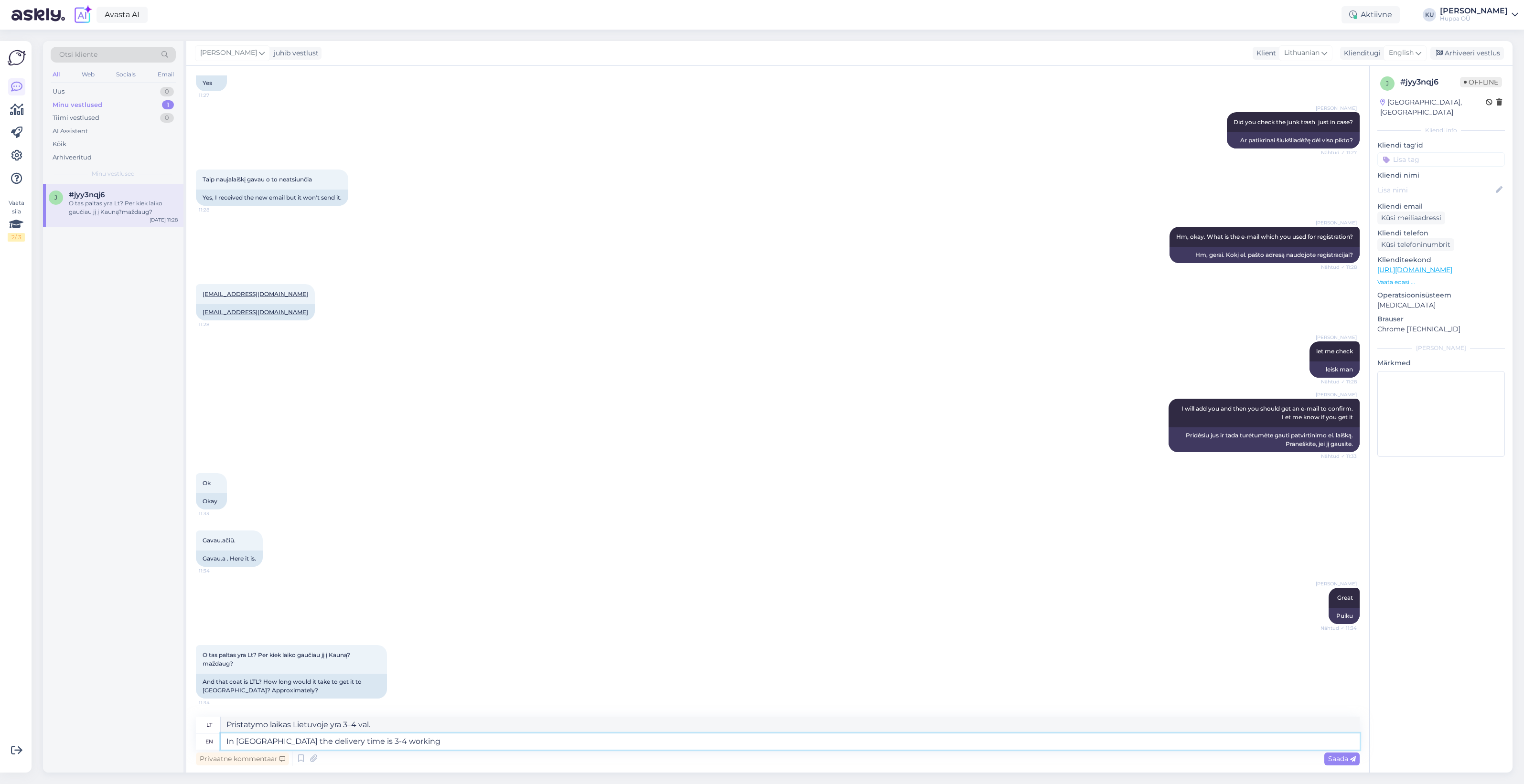
type textarea "In Lithuania the delivery time is 3-4 working d"
type textarea "Pristatymo laikas Lietuvoje yra 3–4 darbo dienos."
type textarea "In Lithuania the delivery time is 3-4 working days"
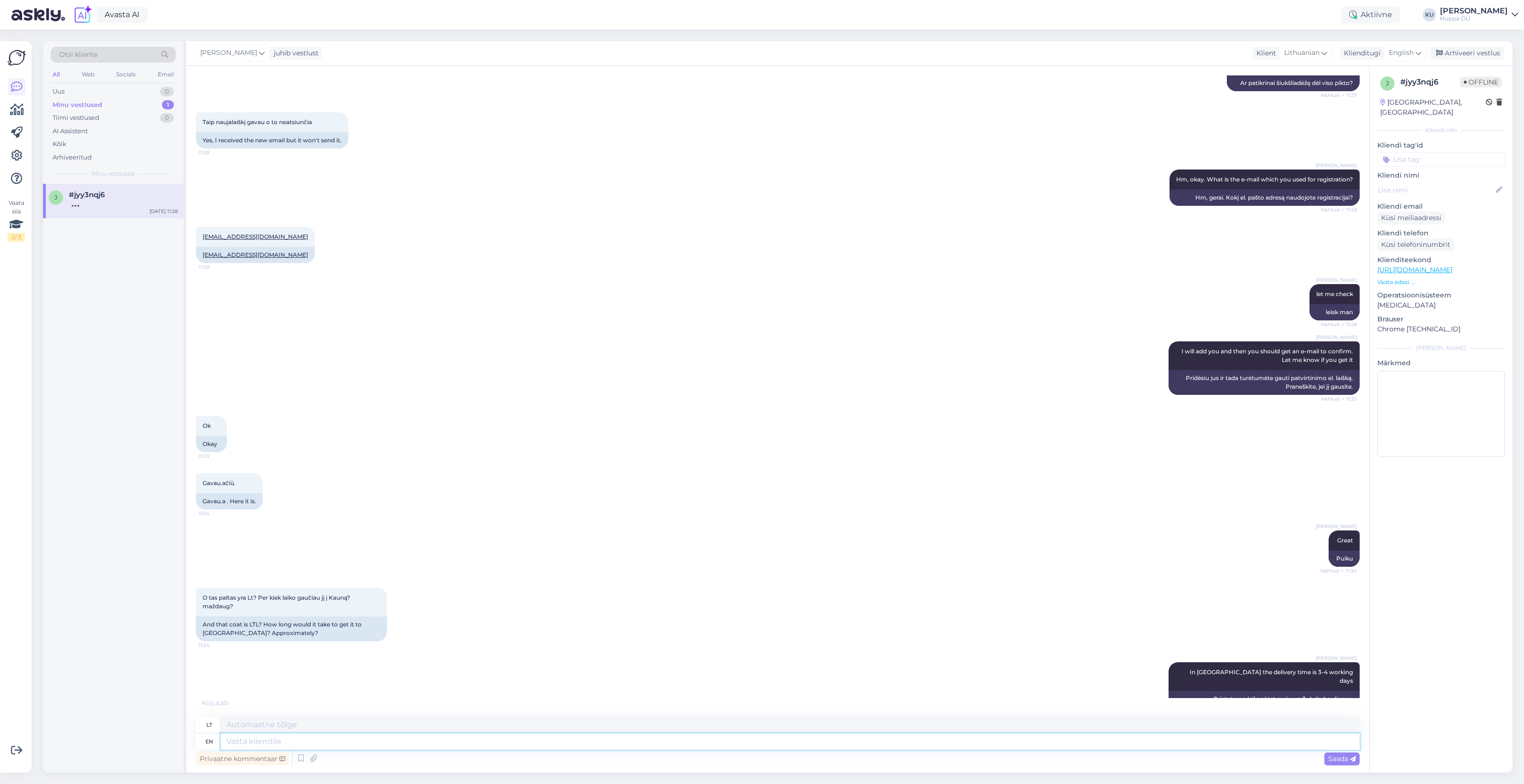
scroll to position [475, 0]
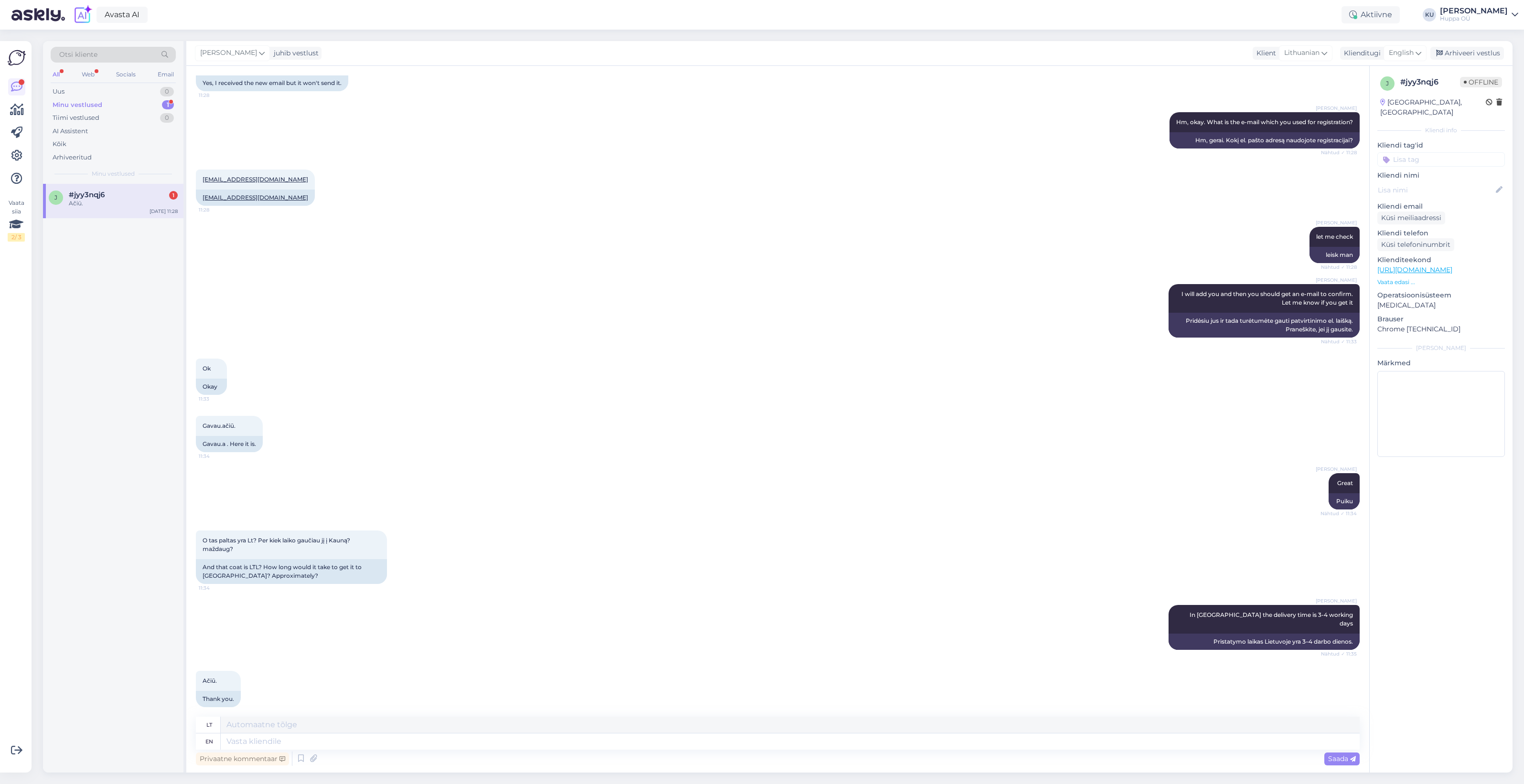
drag, startPoint x: 85, startPoint y: 199, endPoint x: 90, endPoint y: 201, distance: 5.4
click at [85, 199] on div "Ačiū." at bounding box center [123, 203] width 109 height 9
click at [1468, 53] on div "Arhiveeri vestlus" at bounding box center [1467, 53] width 73 height 13
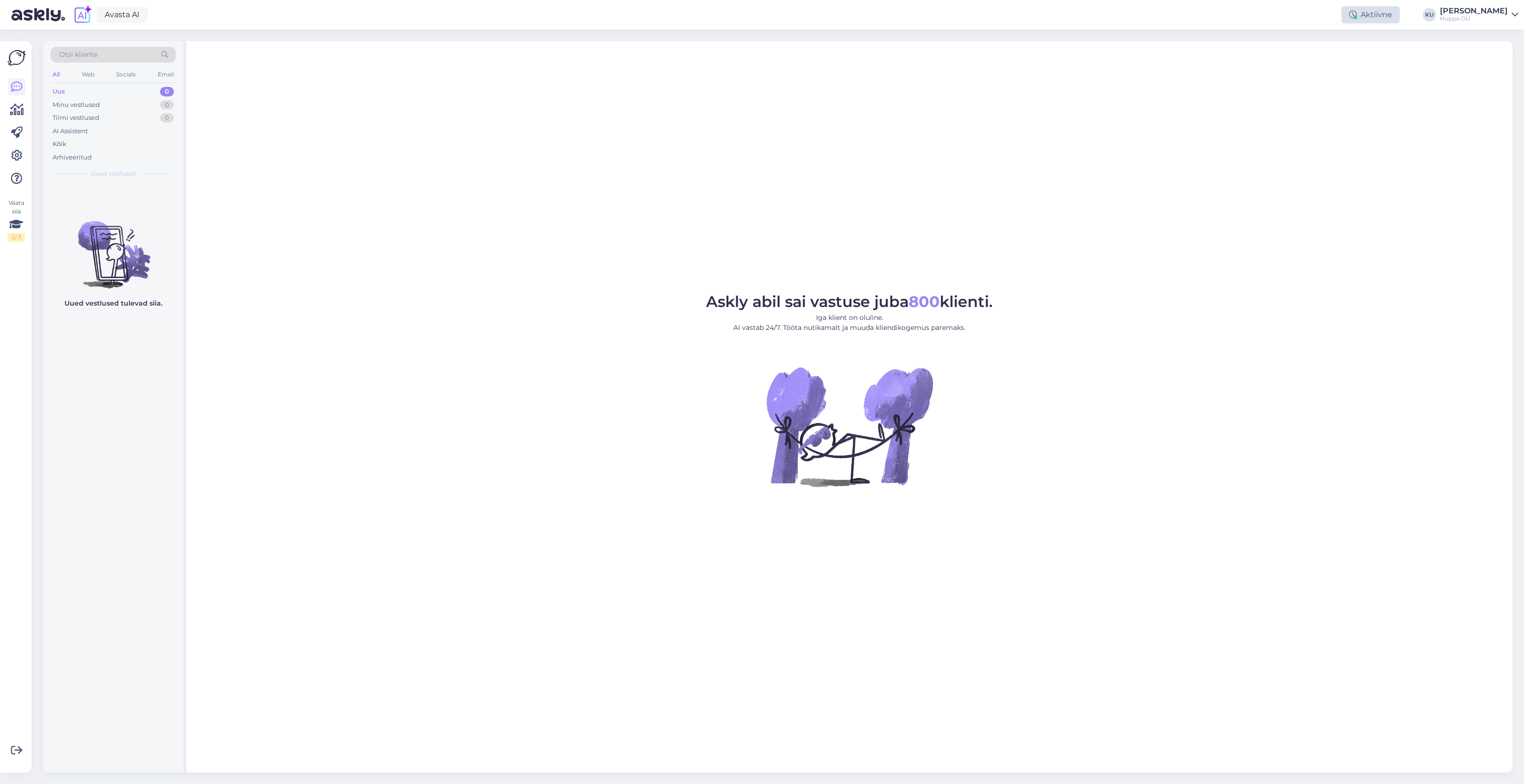
click at [1396, 18] on div "Aktiivne" at bounding box center [1371, 14] width 58 height 17
click at [1382, 58] on button "30 minutit" at bounding box center [1371, 59] width 43 height 11
click at [112, 201] on div "Hi" at bounding box center [123, 203] width 109 height 9
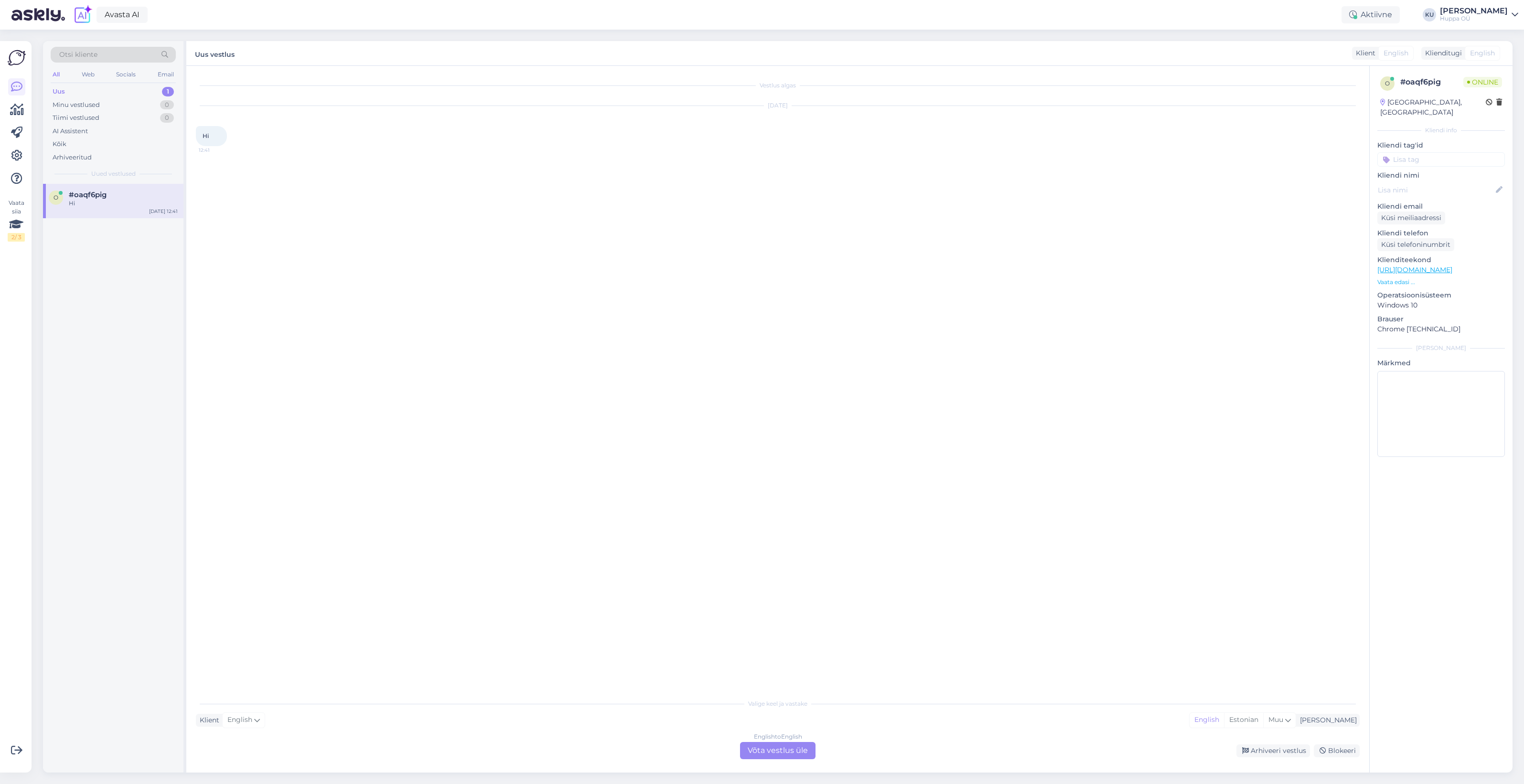
click at [784, 753] on div "English to English Võta vestlus üle" at bounding box center [777, 750] width 75 height 17
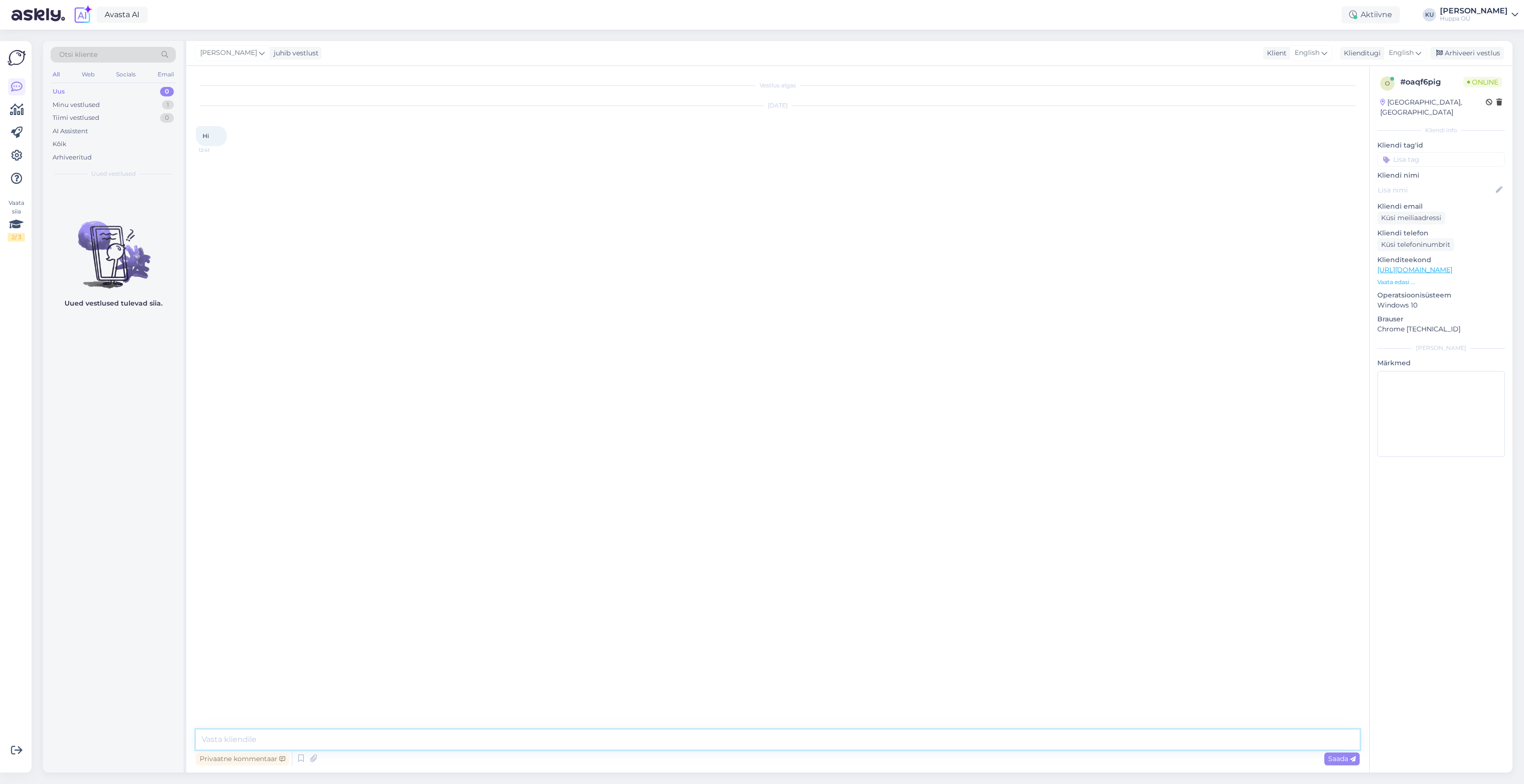
click at [474, 738] on textarea at bounding box center [778, 740] width 1164 height 20
click at [298, 757] on icon at bounding box center [301, 759] width 11 height 14
click at [1199, 701] on div "Tervitus" at bounding box center [1245, 704] width 207 height 10
drag, startPoint x: 298, startPoint y: 736, endPoint x: 215, endPoint y: 734, distance: 83.0
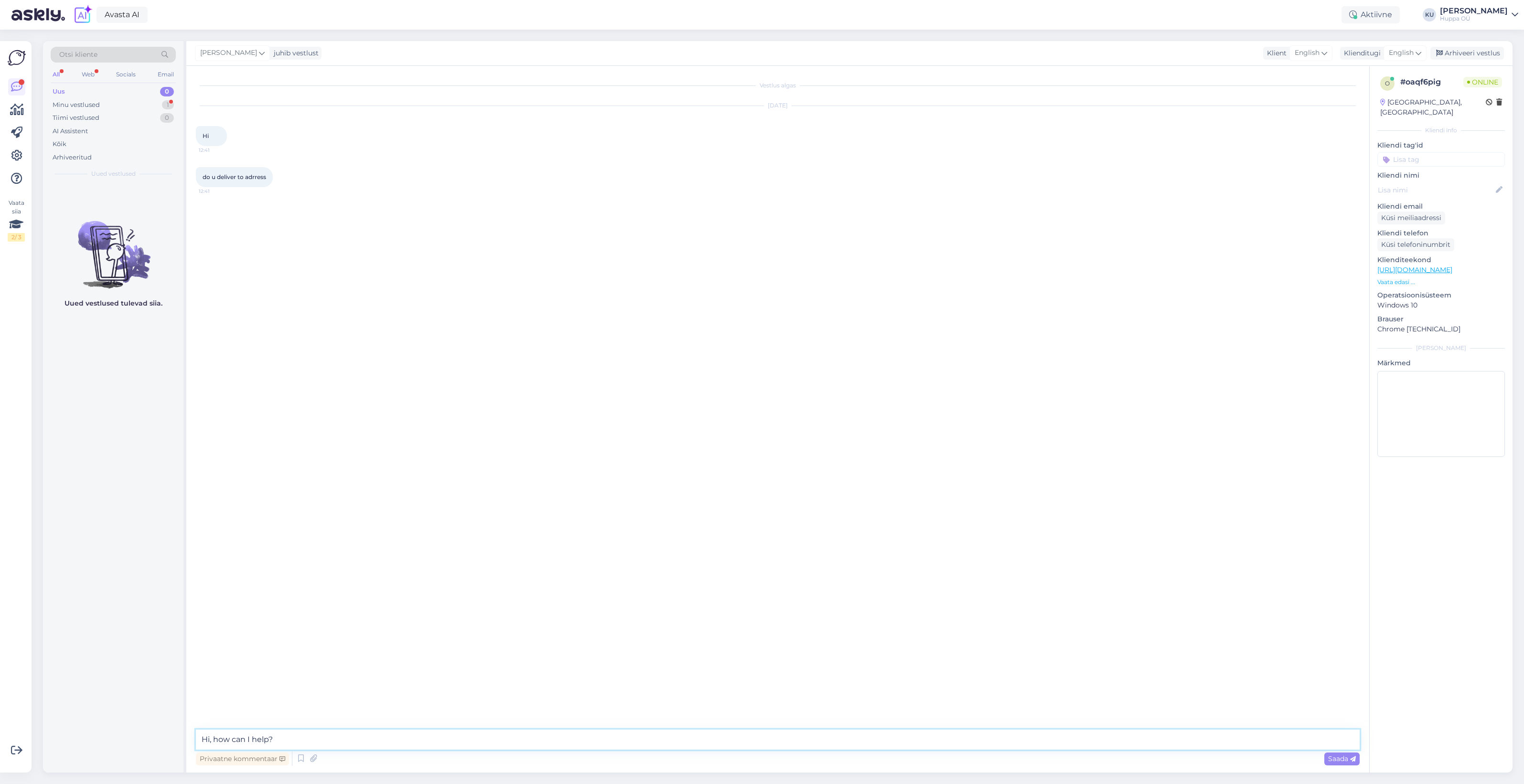
click at [215, 734] on textarea "Hi, how can I help?" at bounding box center [778, 740] width 1164 height 20
type textarea "Hi, sorry - what do you mean?"
type textarea "With courier?"
click at [350, 743] on textarea at bounding box center [778, 740] width 1164 height 20
type textarea "We don't have that option currently"
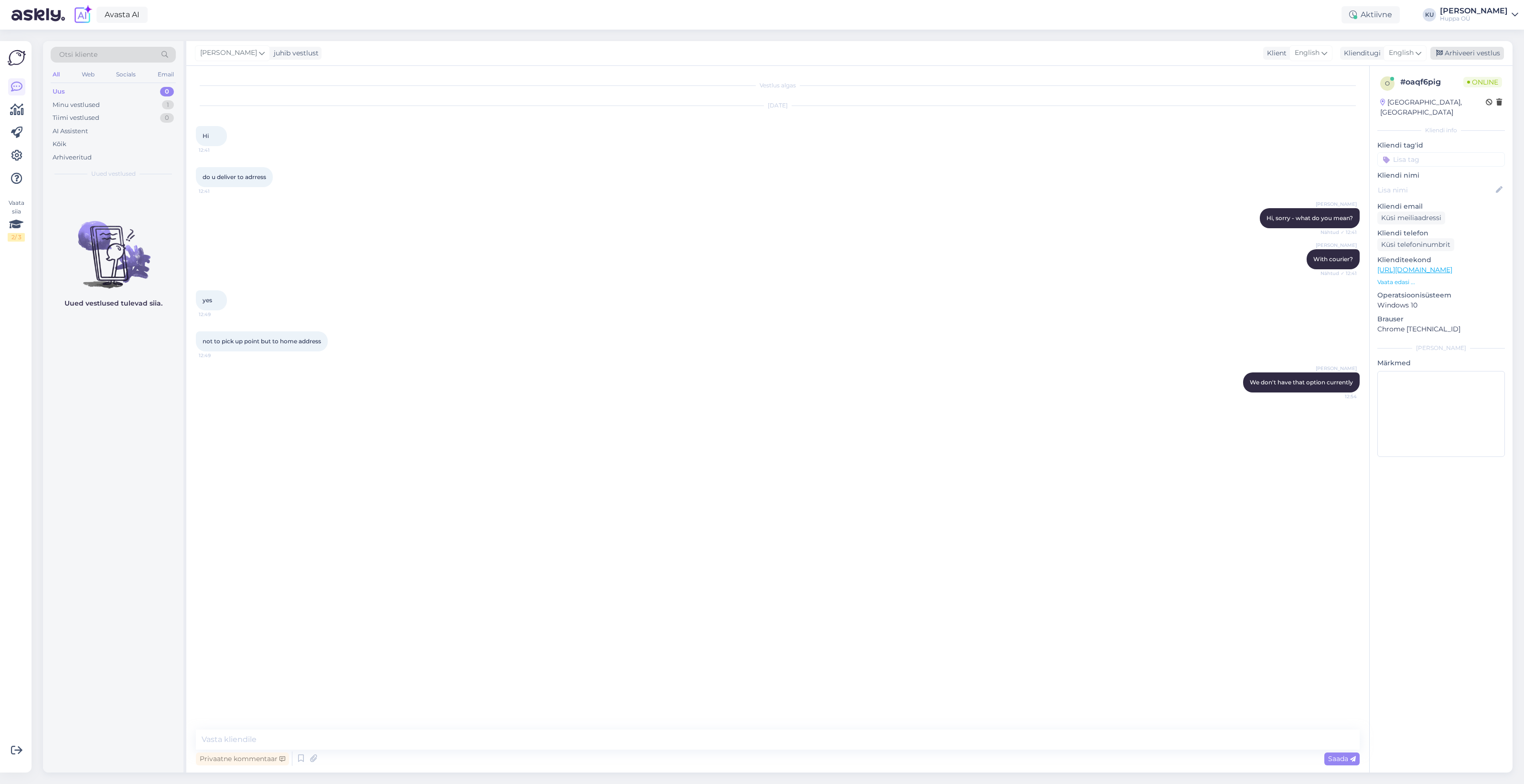
click at [1464, 50] on div "Arhiveeri vestlus" at bounding box center [1467, 53] width 73 height 13
